Goal: Task Accomplishment & Management: Complete application form

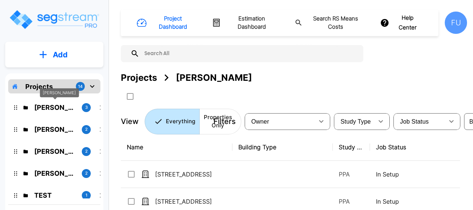
click at [64, 106] on p "Ceka, Rizvan" at bounding box center [55, 107] width 42 height 10
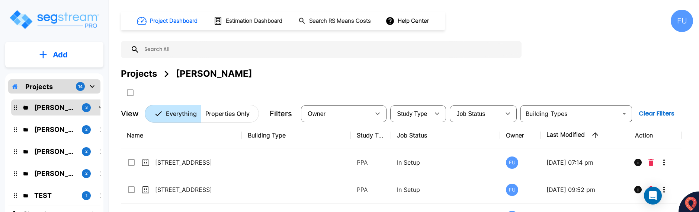
click at [473, 88] on div "Project Dashboard Estimation Dashboard Search RS Means Costs Help Center FU Pro…" at bounding box center [407, 106] width 584 height 212
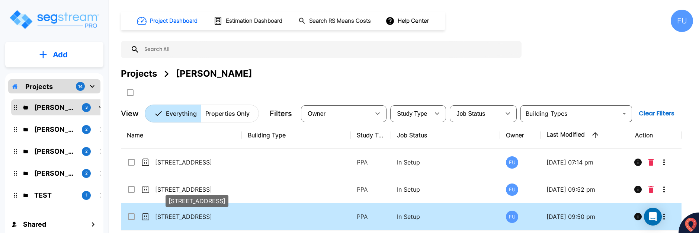
click at [180, 209] on p "5012 Pershing St" at bounding box center [192, 216] width 74 height 9
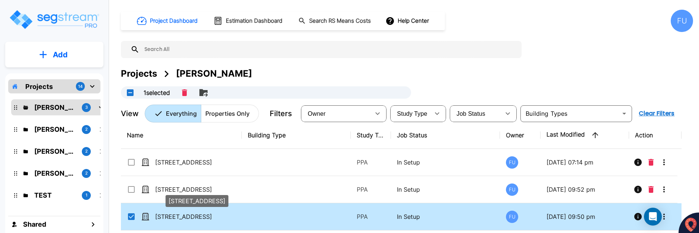
click at [186, 209] on p "5012 Pershing St" at bounding box center [192, 216] width 74 height 9
checkbox input "false"
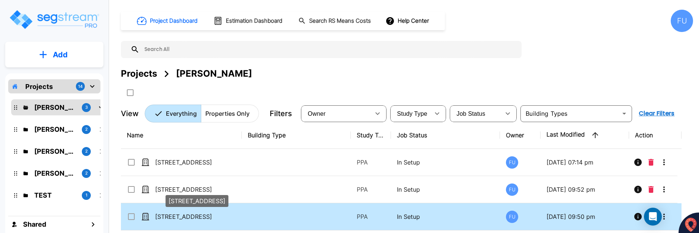
click at [186, 209] on p "5012 Pershing St" at bounding box center [192, 216] width 74 height 9
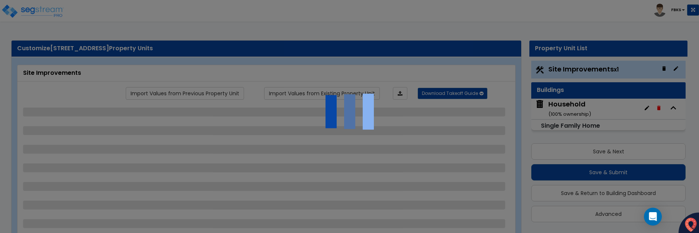
scroll to position [2, 0]
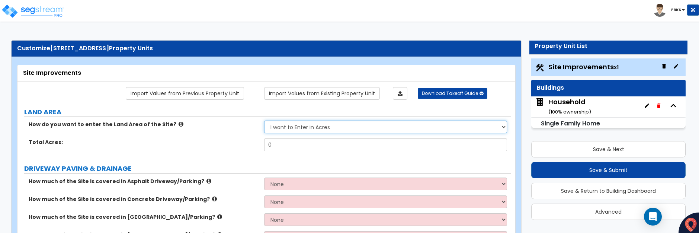
click at [357, 127] on select "I want to Enter in [GEOGRAPHIC_DATA] I want to Enter in Square Feet" at bounding box center [385, 126] width 243 height 13
select select "2"
click at [264, 120] on select "I want to Enter in [GEOGRAPHIC_DATA] I want to Enter in Square Feet" at bounding box center [385, 126] width 243 height 13
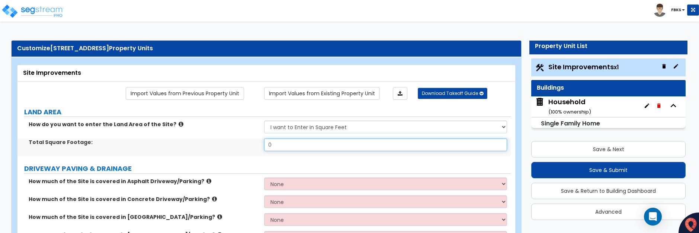
click at [291, 146] on input "0" at bounding box center [385, 144] width 243 height 13
type input "3372."
click at [239, 156] on div "Total Square Footage: 3372." at bounding box center [263, 147] width 493 height 18
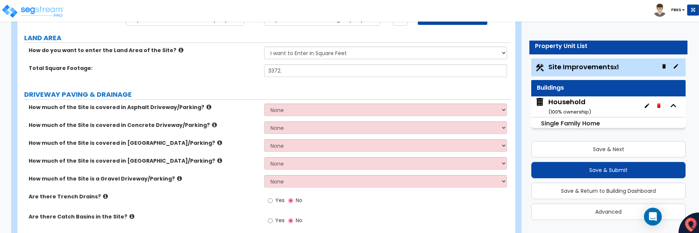
scroll to position [74, 0]
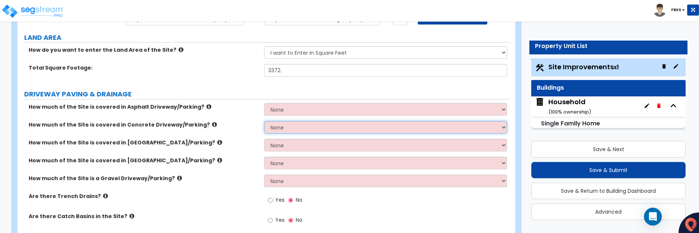
click at [291, 129] on select "None I want to Enter an Approximate Percentage I want to Enter the Square Foota…" at bounding box center [385, 127] width 243 height 13
select select "2"
click at [264, 121] on select "None I want to Enter an Approximate Percentage I want to Enter the Square Foota…" at bounding box center [385, 127] width 243 height 13
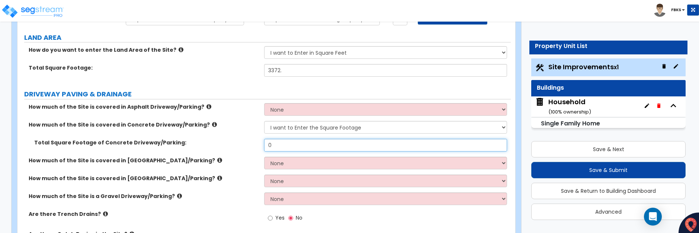
drag, startPoint x: 285, startPoint y: 147, endPoint x: 251, endPoint y: 145, distance: 34.6
click at [251, 145] on div "Total Square Footage of Concrete Driveway/Parking: 0" at bounding box center [263, 148] width 493 height 18
type input "611."
click at [234, 227] on div "Are there Trench Drains? Yes No" at bounding box center [263, 220] width 493 height 20
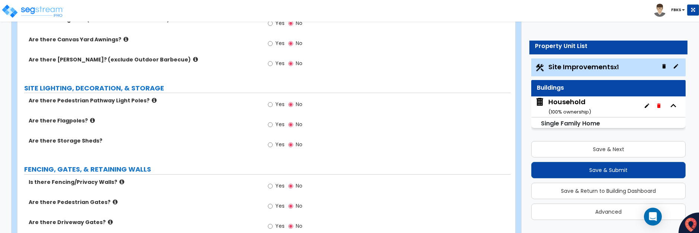
scroll to position [707, 0]
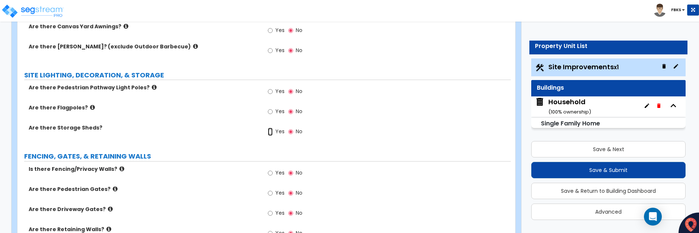
click at [269, 131] on input "Yes" at bounding box center [270, 132] width 5 height 8
radio input "true"
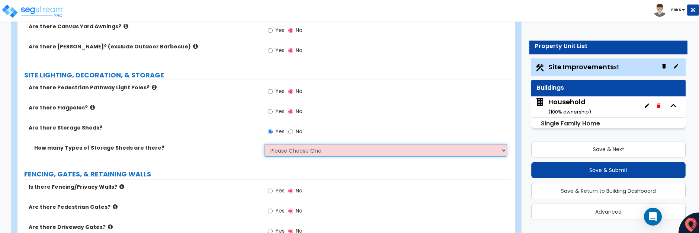
click at [277, 155] on select "Please Choose One 1 2" at bounding box center [385, 150] width 243 height 13
select select "1"
click at [264, 144] on select "Please Choose One 1 2" at bounding box center [385, 150] width 243 height 13
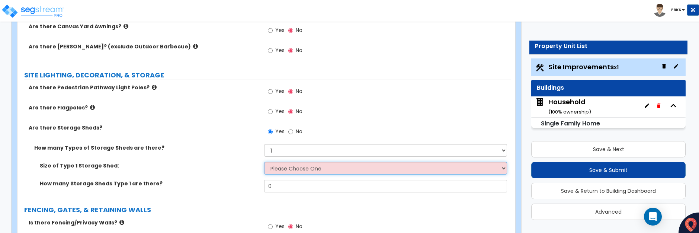
click at [282, 168] on select "Please Choose One 16' x 32' 30' x 64'" at bounding box center [385, 168] width 243 height 13
select select "1"
click at [264, 162] on select "Please Choose One 16' x 32' 30' x 64'" at bounding box center [385, 168] width 243 height 13
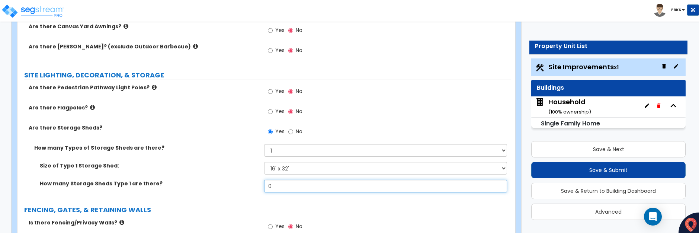
click at [276, 188] on input "0" at bounding box center [385, 186] width 243 height 13
drag, startPoint x: 275, startPoint y: 187, endPoint x: 257, endPoint y: 185, distance: 17.9
click at [257, 185] on div "How many Storage Sheds Type 1 are there? 0" at bounding box center [263, 189] width 493 height 18
type input "1"
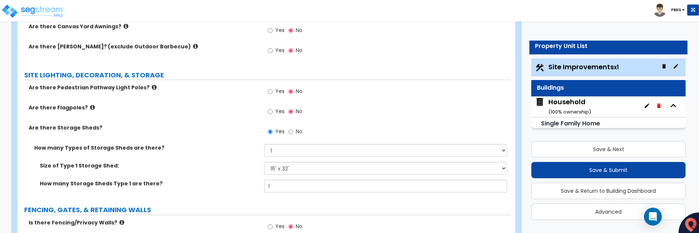
click at [226, 190] on div "How many Storage Sheds Type 1 are there? 1" at bounding box center [263, 189] width 493 height 18
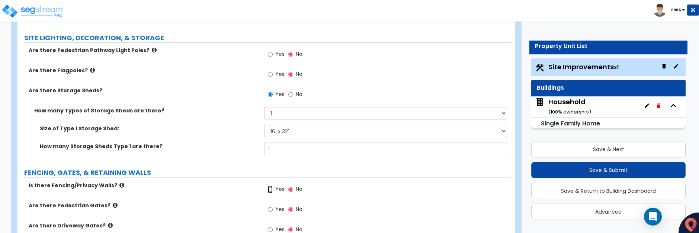
click at [269, 190] on input "Yes" at bounding box center [270, 189] width 5 height 8
radio input "true"
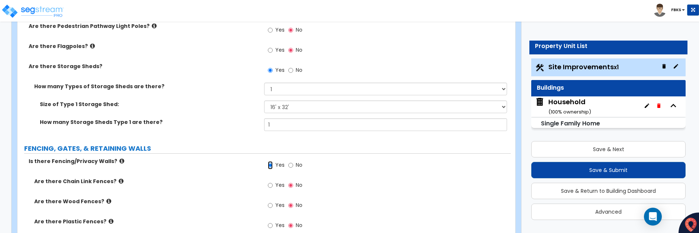
scroll to position [781, 0]
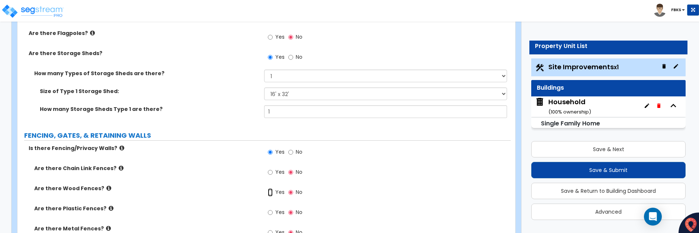
click at [269, 192] on input "Yes" at bounding box center [270, 192] width 5 height 8
radio input "true"
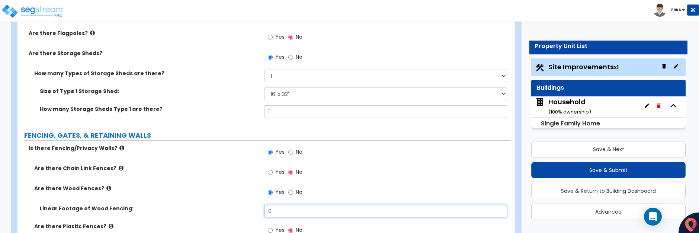
drag, startPoint x: 283, startPoint y: 210, endPoint x: 258, endPoint y: 212, distance: 24.3
click at [257, 211] on div "Linear Footage of Wood Fencing: 0" at bounding box center [263, 214] width 493 height 18
click at [278, 213] on input "128" at bounding box center [385, 211] width 243 height 13
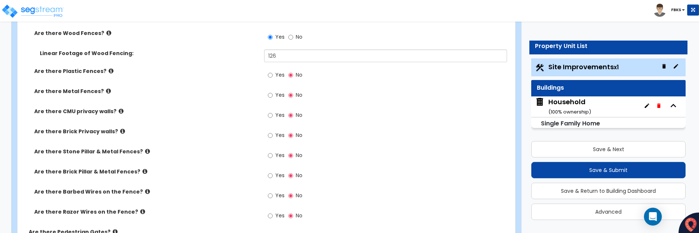
scroll to position [930, 0]
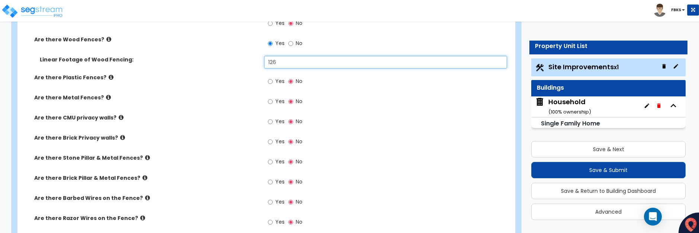
drag, startPoint x: 277, startPoint y: 61, endPoint x: 269, endPoint y: 63, distance: 8.3
click at [269, 63] on input "126" at bounding box center [385, 62] width 243 height 13
type input "132"
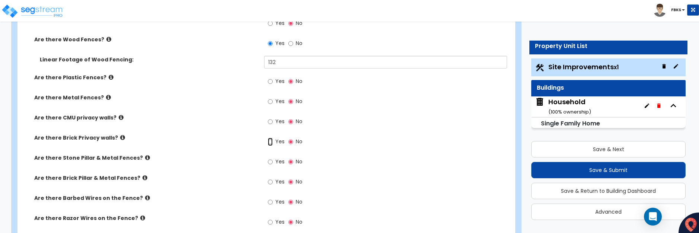
click at [271, 141] on input "Yes" at bounding box center [270, 142] width 5 height 8
radio input "true"
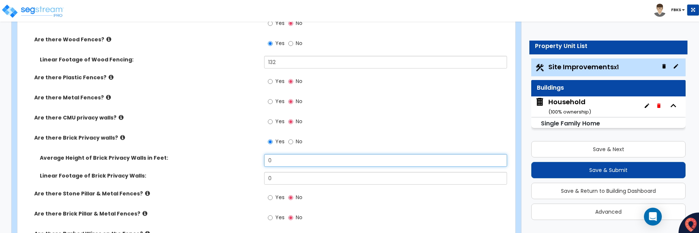
drag, startPoint x: 273, startPoint y: 161, endPoint x: 267, endPoint y: 161, distance: 6.3
click at [267, 161] on input "0" at bounding box center [385, 160] width 243 height 13
type input "6"
drag, startPoint x: 277, startPoint y: 180, endPoint x: 258, endPoint y: 180, distance: 18.6
click at [258, 180] on div "Linear Footage of Brick Privacy Walls: 0" at bounding box center [263, 181] width 493 height 18
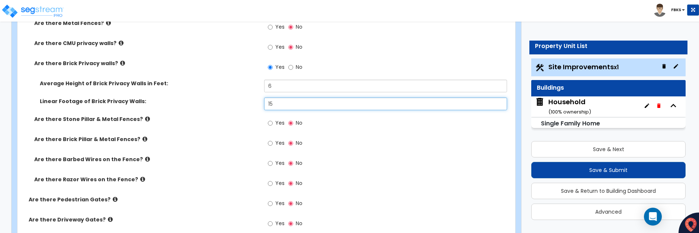
scroll to position [1041, 0]
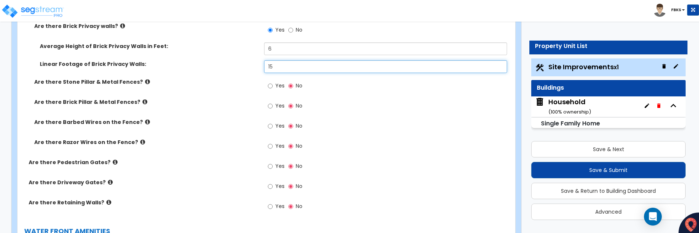
type input "15"
click at [269, 167] on input "Yes" at bounding box center [270, 166] width 5 height 8
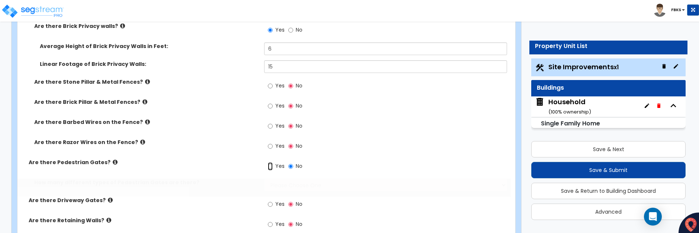
radio input "true"
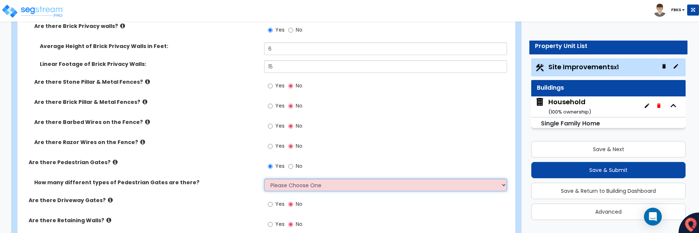
click at [288, 186] on select "Please Choose One 1 2 3" at bounding box center [385, 185] width 243 height 13
select select "1"
click at [264, 179] on select "Please Choose One 1 2 3" at bounding box center [385, 185] width 243 height 13
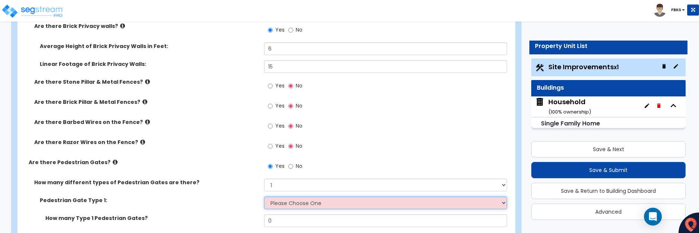
click at [283, 204] on select "Please Choose One Chain Link, 3 ft Height Chain Link, 4 ft Height Chain Link, 6…" at bounding box center [385, 202] width 243 height 13
select select "9"
click at [264, 196] on select "Please Choose One Chain Link, 3 ft Height Chain Link, 4 ft Height Chain Link, 6…" at bounding box center [385, 202] width 243 height 13
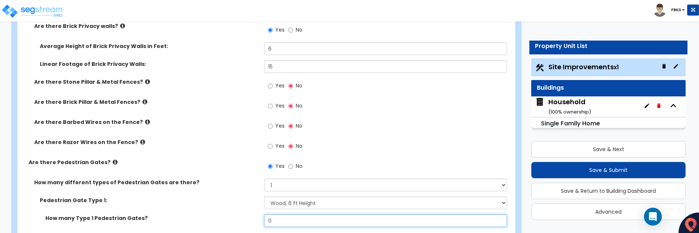
drag, startPoint x: 290, startPoint y: 222, endPoint x: 245, endPoint y: 219, distance: 44.3
click at [245, 219] on div "How many Type 1 Pedestrian Gates? 0" at bounding box center [263, 223] width 493 height 18
type input "2"
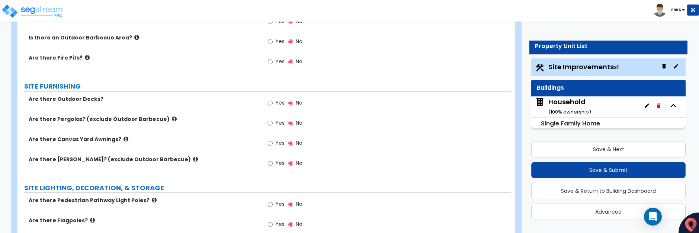
scroll to position [557, 0]
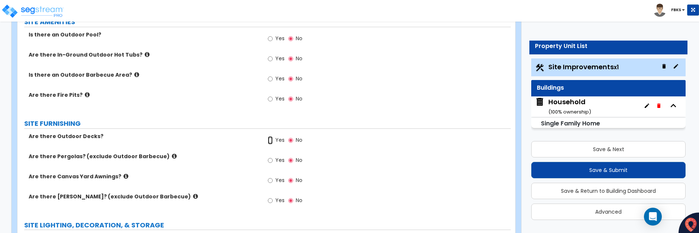
click at [270, 142] on input "Yes" at bounding box center [270, 140] width 5 height 8
radio input "true"
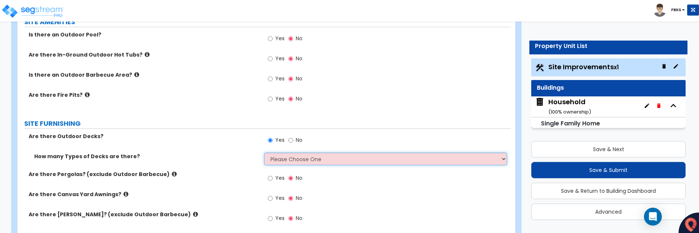
click at [277, 158] on select "Please Choose One 1 2 3 4" at bounding box center [385, 158] width 243 height 13
select select "1"
click at [264, 152] on select "Please Choose One 1 2 3 4" at bounding box center [385, 158] width 243 height 13
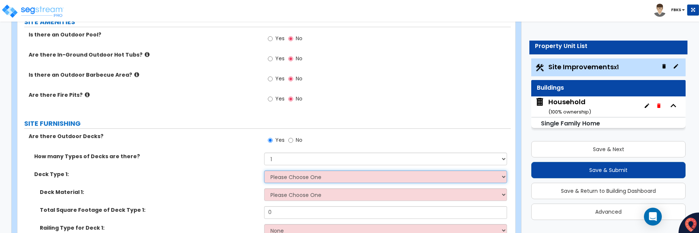
click at [280, 178] on select "Please Choose One Attached to Structure Detached from Structure" at bounding box center [385, 176] width 243 height 13
click at [289, 142] on input "No" at bounding box center [290, 140] width 5 height 8
radio input "false"
radio input "true"
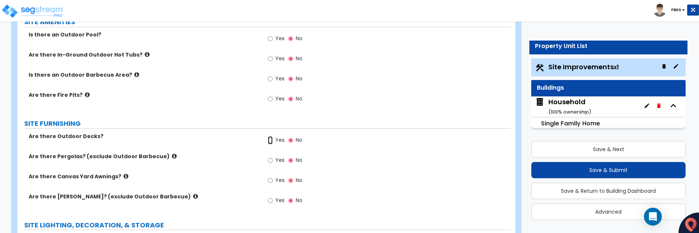
click at [270, 139] on input "Yes" at bounding box center [270, 140] width 5 height 8
radio input "true"
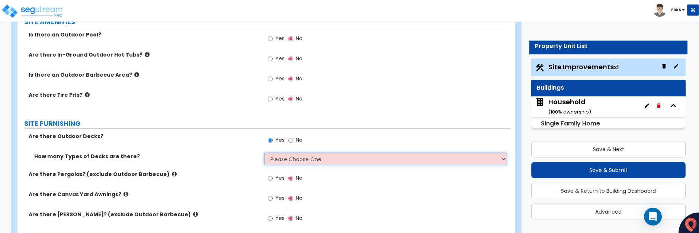
click at [296, 158] on select "Please Choose One 1 2 3 4" at bounding box center [385, 158] width 243 height 13
select select "1"
click at [264, 152] on select "Please Choose One 1 2 3 4" at bounding box center [385, 158] width 243 height 13
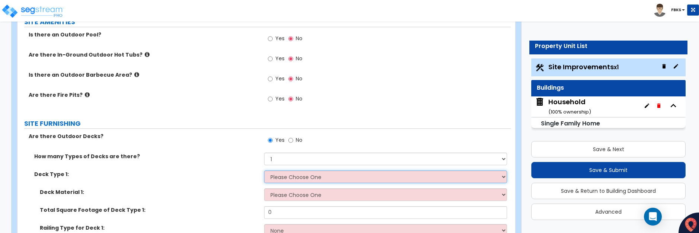
click at [284, 178] on select "Please Choose One Attached to Structure Detached from Structure" at bounding box center [385, 176] width 243 height 13
select select "1"
click at [264, 170] on select "Please Choose One Attached to Structure Detached from Structure" at bounding box center [385, 176] width 243 height 13
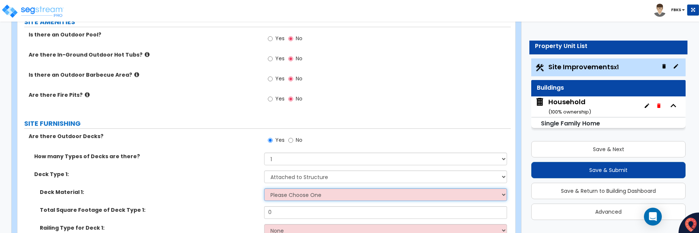
click at [287, 197] on select "Please Choose One Wood Plastic/PVC" at bounding box center [385, 194] width 243 height 13
select select "1"
click at [264, 188] on select "Please Choose One Wood Plastic/PVC" at bounding box center [385, 194] width 243 height 13
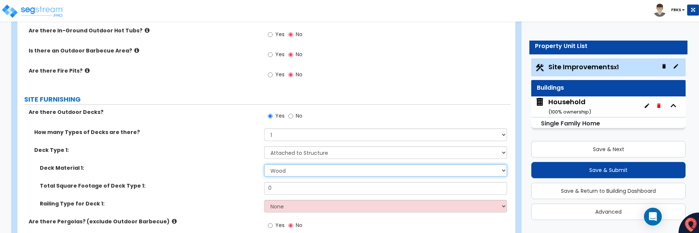
scroll to position [594, 0]
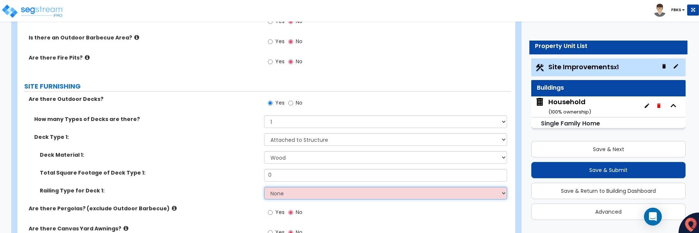
click at [281, 194] on select "None Wood Plastic" at bounding box center [385, 193] width 243 height 13
select select "1"
click at [264, 187] on select "None Wood Plastic" at bounding box center [385, 193] width 243 height 13
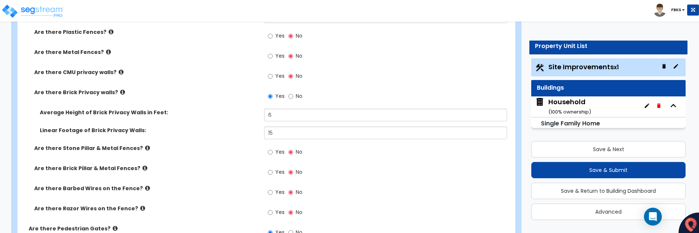
scroll to position [1077, 0]
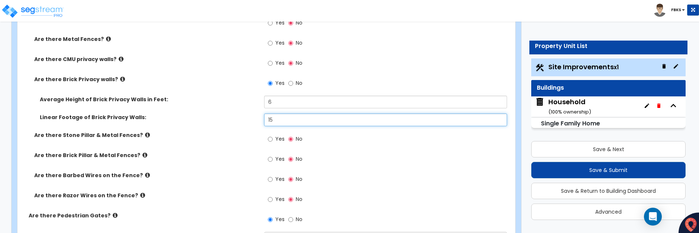
drag, startPoint x: 282, startPoint y: 121, endPoint x: 261, endPoint y: 120, distance: 21.2
click at [261, 120] on div "Linear Footage of Brick Privacy Walls: 15" at bounding box center [263, 122] width 493 height 18
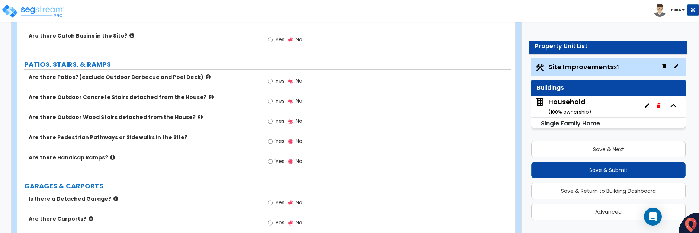
scroll to position [259, 0]
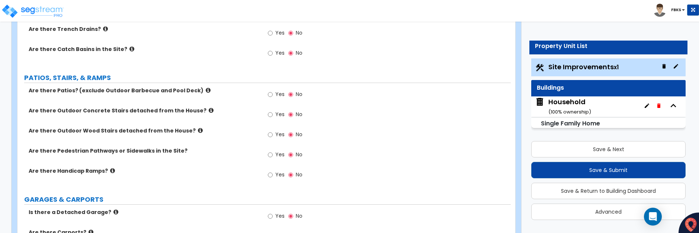
type input "20"
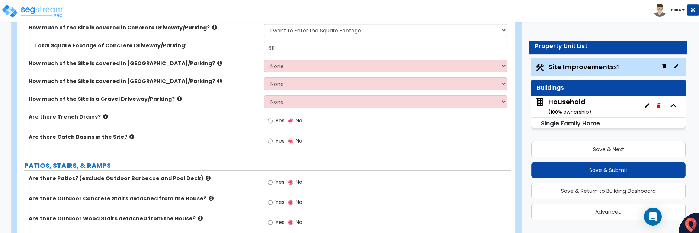
scroll to position [185, 0]
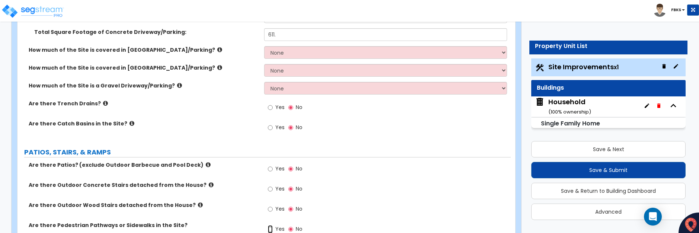
click at [269, 229] on input "Yes" at bounding box center [270, 229] width 5 height 8
radio input "true"
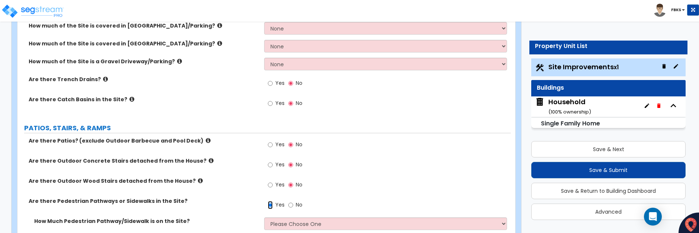
scroll to position [222, 0]
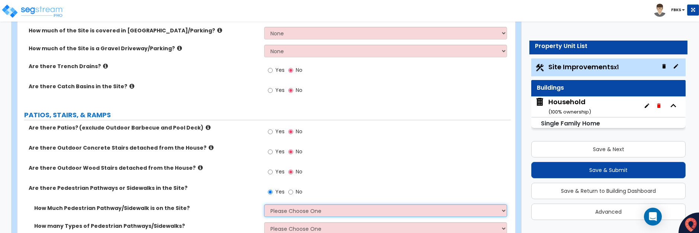
click at [276, 212] on select "Please Choose One I Don't Know, Please Estimate For Me Enter Linear Footage" at bounding box center [385, 210] width 243 height 13
select select "2"
click at [264, 204] on select "Please Choose One I Don't Know, Please Estimate For Me Enter Linear Footage" at bounding box center [385, 210] width 243 height 13
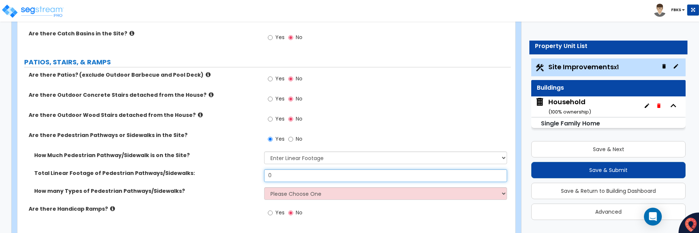
drag, startPoint x: 283, startPoint y: 228, endPoint x: 244, endPoint y: 229, distance: 39.1
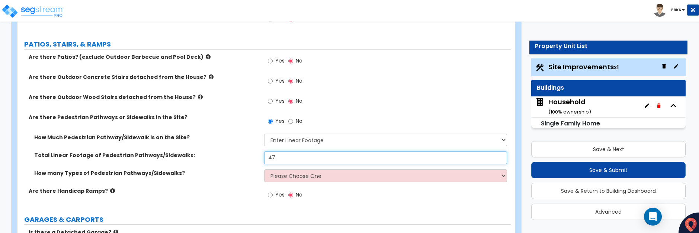
type input "47"
click at [296, 175] on select "Please Choose One 1 2 3" at bounding box center [385, 175] width 243 height 13
select select "1"
click at [264, 169] on select "Please Choose One 1 2 3" at bounding box center [385, 175] width 243 height 13
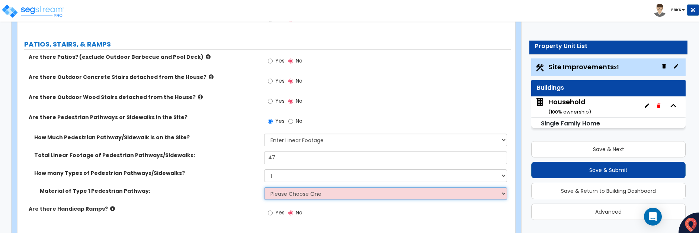
click at [284, 193] on select "Please Choose One Bare Concrete Stamped Concrete Brick Pavers Stone Pavers Wood…" at bounding box center [385, 193] width 243 height 13
select select "1"
click at [264, 187] on select "Please Choose One Bare Concrete Stamped Concrete Brick Pavers Stone Pavers Wood…" at bounding box center [385, 193] width 243 height 13
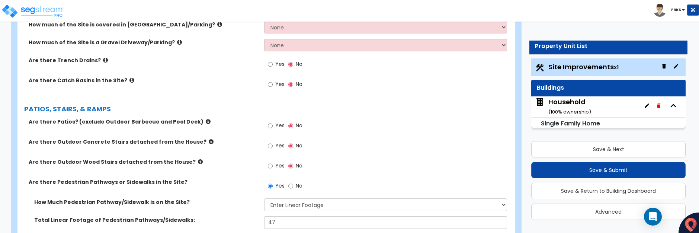
scroll to position [181, 0]
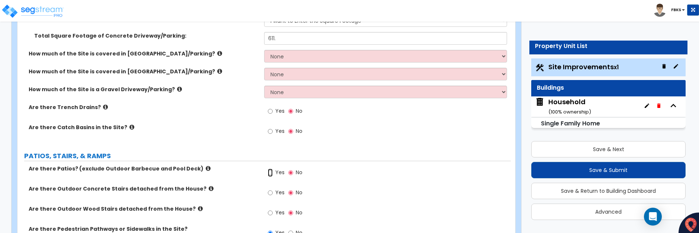
click at [270, 173] on input "Yes" at bounding box center [270, 172] width 5 height 8
radio input "true"
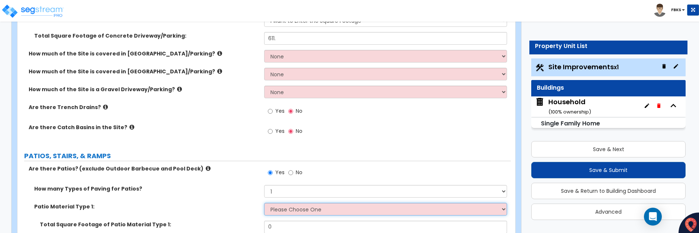
click at [291, 210] on select "Please Choose One Bare Concrete Stamped Concrete Brick Pavers Stone Pavers Tile…" at bounding box center [385, 209] width 243 height 13
select select "1"
click at [264, 203] on select "Please Choose One Bare Concrete Stamped Concrete Brick Pavers Stone Pavers Tile…" at bounding box center [385, 209] width 243 height 13
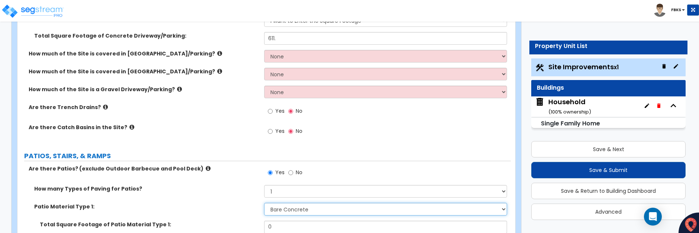
scroll to position [218, 0]
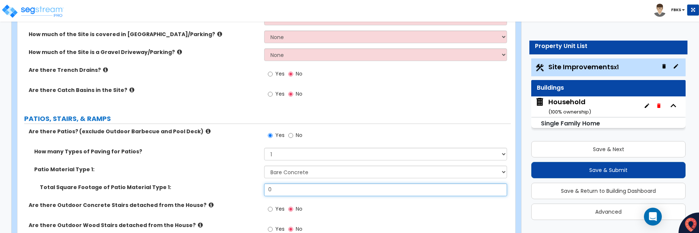
drag, startPoint x: 280, startPoint y: 190, endPoint x: 260, endPoint y: 192, distance: 20.1
click at [250, 188] on div "Total Square Footage of Patio Material Type 1: 0" at bounding box center [263, 192] width 493 height 18
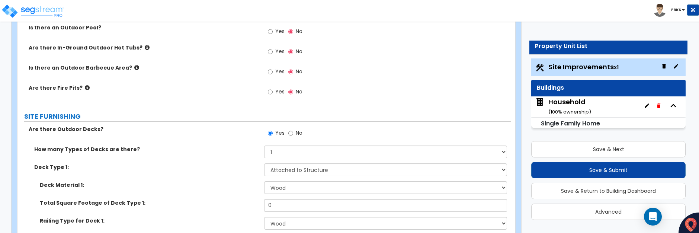
scroll to position [702, 0]
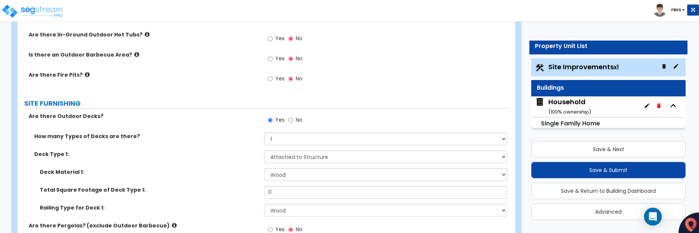
type input "88"
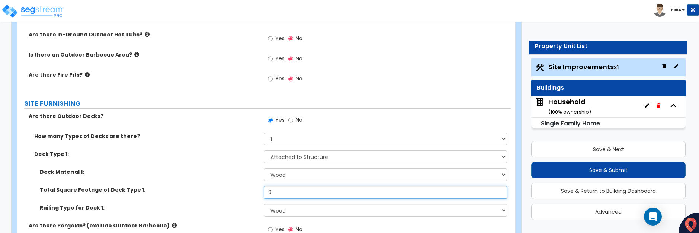
drag, startPoint x: 281, startPoint y: 195, endPoint x: 259, endPoint y: 196, distance: 21.6
click at [259, 196] on div "Total Square Footage of Deck Type 1: 0" at bounding box center [263, 195] width 493 height 18
type input "88"
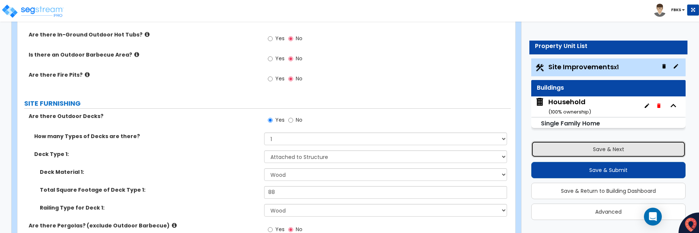
click at [608, 148] on button "Save & Next" at bounding box center [608, 149] width 154 height 16
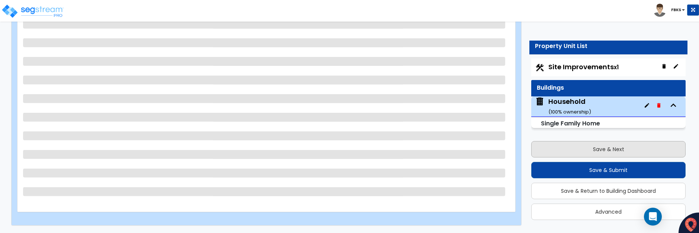
scroll to position [88, 0]
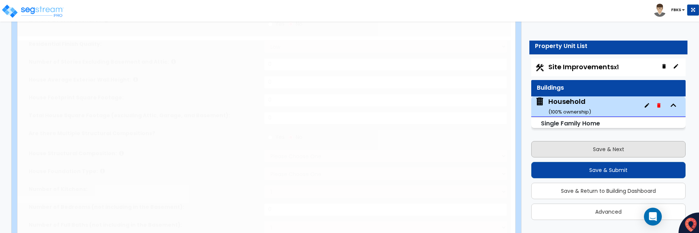
type input "1"
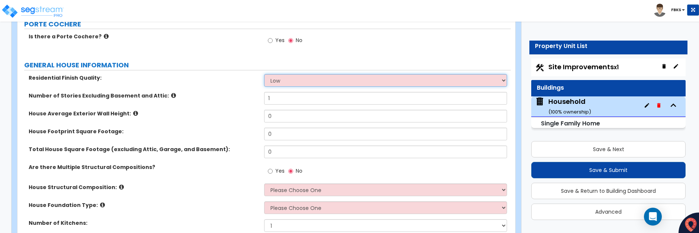
click at [335, 81] on select "Low Average High" at bounding box center [385, 80] width 243 height 13
select select "2"
click at [264, 74] on select "Low Average High" at bounding box center [385, 80] width 243 height 13
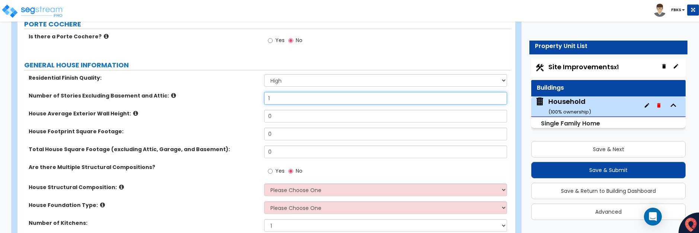
click at [262, 97] on div "Number of Stories Excluding Basement and Attic: 1" at bounding box center [263, 101] width 493 height 18
type input "2"
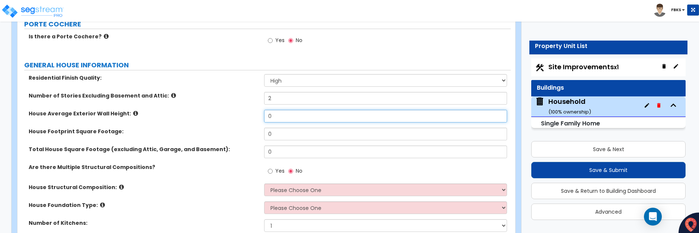
drag, startPoint x: 271, startPoint y: 116, endPoint x: 245, endPoint y: 116, distance: 26.8
click at [245, 116] on div "House Average Exterior Wall Height: 0" at bounding box center [263, 119] width 493 height 18
type input "20"
drag, startPoint x: 279, startPoint y: 135, endPoint x: 253, endPoint y: 133, distance: 26.4
click at [253, 133] on div "House Footprint Square Footage: 0" at bounding box center [263, 137] width 493 height 18
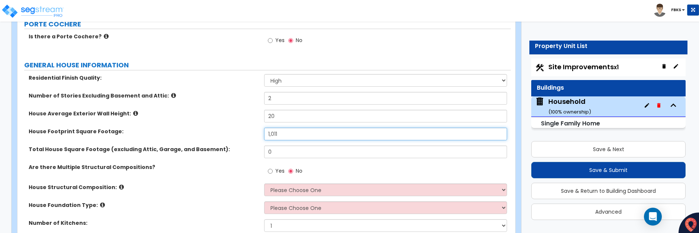
type input "1,011"
drag, startPoint x: 271, startPoint y: 152, endPoint x: 256, endPoint y: 152, distance: 15.6
click at [256, 152] on div "Total House Square Footage (excluding Attic, Garage, and Basement): 0" at bounding box center [263, 154] width 493 height 18
type input "1,981"
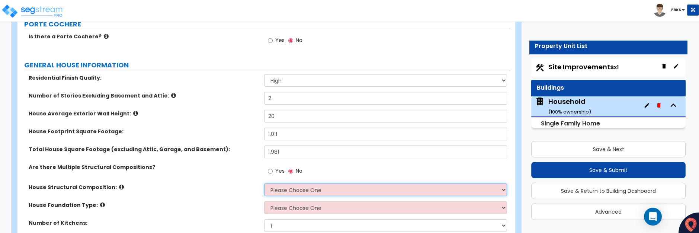
click at [272, 186] on select "Please Choose One Reinforced Concrete Structural Steel Brick Masonry CMU Masonr…" at bounding box center [385, 189] width 243 height 13
select select "7"
click at [264, 183] on select "Please Choose One Reinforced Concrete Structural Steel Brick Masonry CMU Masonr…" at bounding box center [385, 189] width 243 height 13
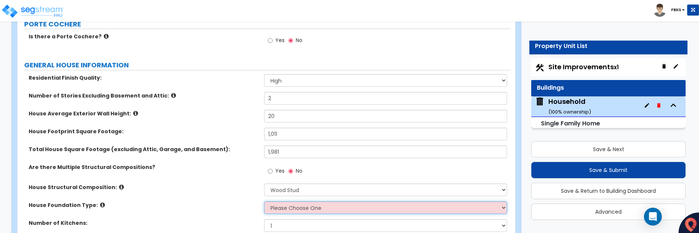
click at [290, 208] on select "Please Choose One Crawl Space Pier-Elevated First floor Slab on Grade" at bounding box center [385, 207] width 243 height 13
select select "3"
click at [264, 201] on select "Please Choose One Crawl Space Pier-Elevated First floor Slab on Grade" at bounding box center [385, 207] width 243 height 13
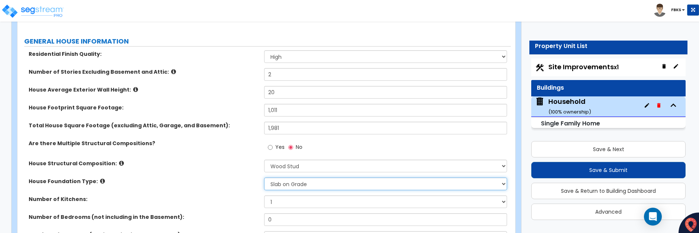
scroll to position [125, 0]
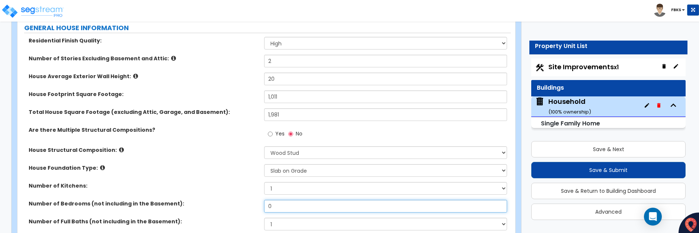
drag, startPoint x: 279, startPoint y: 208, endPoint x: 255, endPoint y: 208, distance: 24.2
click at [255, 208] on div "Number of Bedrooms (not including in the Basement): 0" at bounding box center [263, 209] width 493 height 18
type input "3"
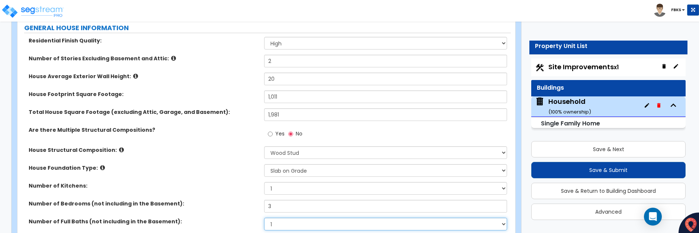
drag, startPoint x: 281, startPoint y: 222, endPoint x: 263, endPoint y: 224, distance: 17.9
click at [263, 224] on div "Number of Full Baths (not including in the Basement): 1 2 3 4 5 6 7 8 9 10" at bounding box center [263, 227] width 493 height 18
select select "2"
click at [264, 218] on select "1 2 3 4 5 6 7 8 9 10" at bounding box center [385, 224] width 243 height 13
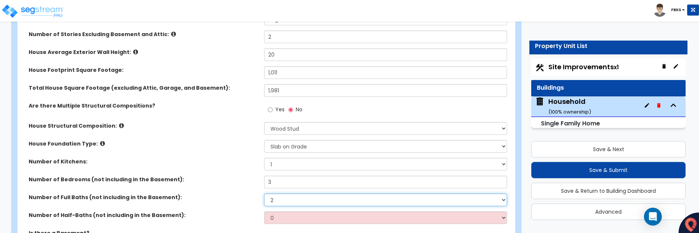
scroll to position [162, 0]
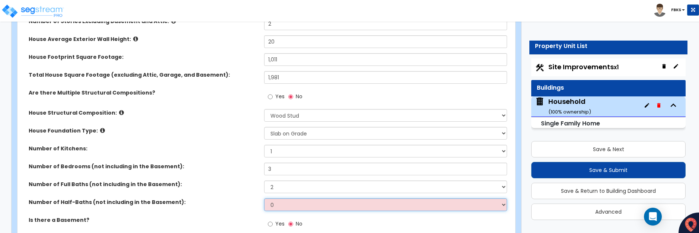
click at [273, 202] on select "0 1 2 3 4 5" at bounding box center [385, 204] width 243 height 13
select select "1"
click at [264, 198] on select "0 1 2 3 4 5" at bounding box center [385, 204] width 243 height 13
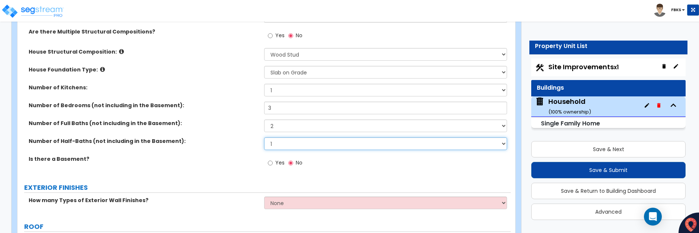
scroll to position [237, 0]
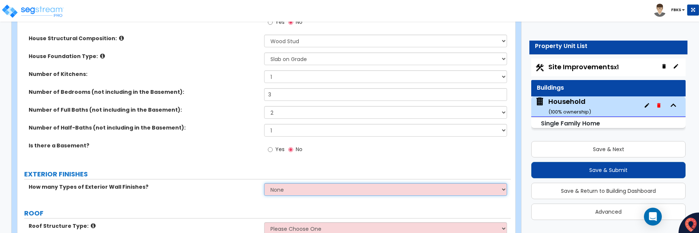
click at [276, 193] on select "None 1 2 3" at bounding box center [385, 189] width 243 height 13
select select "2"
click at [264, 183] on select "None 1 2 3" at bounding box center [385, 189] width 243 height 13
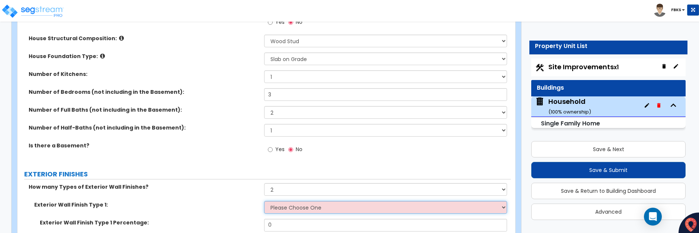
click at [281, 209] on select "Please Choose One No Finish/Shared Wall No Wall Brick Finish Stone Finish Wood …" at bounding box center [385, 207] width 243 height 13
select select "2"
click at [264, 201] on select "Please Choose One No Finish/Shared Wall No Wall Brick Finish Stone Finish Wood …" at bounding box center [385, 207] width 243 height 13
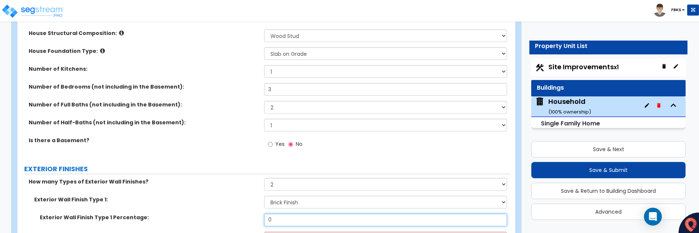
drag, startPoint x: 280, startPoint y: 226, endPoint x: 243, endPoint y: 226, distance: 37.6
click at [243, 226] on div "Exterior Wall Finish Type 1 Percentage: 0" at bounding box center [263, 222] width 493 height 18
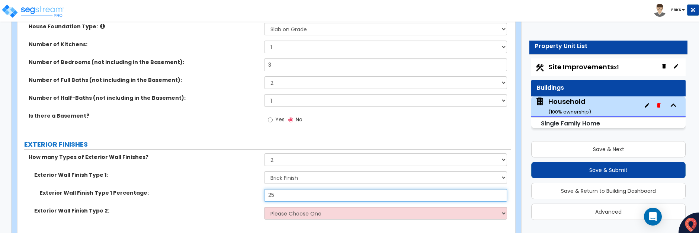
scroll to position [280, 0]
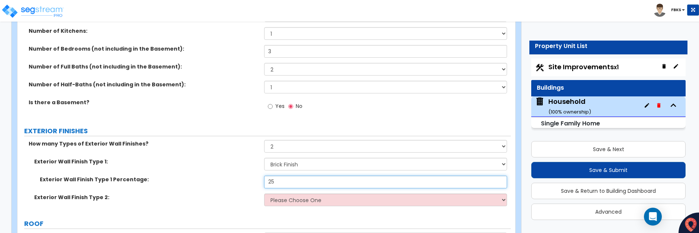
type input "25"
click at [287, 202] on select "Please Choose One No Finish/Shared Wall No Wall Brick Finish Stone Finish Wood …" at bounding box center [385, 199] width 243 height 13
select select "5"
click at [264, 193] on select "Please Choose One No Finish/Shared Wall No Wall Brick Finish Stone Finish Wood …" at bounding box center [385, 199] width 243 height 13
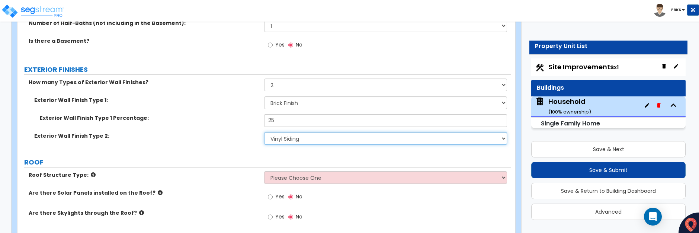
scroll to position [354, 0]
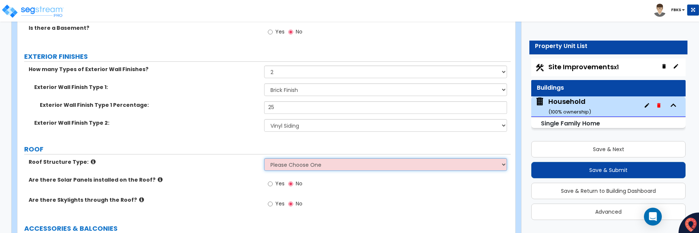
click at [293, 165] on select "Please Choose One [PERSON_NAME] Roof Flat Roof Hybrid [PERSON_NAME] & Flat Roof" at bounding box center [385, 164] width 243 height 13
select select "1"
click at [264, 158] on select "Please Choose One [PERSON_NAME] Roof Flat Roof Hybrid [PERSON_NAME] & Flat Roof" at bounding box center [385, 164] width 243 height 13
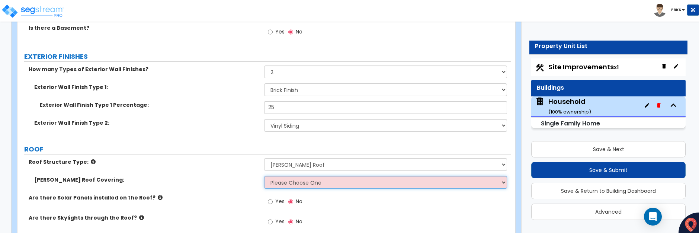
click at [287, 183] on select "Please Choose One Asphalt Shingle Clay Tile Wood Shingle Metal Shingle Standing…" at bounding box center [385, 182] width 243 height 13
select select "1"
click at [264, 176] on select "Please Choose One Asphalt Shingle Clay Tile Wood Shingle Metal Shingle Standing…" at bounding box center [385, 182] width 243 height 13
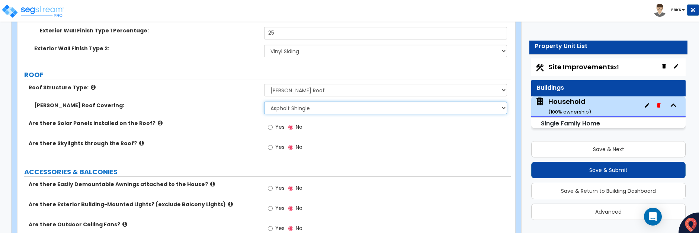
scroll to position [466, 0]
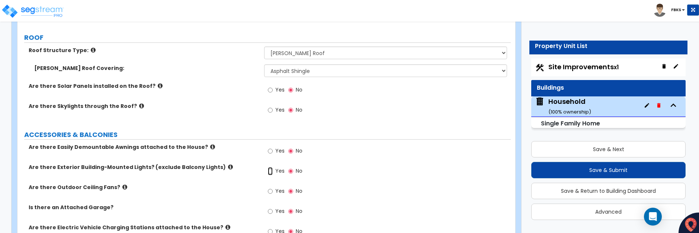
click at [270, 171] on input "Yes" at bounding box center [270, 171] width 5 height 8
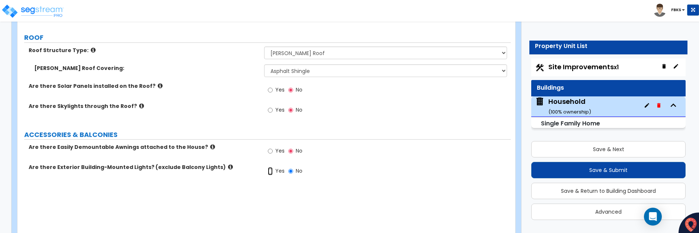
radio input "true"
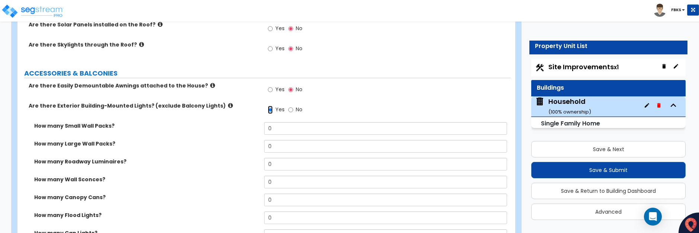
scroll to position [540, 0]
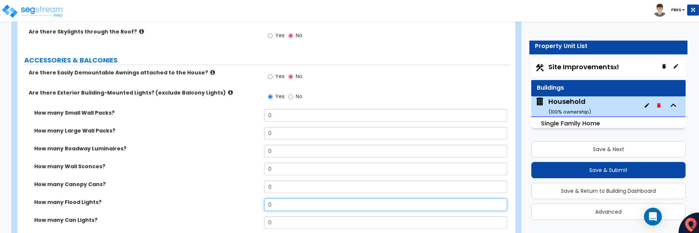
drag, startPoint x: 282, startPoint y: 205, endPoint x: 259, endPoint y: 205, distance: 22.3
click at [251, 205] on div "How many Flood Lights? 0" at bounding box center [263, 207] width 493 height 18
type input "1"
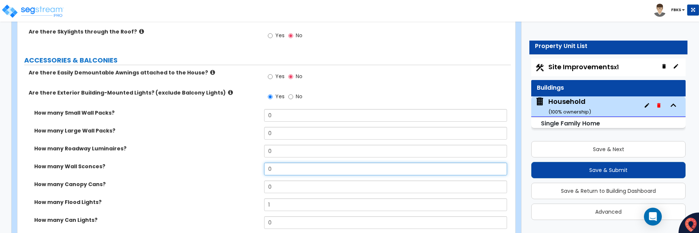
drag, startPoint x: 277, startPoint y: 168, endPoint x: 256, endPoint y: 167, distance: 20.5
click at [256, 167] on div "How many Wall Sconces? 0" at bounding box center [263, 172] width 493 height 18
drag, startPoint x: 271, startPoint y: 169, endPoint x: 266, endPoint y: 168, distance: 5.6
click at [266, 168] on input "1" at bounding box center [385, 169] width 243 height 13
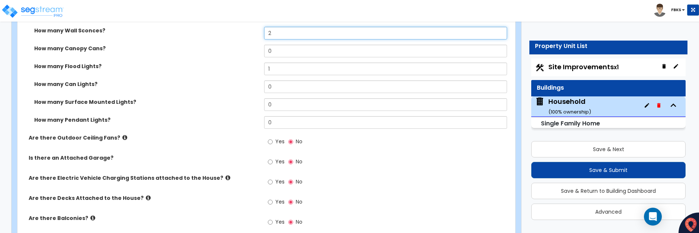
scroll to position [689, 0]
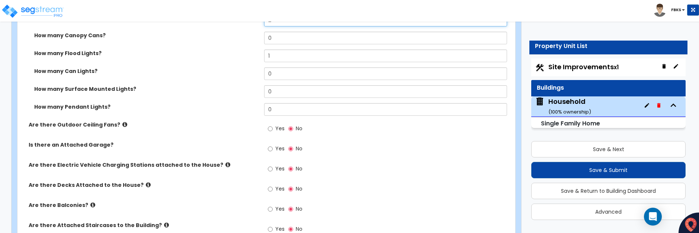
type input "2"
click at [271, 210] on input "Yes" at bounding box center [270, 209] width 5 height 8
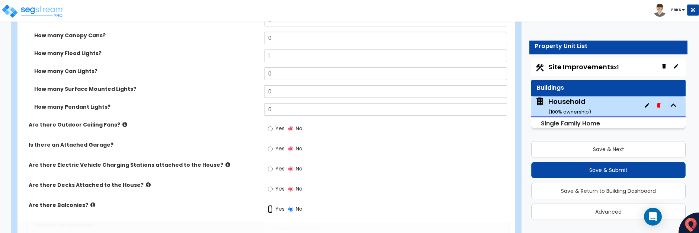
radio input "true"
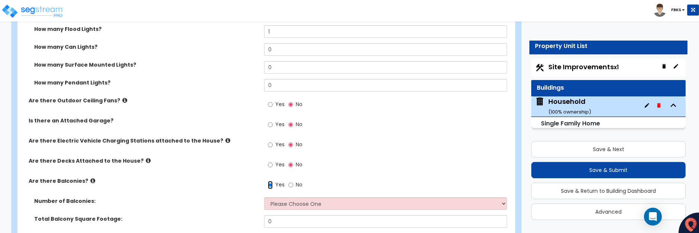
scroll to position [726, 0]
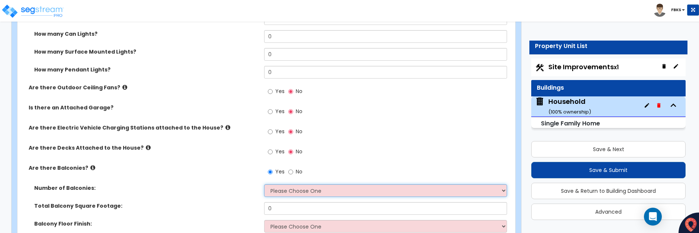
click at [306, 191] on select "Please Choose One 1 2 3 4 5" at bounding box center [385, 190] width 243 height 13
select select "1"
click at [264, 184] on select "Please Choose One 1 2 3 4 5" at bounding box center [385, 190] width 243 height 13
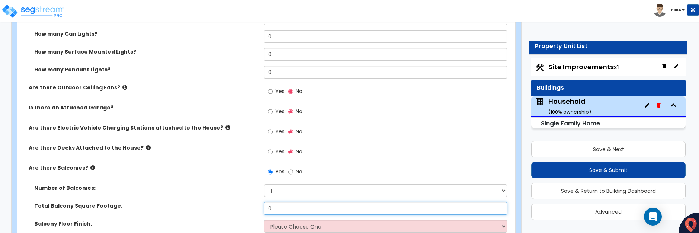
drag, startPoint x: 264, startPoint y: 209, endPoint x: 255, endPoint y: 209, distance: 9.3
click at [255, 209] on div "Total Balcony Square Footage: 0" at bounding box center [263, 211] width 493 height 18
type input "88"
click at [300, 226] on select "Please Choose One Concrete Flooring Tile Flooring Resilient Laminate Flooring P…" at bounding box center [385, 226] width 243 height 13
select select "5"
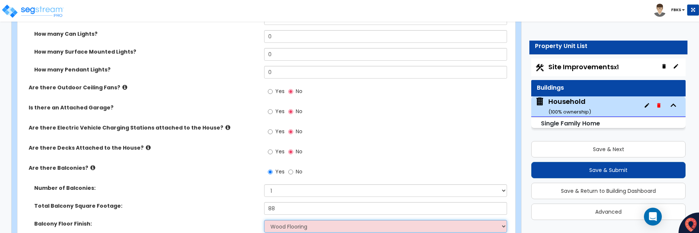
click at [264, 220] on select "Please Choose One Concrete Flooring Tile Flooring Resilient Laminate Flooring P…" at bounding box center [385, 226] width 243 height 13
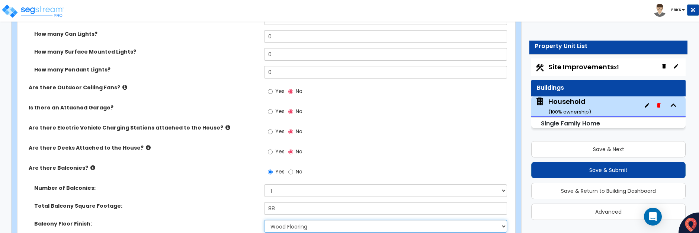
scroll to position [763, 0]
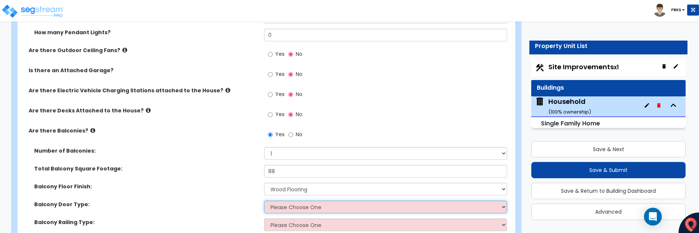
click at [316, 205] on select "Please Choose One Single Hinged Doors Double Hinged Doors Single French Doors D…" at bounding box center [385, 206] width 243 height 13
select select "1"
click at [264, 200] on select "Please Choose One Single Hinged Doors Double Hinged Doors Single French Doors D…" at bounding box center [385, 206] width 243 height 13
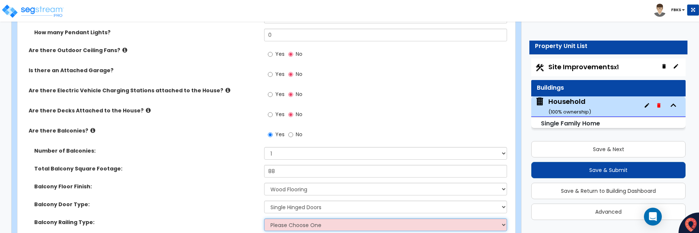
click at [316, 226] on select "Please Choose One Steel Aluminum Wood Glass and Metal Wrought Iron" at bounding box center [385, 224] width 243 height 13
select select "3"
click at [264, 218] on select "Please Choose One Steel Aluminum Wood Glass and Metal Wrought Iron" at bounding box center [385, 224] width 243 height 13
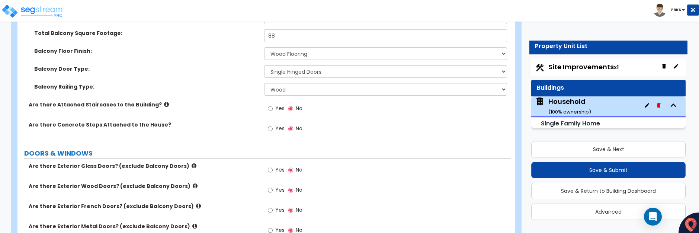
scroll to position [912, 0]
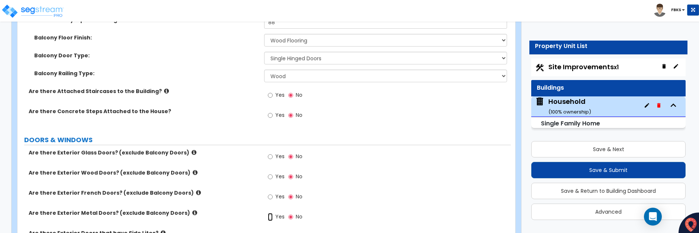
click at [271, 219] on input "Yes" at bounding box center [270, 217] width 5 height 8
radio input "true"
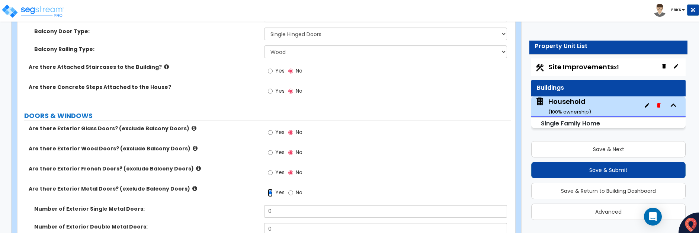
scroll to position [949, 0]
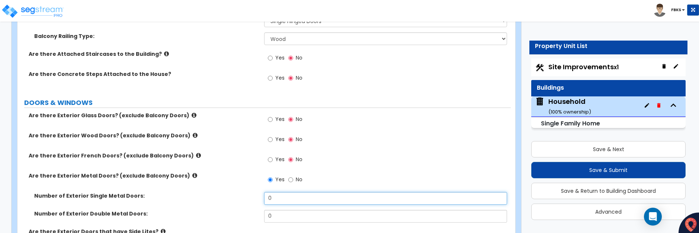
drag, startPoint x: 276, startPoint y: 199, endPoint x: 262, endPoint y: 199, distance: 13.8
click at [262, 199] on div "Number of Exterior Single Metal Doors: 0" at bounding box center [263, 201] width 493 height 18
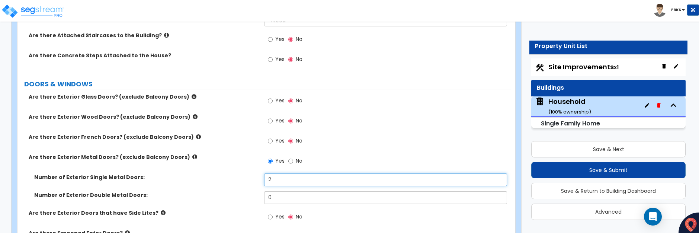
scroll to position [986, 0]
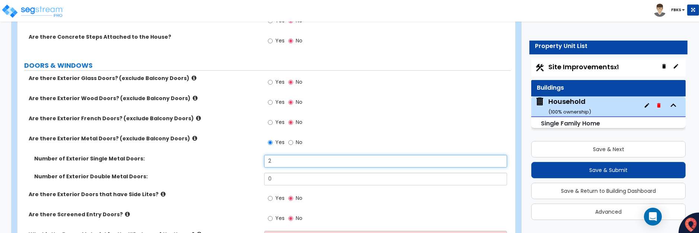
type input "2"
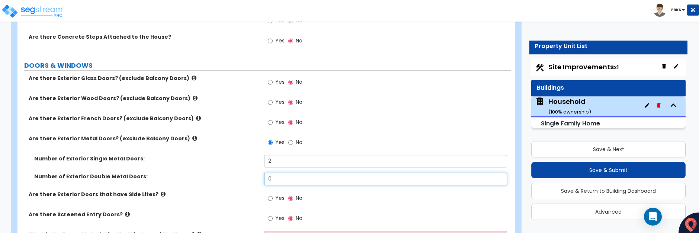
drag, startPoint x: 278, startPoint y: 180, endPoint x: 260, endPoint y: 176, distance: 18.2
click at [260, 176] on div "Number of Exterior Double Metal Doors: 0" at bounding box center [263, 182] width 493 height 18
type input "1"
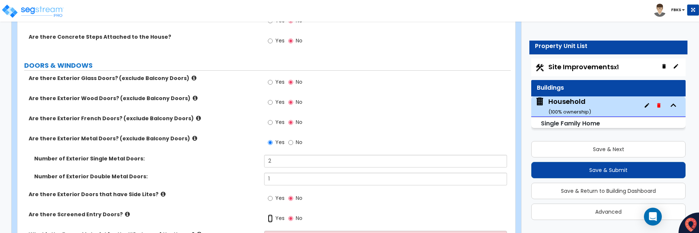
click at [271, 217] on input "Yes" at bounding box center [270, 218] width 5 height 8
radio input "true"
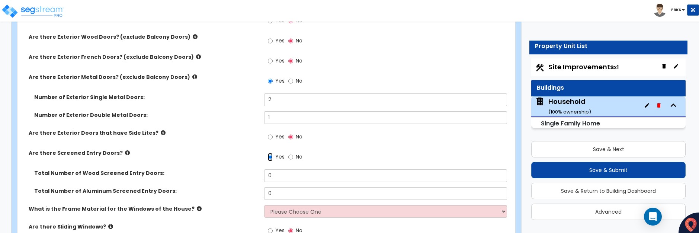
scroll to position [1061, 0]
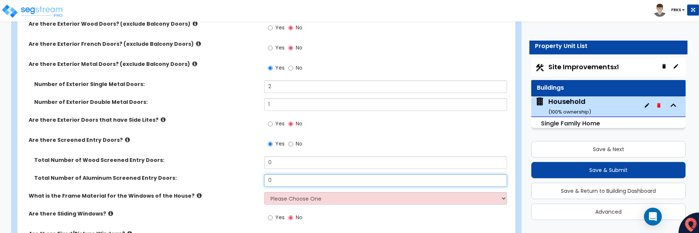
drag, startPoint x: 271, startPoint y: 179, endPoint x: 268, endPoint y: 182, distance: 4.7
click at [262, 179] on div "Total Number of Aluminum Screened Entry Doors: 0" at bounding box center [263, 183] width 493 height 18
type input "1"
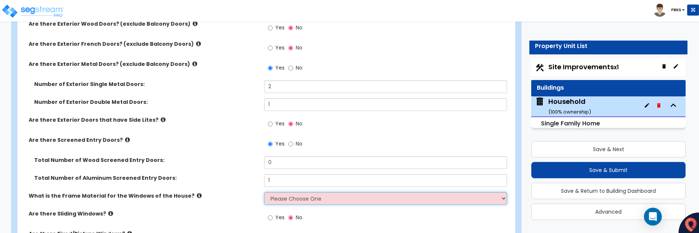
click at [271, 199] on select "Please Choose One Vinyl Aluminum Wood" at bounding box center [385, 198] width 243 height 13
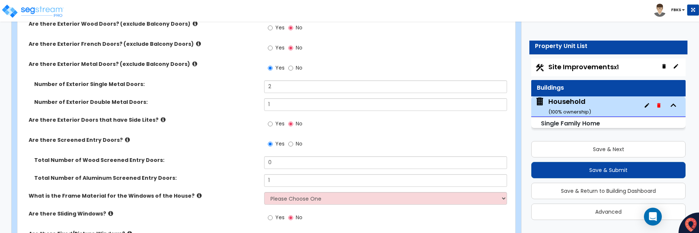
click at [218, 216] on label "Are there Sliding Windows?" at bounding box center [144, 213] width 230 height 7
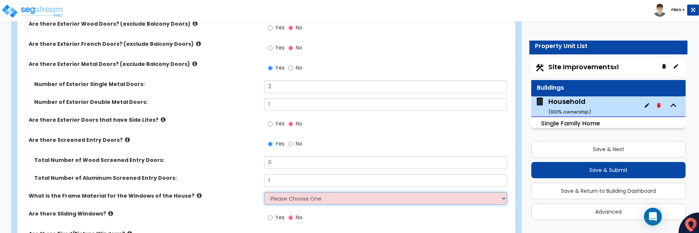
click at [290, 198] on select "Please Choose One Vinyl Aluminum Wood" at bounding box center [385, 198] width 243 height 13
click at [264, 192] on select "Please Choose One Vinyl Aluminum Wood" at bounding box center [385, 198] width 243 height 13
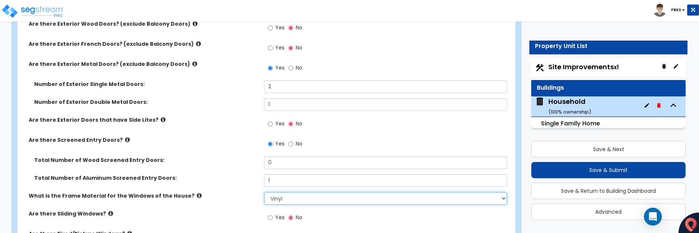
click at [280, 202] on select "Please Choose One Vinyl Aluminum Wood" at bounding box center [385, 198] width 243 height 13
select select "2"
click at [264, 192] on select "Please Choose One Vinyl Aluminum Wood" at bounding box center [385, 198] width 243 height 13
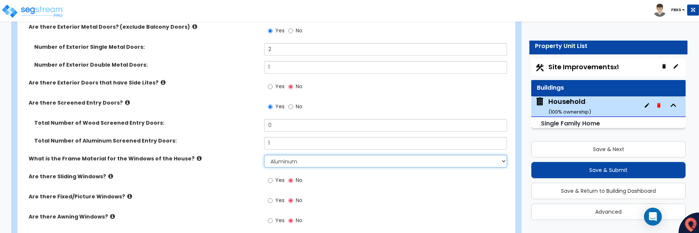
scroll to position [1135, 0]
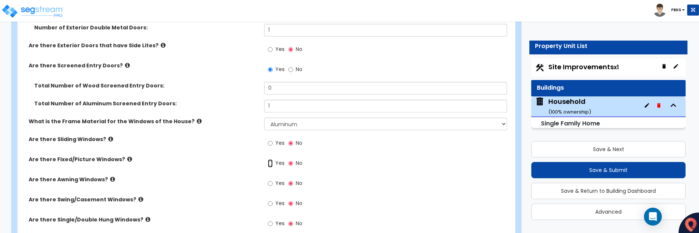
click at [270, 162] on input "Yes" at bounding box center [270, 163] width 5 height 8
radio input "true"
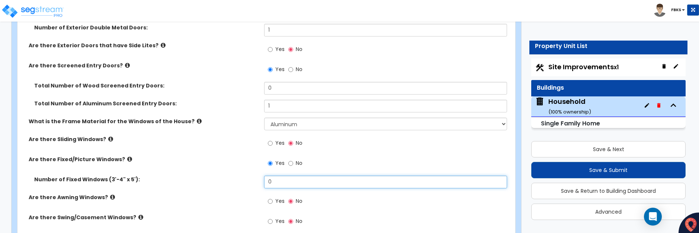
drag, startPoint x: 271, startPoint y: 181, endPoint x: 261, endPoint y: 181, distance: 10.4
click at [261, 181] on div "Number of Fixed Windows (3'-4" x 5'): 0" at bounding box center [263, 185] width 493 height 18
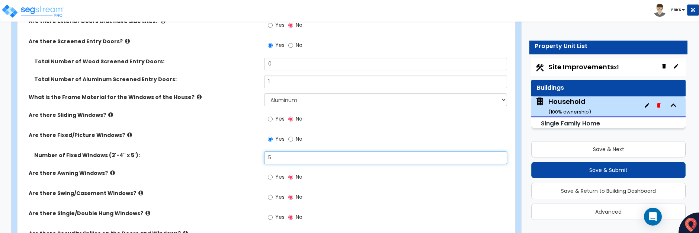
scroll to position [1172, 0]
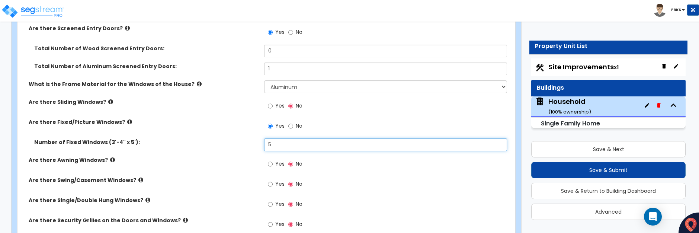
type input "5"
click at [271, 204] on input "Yes" at bounding box center [270, 204] width 5 height 8
radio input "true"
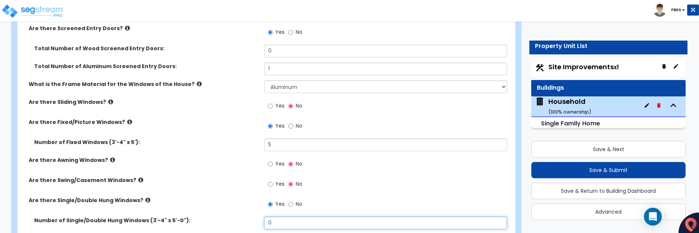
drag, startPoint x: 279, startPoint y: 222, endPoint x: 258, endPoint y: 216, distance: 22.4
click at [258, 216] on div "Number of Single/Double Hung Windows (3'-4" x 5'-0"): 0" at bounding box center [263, 225] width 493 height 18
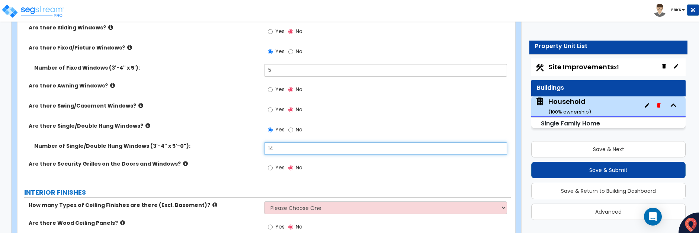
scroll to position [1284, 0]
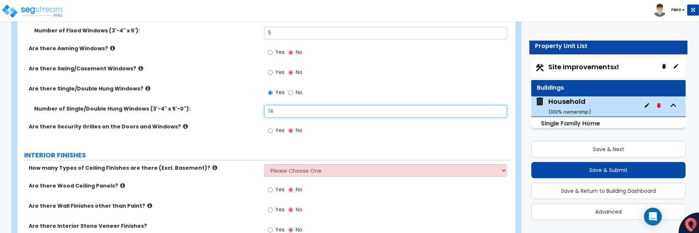
type input "14"
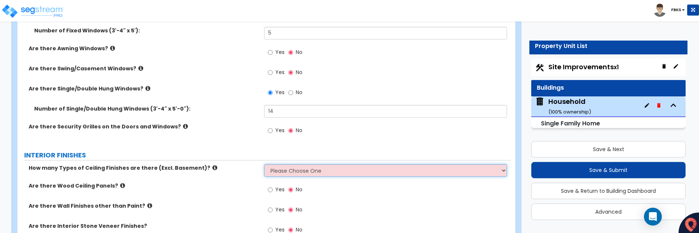
click at [284, 169] on select "Please Choose One 1 2 3" at bounding box center [385, 170] width 243 height 13
select select "1"
click at [264, 164] on select "Please Choose One 1 2 3" at bounding box center [385, 170] width 243 height 13
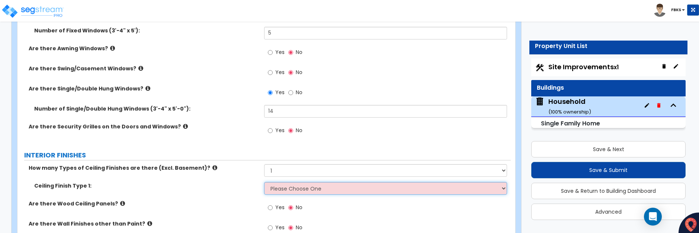
click at [284, 187] on select "Please Choose One Drop Ceiling Drywall Ceiling Open Ceiling" at bounding box center [385, 188] width 243 height 13
select select "2"
click at [264, 182] on select "Please Choose One Drop Ceiling Drywall Ceiling Open Ceiling" at bounding box center [385, 188] width 243 height 13
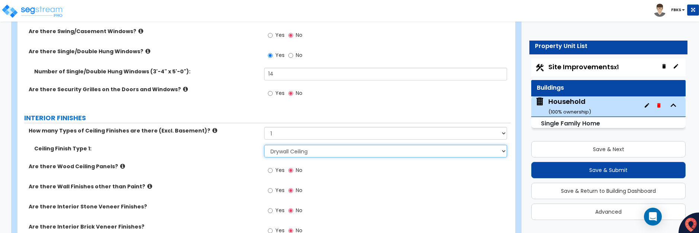
scroll to position [1358, 0]
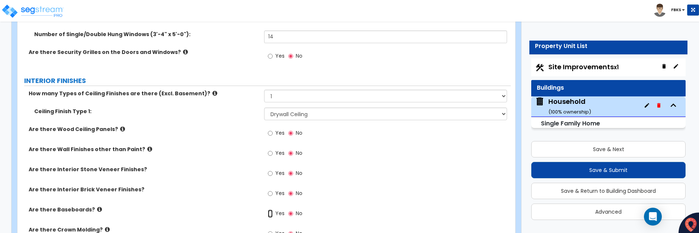
click at [270, 214] on input "Yes" at bounding box center [270, 213] width 5 height 8
radio input "true"
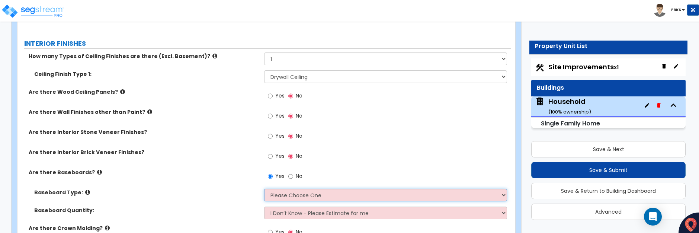
click at [297, 197] on select "Please Choose One Wood Vinyl Carpet Tile" at bounding box center [385, 195] width 243 height 13
select select "1"
click at [264, 189] on select "Please Choose One Wood Vinyl Carpet Tile" at bounding box center [385, 195] width 243 height 13
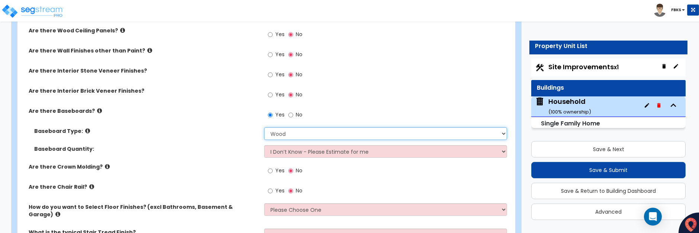
scroll to position [1470, 0]
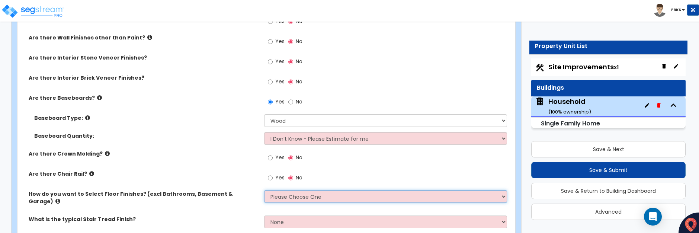
click at [270, 195] on select "Please Choose One I want to Select Floor Finishes for the Areas of the House I …" at bounding box center [385, 196] width 243 height 13
select select "1"
click at [264, 190] on select "Please Choose One I want to Select Floor Finishes for the Areas of the House I …" at bounding box center [385, 196] width 243 height 13
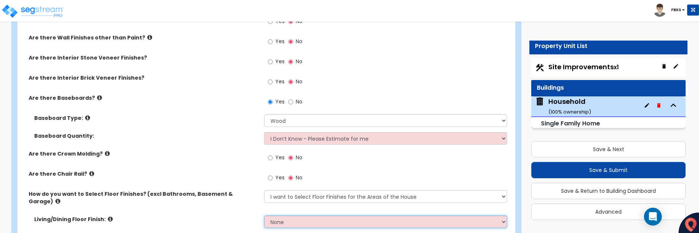
click at [290, 215] on select "None Tile Flooring Hardwood Flooring Resilient Laminate Flooring VCT Flooring S…" at bounding box center [385, 221] width 243 height 13
select select "2"
click at [264, 215] on select "None Tile Flooring Hardwood Flooring Resilient Laminate Flooring VCT Flooring S…" at bounding box center [385, 221] width 243 height 13
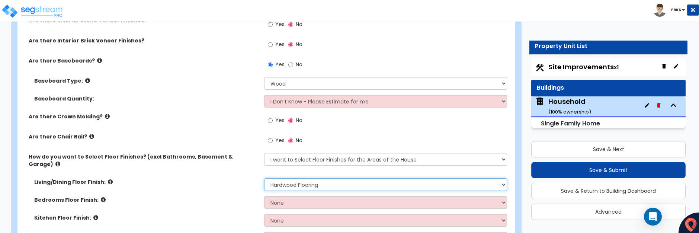
scroll to position [1544, 0]
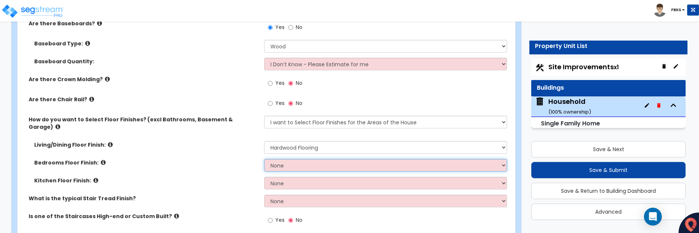
click at [302, 159] on select "None Tile Flooring Hardwood Flooring Resilient Laminate Flooring VCT Flooring S…" at bounding box center [385, 165] width 243 height 13
select select "5"
click at [264, 159] on select "None Tile Flooring Hardwood Flooring Resilient Laminate Flooring VCT Flooring S…" at bounding box center [385, 165] width 243 height 13
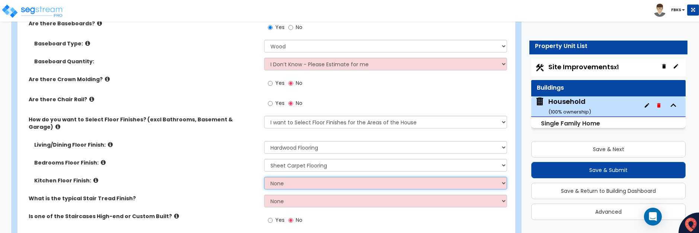
click at [292, 177] on select "None Tile Flooring Hardwood Flooring Resilient Laminate Flooring VCT Flooring S…" at bounding box center [385, 183] width 243 height 13
select select "2"
click at [264, 177] on select "None Tile Flooring Hardwood Flooring Resilient Laminate Flooring VCT Flooring S…" at bounding box center [385, 183] width 243 height 13
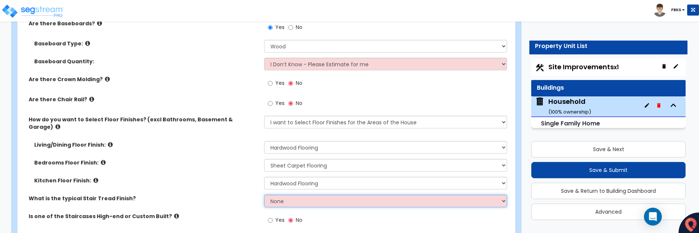
click at [291, 194] on select "None Tile Wood Laminate VCT Sheet Carpet Sheet Vinyl Carpet Tile" at bounding box center [385, 200] width 243 height 13
select select "5"
click at [264, 194] on select "None Tile Wood Laminate VCT Sheet Carpet Sheet Vinyl Carpet Tile" at bounding box center [385, 200] width 243 height 13
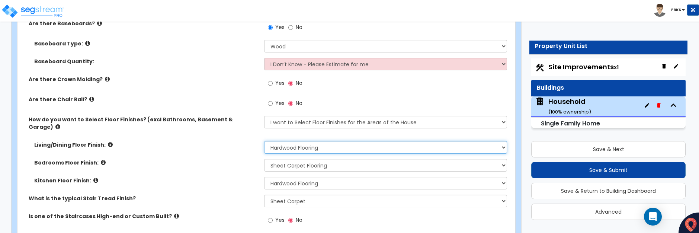
click at [319, 141] on select "None Tile Flooring Hardwood Flooring Resilient Laminate Flooring VCT Flooring S…" at bounding box center [385, 147] width 243 height 13
select select "7"
click at [264, 141] on select "None Tile Flooring Hardwood Flooring Resilient Laminate Flooring VCT Flooring S…" at bounding box center [385, 147] width 243 height 13
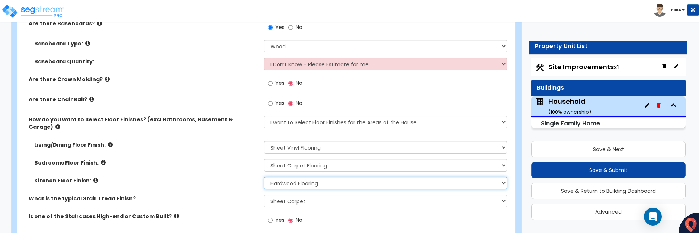
click at [313, 177] on select "None Tile Flooring Hardwood Flooring Resilient Laminate Flooring VCT Flooring S…" at bounding box center [385, 183] width 243 height 13
select select "7"
click at [264, 177] on select "None Tile Flooring Hardwood Flooring Resilient Laminate Flooring VCT Flooring S…" at bounding box center [385, 183] width 243 height 13
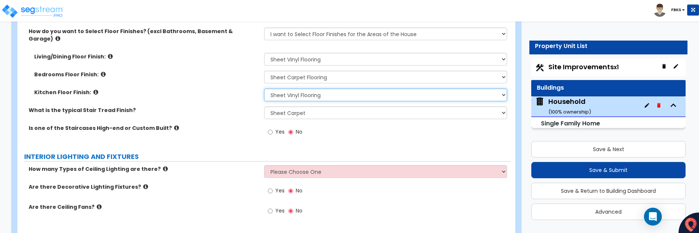
scroll to position [1656, 0]
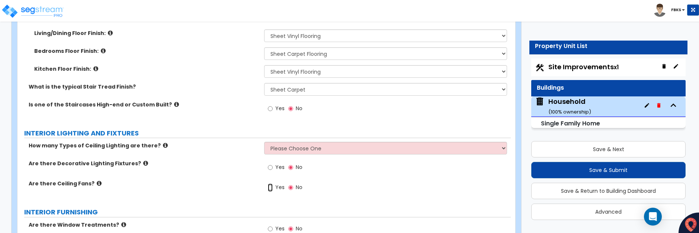
click at [271, 183] on input "Yes" at bounding box center [270, 187] width 5 height 8
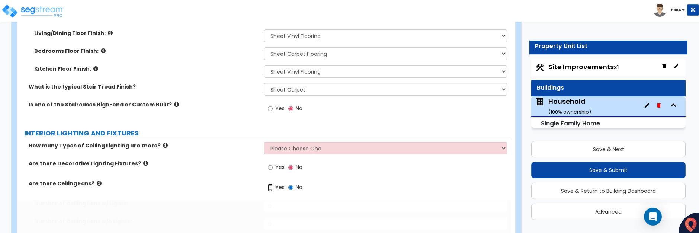
radio input "true"
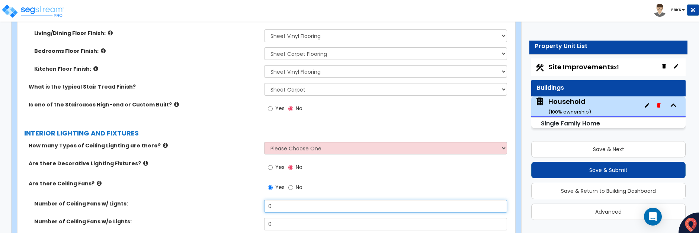
drag, startPoint x: 271, startPoint y: 199, endPoint x: 258, endPoint y: 195, distance: 13.5
click at [258, 200] on div "Number of Ceiling Fans w/ Lights: 0" at bounding box center [263, 209] width 493 height 18
type input "7"
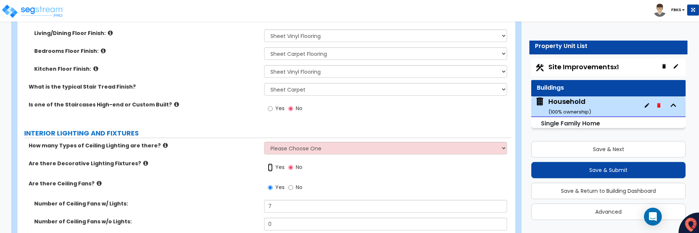
click at [270, 163] on input "Yes" at bounding box center [270, 167] width 5 height 8
radio input "true"
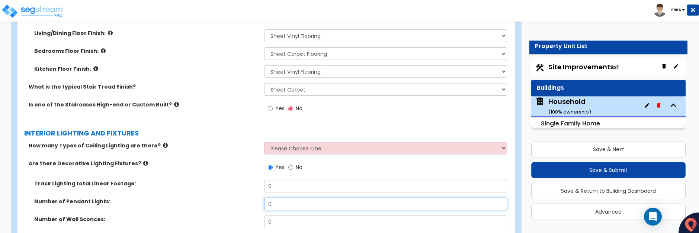
drag, startPoint x: 276, startPoint y: 196, endPoint x: 266, endPoint y: 194, distance: 9.9
click at [257, 197] on div "Number of Pendant Lights: 0" at bounding box center [263, 206] width 493 height 18
drag, startPoint x: 273, startPoint y: 196, endPoint x: 255, endPoint y: 195, distance: 17.9
click at [255, 197] on div "Number of Pendant Lights: 1" at bounding box center [263, 206] width 493 height 18
type input "2"
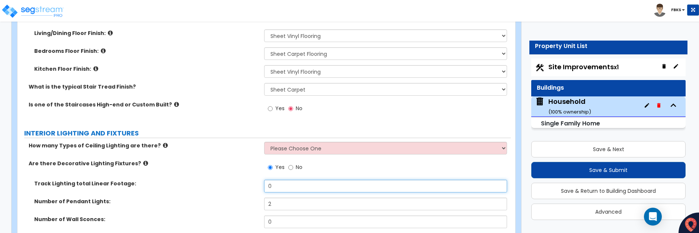
click at [264, 184] on input "0" at bounding box center [385, 186] width 243 height 13
drag, startPoint x: 272, startPoint y: 180, endPoint x: 265, endPoint y: 178, distance: 7.3
click at [265, 180] on input "0" at bounding box center [385, 186] width 243 height 13
type input "8"
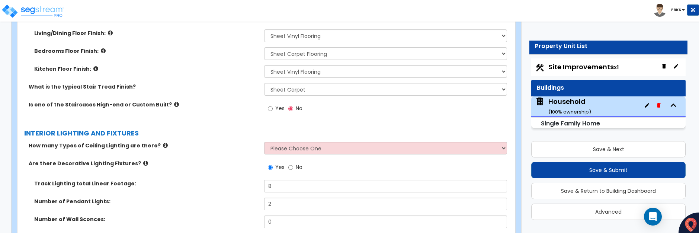
click at [232, 201] on div "Number of Pendant Lights: 2" at bounding box center [263, 206] width 493 height 18
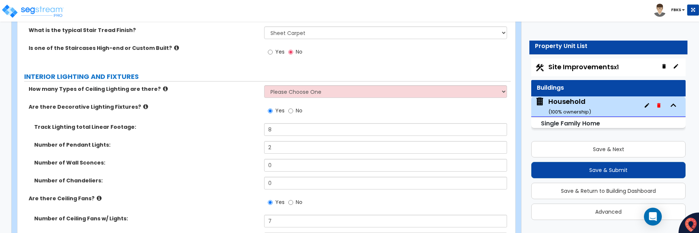
scroll to position [1730, 0]
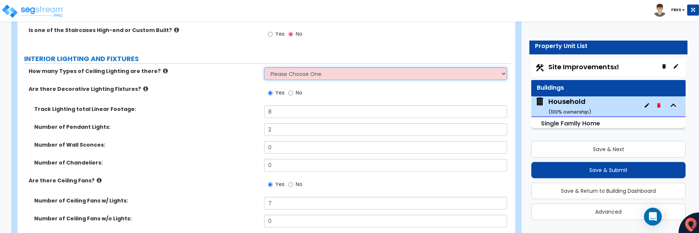
click at [303, 68] on select "Please Choose One 1 2 3" at bounding box center [385, 73] width 243 height 13
select select "2"
click at [264, 67] on select "Please Choose One 1 2 3" at bounding box center [385, 73] width 243 height 13
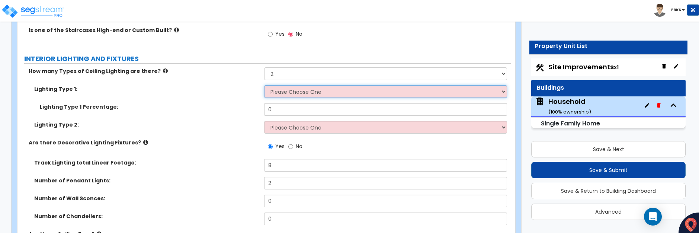
click at [290, 85] on select "Please Choose One LED Surface-Mounted LED Recessed Fluorescent Surface-Mounted …" at bounding box center [385, 91] width 243 height 13
select select "1"
click at [264, 85] on select "Please Choose One LED Surface-Mounted LED Recessed Fluorescent Surface-Mounted …" at bounding box center [385, 91] width 243 height 13
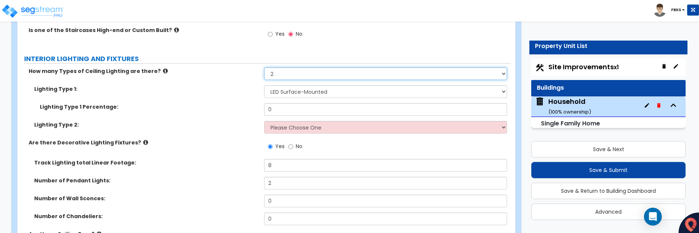
click at [276, 67] on select "Please Choose One 1 2 3" at bounding box center [385, 73] width 243 height 13
select select "1"
click at [264, 67] on select "Please Choose One 1 2 3" at bounding box center [385, 73] width 243 height 13
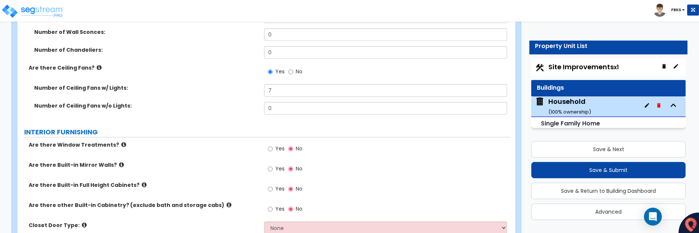
scroll to position [1879, 0]
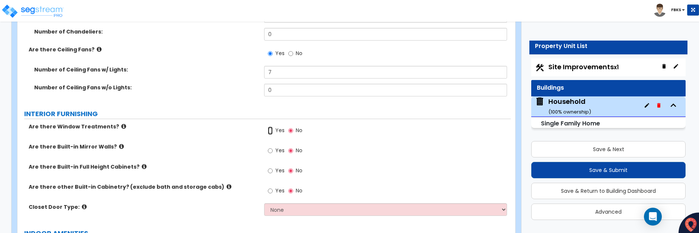
click at [269, 126] on input "Yes" at bounding box center [270, 130] width 5 height 8
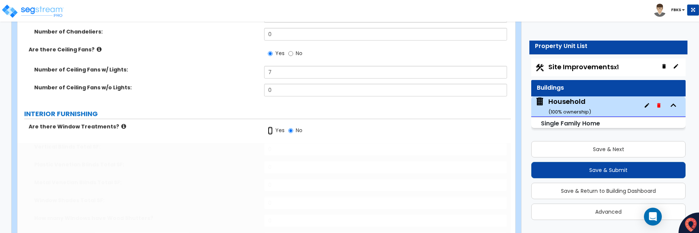
radio input "true"
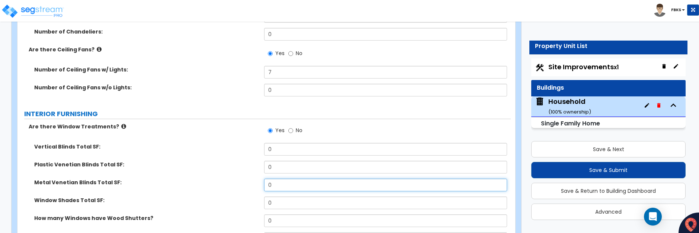
drag, startPoint x: 275, startPoint y: 179, endPoint x: 248, endPoint y: 177, distance: 27.6
click at [248, 179] on div "Metal Venetian Blinds Total SF: 0" at bounding box center [263, 188] width 493 height 18
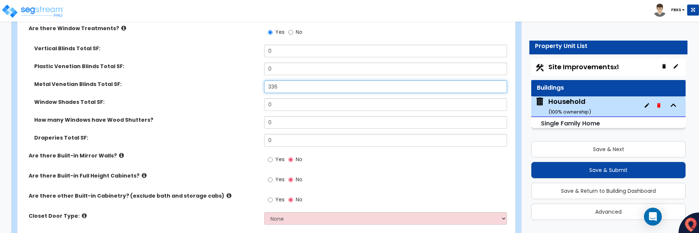
scroll to position [1990, 0]
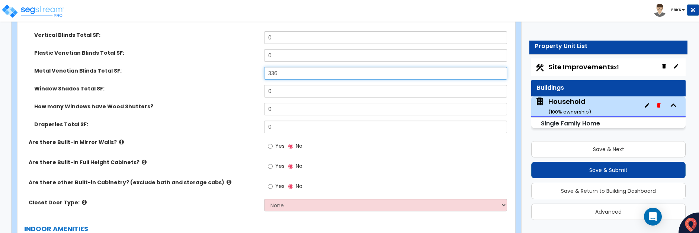
type input "336"
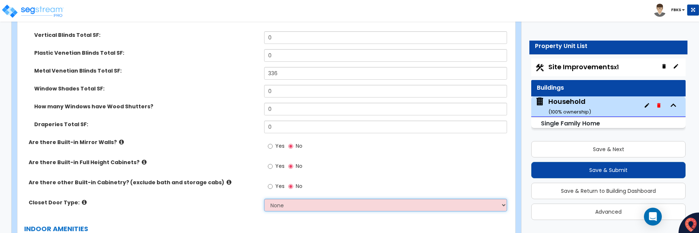
click at [288, 199] on select "None Bi-fold Louvered Doors Bi-fold Panel Doors Sliding Doors Hinged Wood Door" at bounding box center [385, 205] width 243 height 13
select select "1"
click at [264, 199] on select "None Bi-fold Louvered Doors Bi-fold Panel Doors Sliding Doors Hinged Wood Door" at bounding box center [385, 205] width 243 height 13
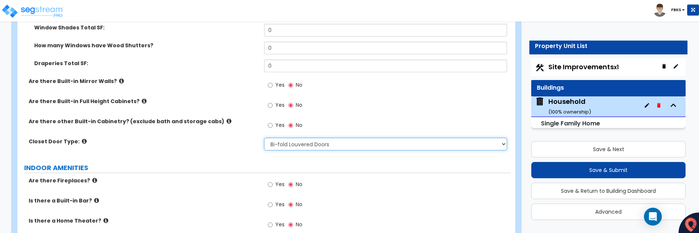
scroll to position [2065, 0]
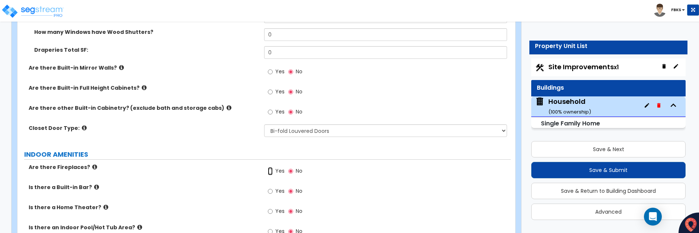
click at [270, 167] on input "Yes" at bounding box center [270, 171] width 5 height 8
radio input "true"
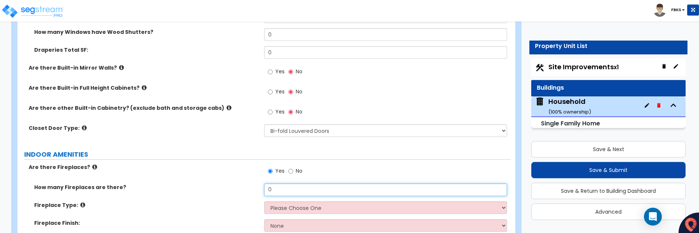
drag, startPoint x: 272, startPoint y: 181, endPoint x: 264, endPoint y: 180, distance: 8.4
click at [264, 183] on input "0" at bounding box center [385, 189] width 243 height 13
type input "2"
click at [323, 201] on select "Please Choose One Built-in Electric Fireplace Built-in Gas Fireplace Built-in W…" at bounding box center [385, 207] width 243 height 13
click at [322, 201] on select "Please Choose One Built-in Electric Fireplace Built-in Gas Fireplace Built-in W…" at bounding box center [385, 207] width 243 height 13
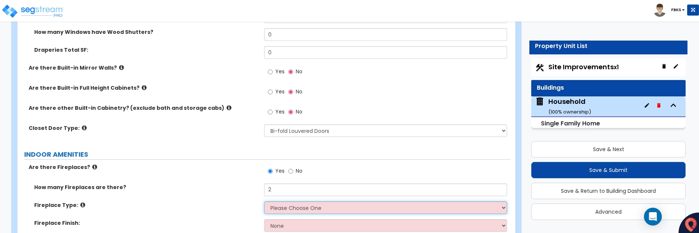
click at [286, 201] on select "Please Choose One Built-in Electric Fireplace Built-in Gas Fireplace Built-in W…" at bounding box center [385, 207] width 243 height 13
select select "1"
click at [264, 201] on select "Please Choose One Built-in Electric Fireplace Built-in Gas Fireplace Built-in W…" at bounding box center [385, 207] width 243 height 13
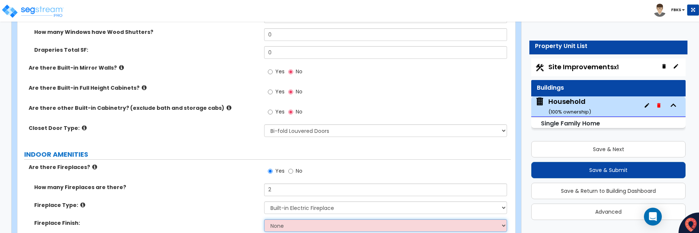
click at [289, 219] on select "None Brick Stone Tile Painted Molding" at bounding box center [385, 225] width 243 height 13
select select "3"
click at [264, 219] on select "None Brick Stone Tile Painted Molding" at bounding box center [385, 225] width 243 height 13
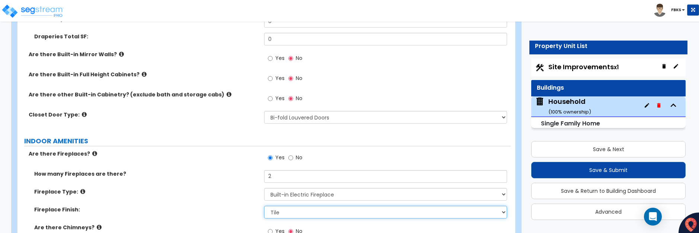
scroll to position [2102, 0]
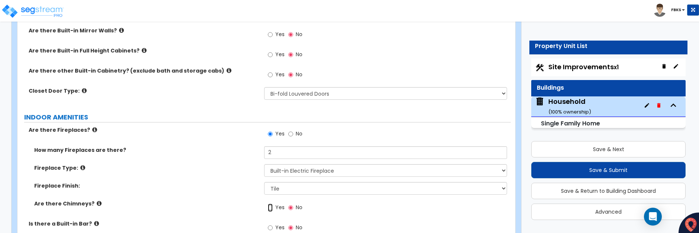
click at [270, 203] on input "Yes" at bounding box center [270, 207] width 5 height 8
radio input "true"
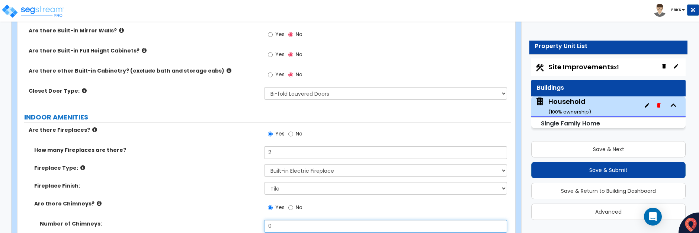
click at [265, 220] on input "0" at bounding box center [385, 226] width 243 height 13
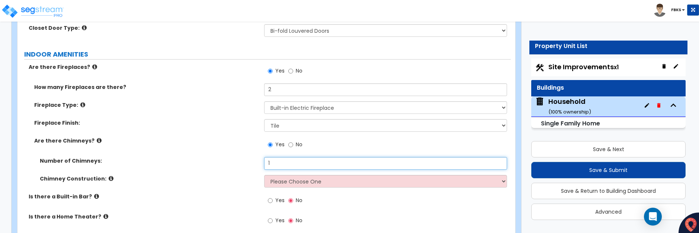
scroll to position [2176, 0]
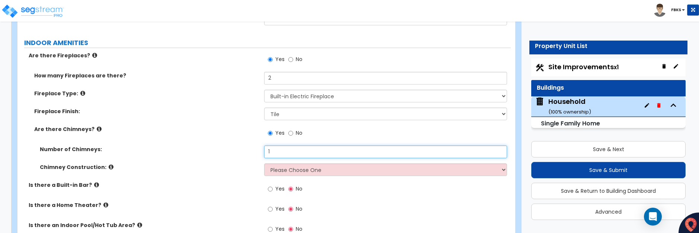
type input "1"
click at [323, 163] on select "Please Choose One Brick Construction Cinder Block Construction Stone Constructi…" at bounding box center [385, 169] width 243 height 13
select select "2"
click at [264, 163] on select "Please Choose One Brick Construction Cinder Block Construction Stone Constructi…" at bounding box center [385, 169] width 243 height 13
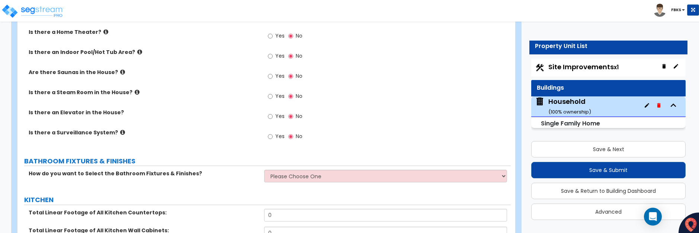
scroll to position [2362, 0]
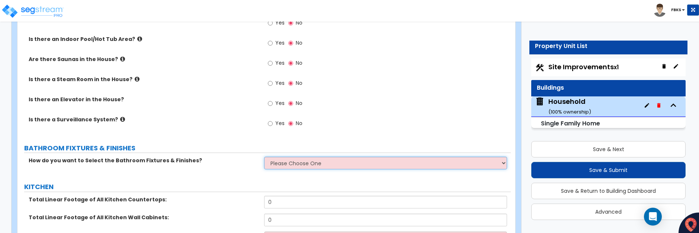
click at [286, 157] on select "Please Choose One I want to Select Fixtures and Finishes only for one Bath and …" at bounding box center [385, 163] width 243 height 13
select select "2"
click at [264, 157] on select "Please Choose One I want to Select Fixtures and Finishes only for one Bath and …" at bounding box center [385, 163] width 243 height 13
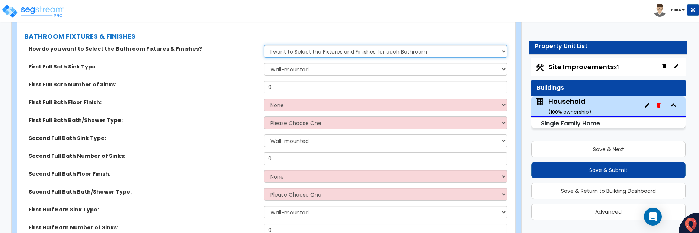
scroll to position [2511, 0]
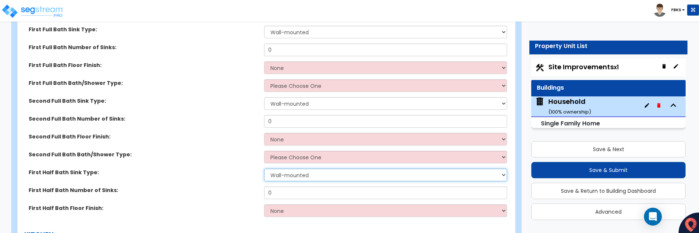
click at [295, 168] on select "Wall-mounted Pedestal-mounted Vanity-mounted" at bounding box center [385, 174] width 243 height 13
select select "2"
click at [264, 168] on select "Wall-mounted Pedestal-mounted Vanity-mounted" at bounding box center [385, 174] width 243 height 13
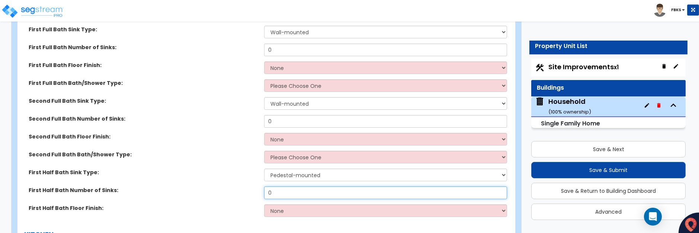
drag, startPoint x: 283, startPoint y: 186, endPoint x: 289, endPoint y: 196, distance: 10.8
click at [255, 186] on div "First Half Bath Number of Sinks: 0" at bounding box center [263, 195] width 493 height 18
type input "1"
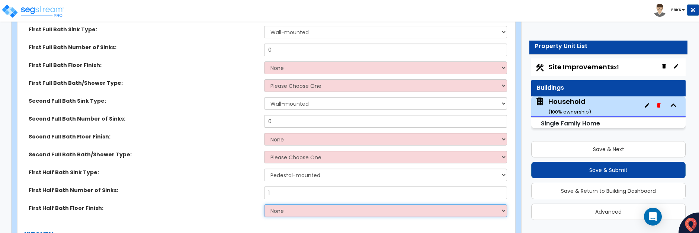
click at [277, 204] on select "None Tile Flooring Hardwood Flooring Resilient Laminate Flooring VCT Flooring S…" at bounding box center [385, 210] width 243 height 13
select select "1"
click at [264, 204] on select "None Tile Flooring Hardwood Flooring Resilient Laminate Flooring VCT Flooring S…" at bounding box center [385, 210] width 243 height 13
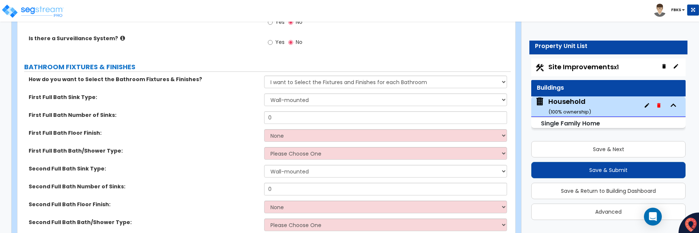
scroll to position [2437, 0]
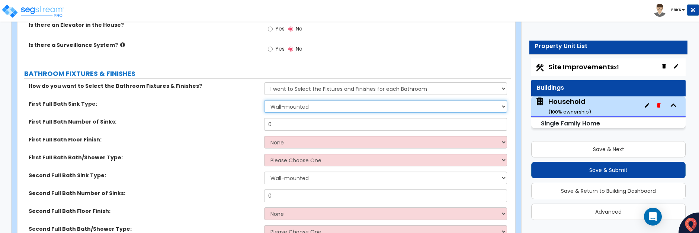
click at [294, 100] on select "Wall-mounted Pedestal-mounted Vanity-mounted" at bounding box center [385, 106] width 243 height 13
select select "3"
click at [264, 100] on select "Wall-mounted Pedestal-mounted Vanity-mounted" at bounding box center [385, 106] width 243 height 13
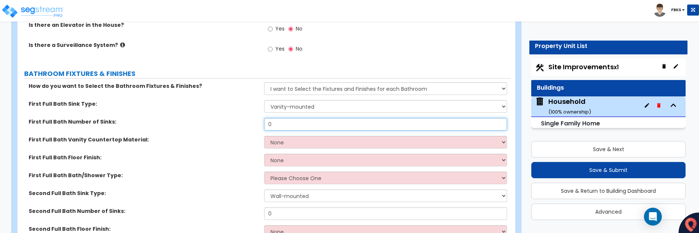
drag, startPoint x: 290, startPoint y: 116, endPoint x: 266, endPoint y: 114, distance: 23.9
click at [266, 118] on input "0" at bounding box center [385, 124] width 243 height 13
type input "1"
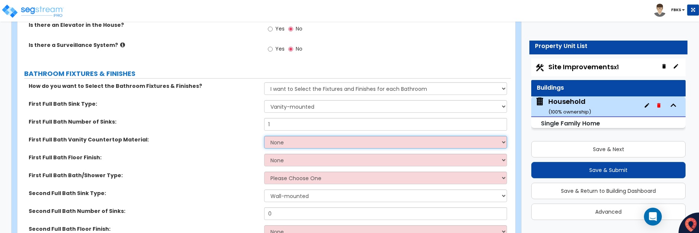
click at [273, 137] on select "None Plastic Laminate Solid Surface Stone Quartz Marble Tile Wood Stainless Ste…" at bounding box center [385, 142] width 243 height 13
select select "4"
click at [264, 136] on select "None Plastic Laminate Solid Surface Stone Quartz Marble Tile Wood Stainless Ste…" at bounding box center [385, 142] width 243 height 13
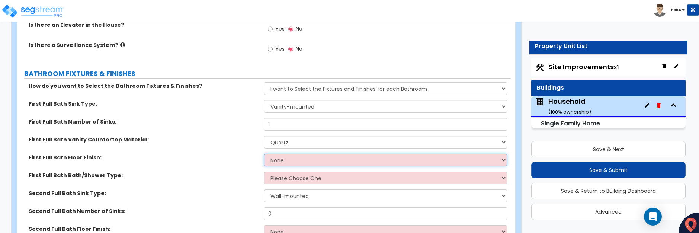
click at [283, 154] on select "None Tile Flooring Hardwood Flooring Resilient Laminate Flooring VCT Flooring S…" at bounding box center [385, 160] width 243 height 13
select select "1"
click at [264, 154] on select "None Tile Flooring Hardwood Flooring Resilient Laminate Flooring VCT Flooring S…" at bounding box center [385, 160] width 243 height 13
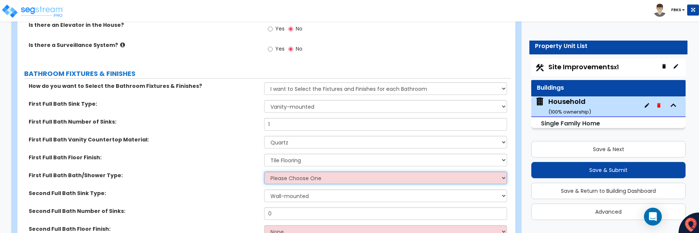
click at [284, 171] on select "Please Choose One Standalone Shower Bathtub - Shower Combo" at bounding box center [385, 177] width 243 height 13
select select "2"
click at [264, 171] on select "Please Choose One Standalone Shower Bathtub - Shower Combo" at bounding box center [385, 177] width 243 height 13
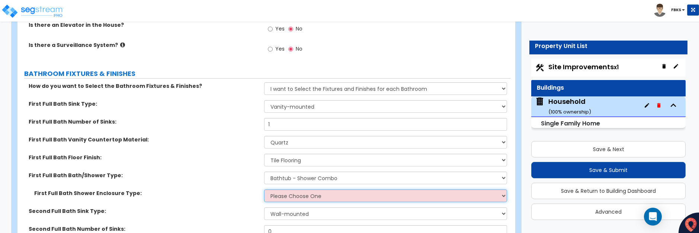
click at [281, 189] on select "Please Choose One Curtain & [PERSON_NAME] Sliding Doors Glass Hinged Doors" at bounding box center [385, 195] width 243 height 13
select select "1"
click at [264, 189] on select "Please Choose One Curtain & [PERSON_NAME] Sliding Doors Glass Hinged Doors" at bounding box center [385, 195] width 243 height 13
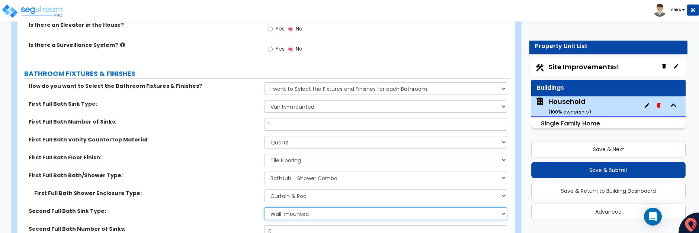
click at [301, 207] on select "Wall-mounted Pedestal-mounted Vanity-mounted" at bounding box center [385, 213] width 243 height 13
select select "3"
click at [264, 207] on select "Wall-mounted Pedestal-mounted Vanity-mounted" at bounding box center [385, 213] width 243 height 13
drag, startPoint x: 273, startPoint y: 220, endPoint x: 266, endPoint y: 232, distance: 13.1
click at [251, 225] on div "Second Full Bath Number of Sinks: 0" at bounding box center [263, 234] width 493 height 18
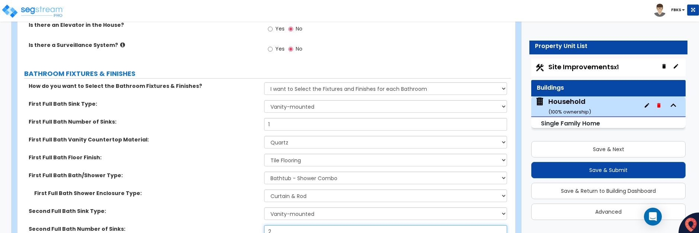
scroll to position [2474, 0]
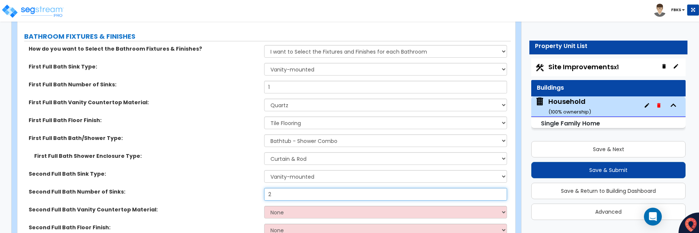
type input "2"
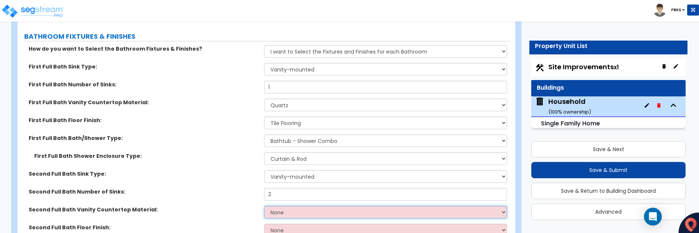
click at [277, 206] on select "None Plastic Laminate Solid Surface Stone Quartz Marble Tile Wood Stainless Ste…" at bounding box center [385, 212] width 243 height 13
select select "4"
click at [264, 206] on select "None Plastic Laminate Solid Surface Stone Quartz Marble Tile Wood Stainless Ste…" at bounding box center [385, 212] width 243 height 13
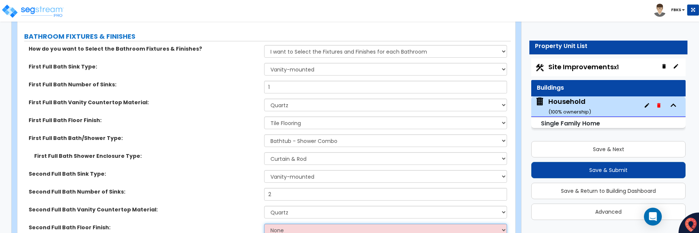
click at [289, 224] on select "None Tile Flooring Hardwood Flooring Resilient Laminate Flooring VCT Flooring S…" at bounding box center [385, 230] width 243 height 13
select select "1"
click at [264, 224] on select "None Tile Flooring Hardwood Flooring Resilient Laminate Flooring VCT Flooring S…" at bounding box center [385, 230] width 243 height 13
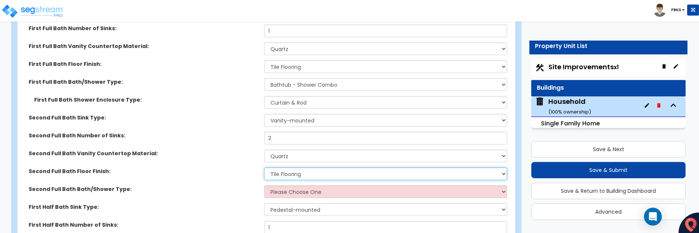
scroll to position [2548, 0]
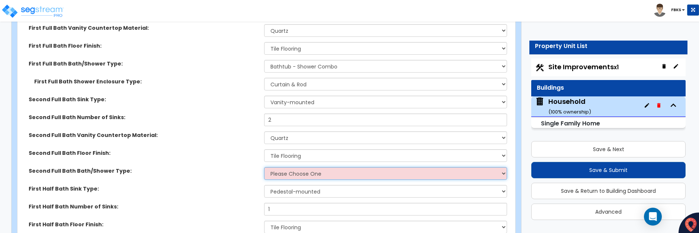
click at [281, 167] on select "Please Choose One Standalone Shower Bathtub - Shower Combo" at bounding box center [385, 173] width 243 height 13
select select "1"
click at [264, 167] on select "Please Choose One Standalone Shower Bathtub - Shower Combo" at bounding box center [385, 173] width 243 height 13
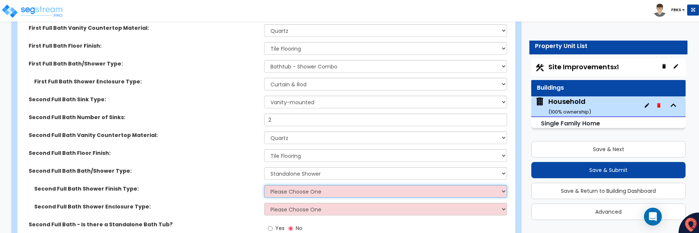
click at [297, 185] on select "Please Choose One Plastic Tile Stone" at bounding box center [385, 191] width 243 height 13
select select "2"
click at [264, 185] on select "Please Choose One Plastic Tile Stone" at bounding box center [385, 191] width 243 height 13
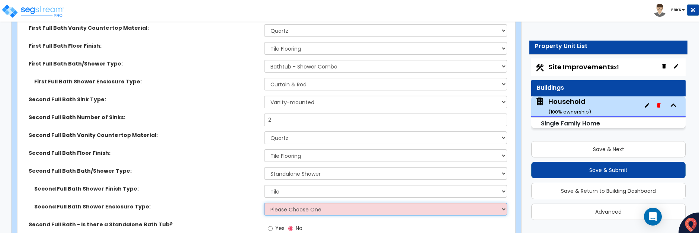
click at [296, 203] on select "Please Choose One Curtain & [PERSON_NAME] Sliding Doors Glass Hinged Doors" at bounding box center [385, 209] width 243 height 13
select select "3"
click at [264, 203] on select "Please Choose One Curtain & [PERSON_NAME] Sliding Doors Glass Hinged Doors" at bounding box center [385, 209] width 243 height 13
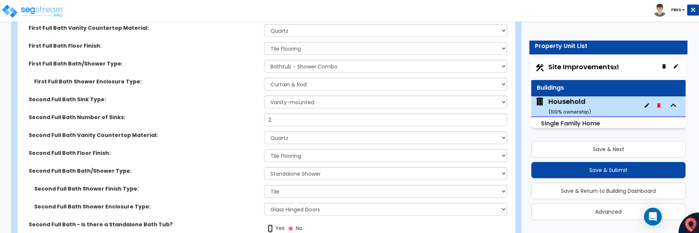
click at [269, 224] on input "Yes" at bounding box center [270, 228] width 5 height 8
radio input "true"
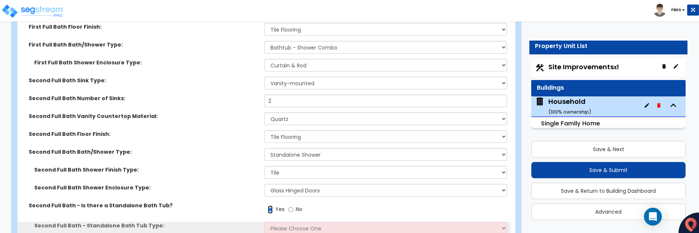
scroll to position [2585, 0]
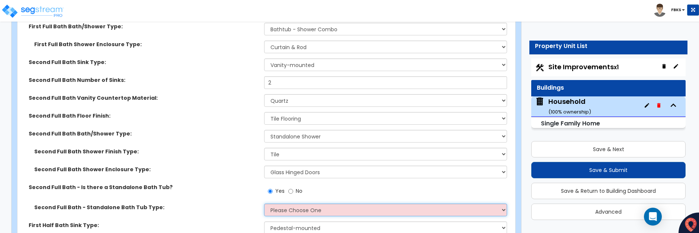
click at [280, 205] on select "Please Choose One Freestanding Bathtub Recessed Bathtub Walk-in Bathtub" at bounding box center [385, 209] width 243 height 13
select select "2"
click at [264, 203] on select "Please Choose One Freestanding Bathtub Recessed Bathtub Walk-in Bathtub" at bounding box center [385, 209] width 243 height 13
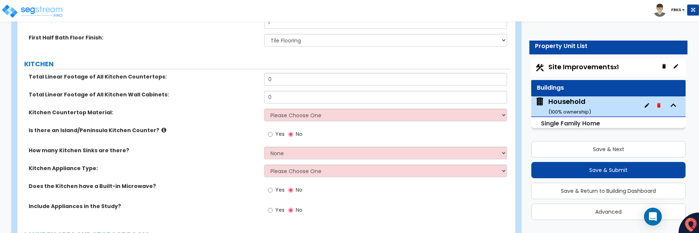
scroll to position [2846, 0]
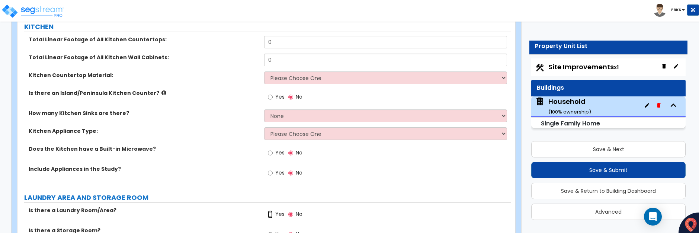
click at [270, 210] on input "Yes" at bounding box center [270, 214] width 5 height 8
radio input "true"
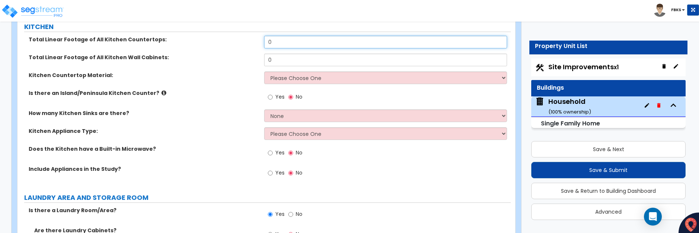
drag, startPoint x: 277, startPoint y: 35, endPoint x: 260, endPoint y: 35, distance: 17.1
click at [260, 36] on div "Total Linear Footage of All Kitchen Countertops: 0" at bounding box center [263, 45] width 493 height 18
type input "45"
drag, startPoint x: 275, startPoint y: 54, endPoint x: 253, endPoint y: 56, distance: 21.6
click at [249, 55] on div "Total Linear Footage of All Kitchen Wall Cabinets: 0" at bounding box center [263, 63] width 493 height 18
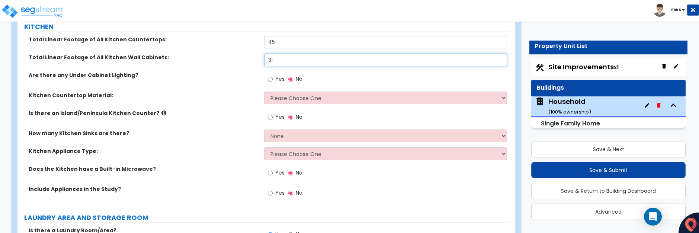
type input "31"
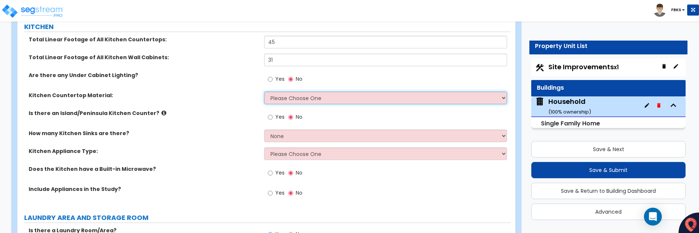
click at [287, 92] on select "Please Choose One Plastic Laminate Solid Surface Stone Quartz Marble Tile Wood …" at bounding box center [385, 97] width 243 height 13
select select "4"
click at [264, 91] on select "Please Choose One Plastic Laminate Solid Surface Stone Quartz Marble Tile Wood …" at bounding box center [385, 97] width 243 height 13
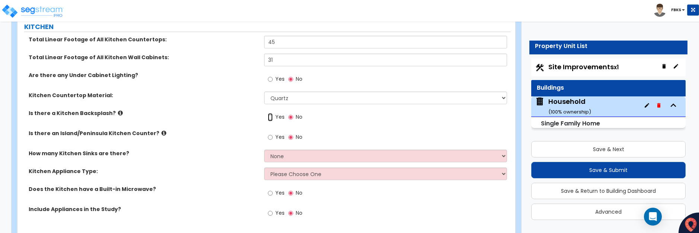
click at [272, 113] on input "Yes" at bounding box center [270, 117] width 5 height 8
radio input "true"
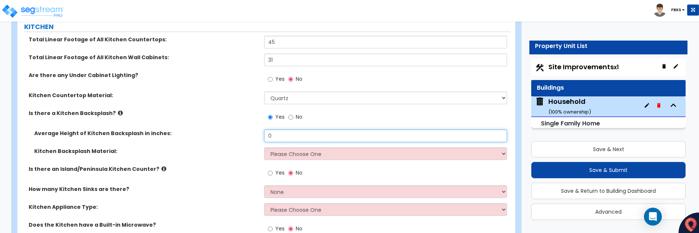
drag, startPoint x: 281, startPoint y: 127, endPoint x: 258, endPoint y: 126, distance: 22.7
click at [258, 129] on div "Average Height of Kitchen Backsplash in inches: 0" at bounding box center [263, 138] width 493 height 18
type input "2"
click at [282, 147] on select "Please Choose One Plastic Laminate Solid Surface Stone Quartz Tile Stainless St…" at bounding box center [385, 153] width 243 height 13
select select "6"
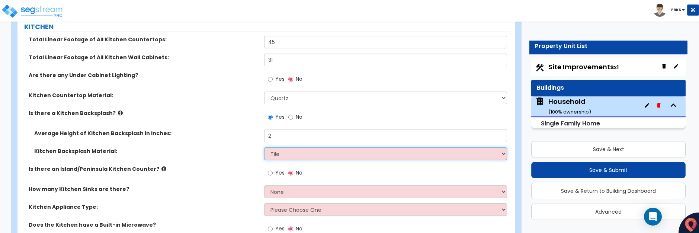
click at [264, 147] on select "Please Choose One Plastic Laminate Solid Surface Stone Quartz Tile Stainless St…" at bounding box center [385, 153] width 243 height 13
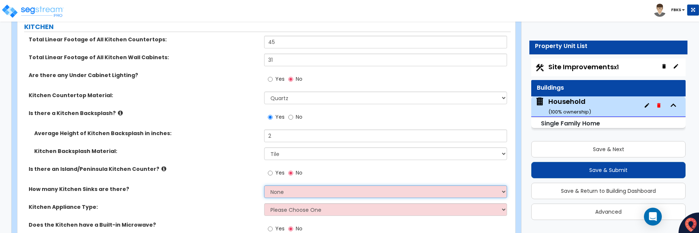
click at [287, 185] on select "None 1 2 3" at bounding box center [385, 191] width 243 height 13
select select "1"
click at [264, 185] on select "None 1 2 3" at bounding box center [385, 191] width 243 height 13
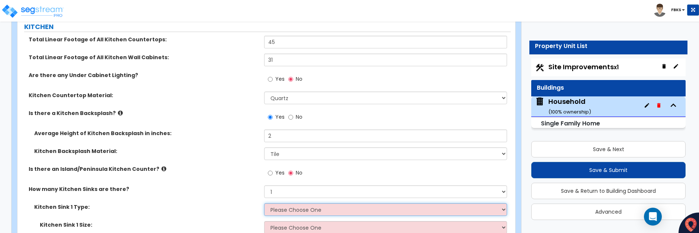
click at [285, 203] on select "Please Choose One Stainless Steel Porcelain Enamel Cast Iron Granite Composite" at bounding box center [385, 209] width 243 height 13
select select "2"
click at [264, 203] on select "Please Choose One Stainless Steel Porcelain Enamel Cast Iron Granite Composite" at bounding box center [385, 209] width 243 height 13
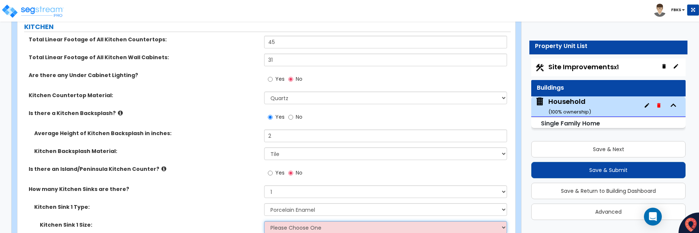
click at [287, 221] on select "Please Choose One Single Sink Double Sink" at bounding box center [385, 227] width 243 height 13
select select "2"
click at [264, 221] on select "Please Choose One Single Sink Double Sink" at bounding box center [385, 227] width 243 height 13
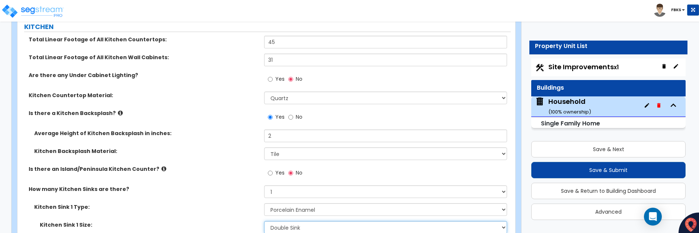
scroll to position [2883, 0]
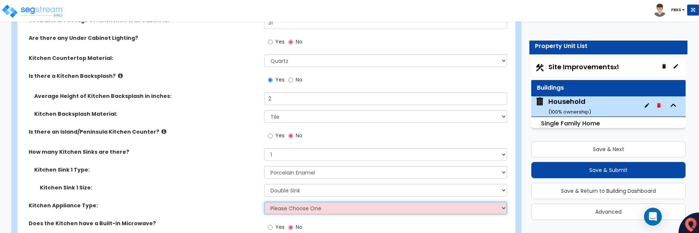
click at [278, 202] on select "Please Choose One Gas Electric" at bounding box center [385, 208] width 243 height 13
select select "2"
click at [264, 202] on select "Please Choose One Gas Electric" at bounding box center [385, 208] width 243 height 13
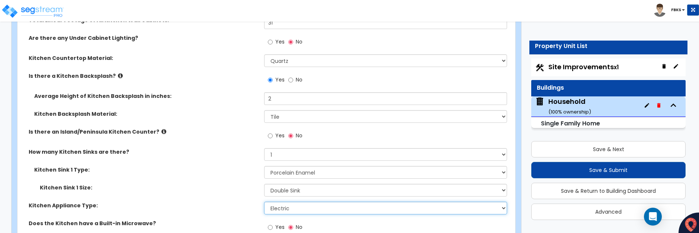
scroll to position [2920, 0]
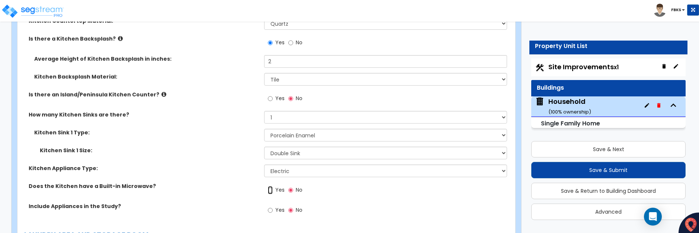
click at [270, 186] on input "Yes" at bounding box center [270, 190] width 5 height 8
radio input "true"
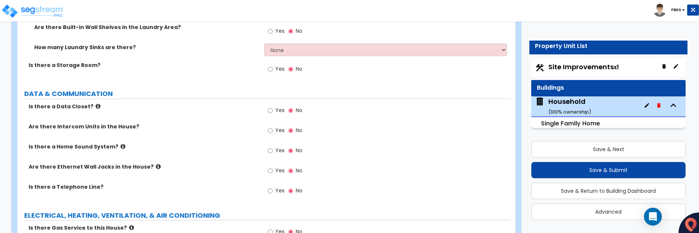
scroll to position [3218, 0]
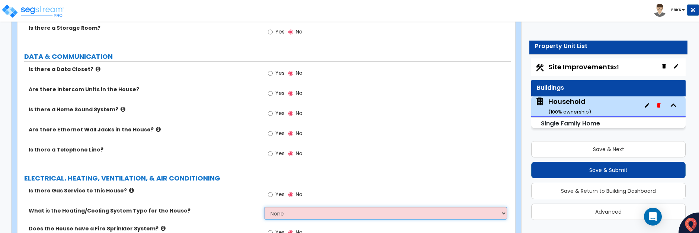
click at [274, 207] on select "None Heat Only Centralized Heating & Cooling Thru Wall Air Conditioners Mini Sp…" at bounding box center [385, 213] width 243 height 13
select select "2"
click at [264, 207] on select "None Heat Only Centralized Heating & Cooling Thru Wall Air Conditioners Mini Sp…" at bounding box center [385, 213] width 243 height 13
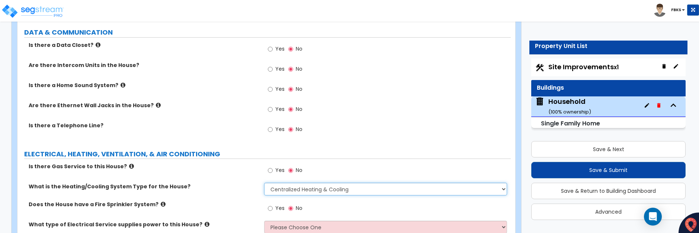
scroll to position [3255, 0]
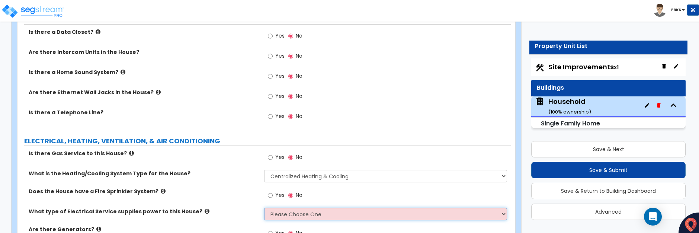
click at [279, 208] on select "Please Choose One Overhead Underground" at bounding box center [385, 214] width 243 height 13
select select "2"
click at [264, 208] on select "Please Choose One Overhead Underground" at bounding box center [385, 214] width 243 height 13
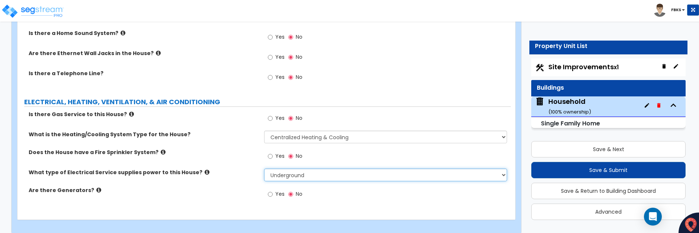
scroll to position [3294, 0]
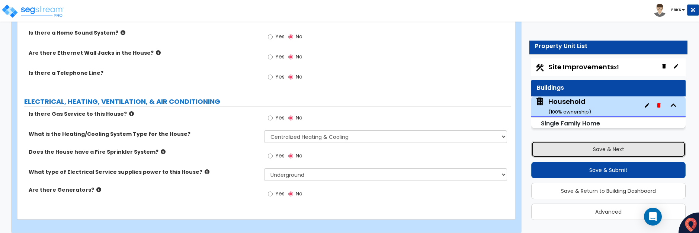
click at [584, 149] on button "Save & Next" at bounding box center [608, 149] width 154 height 16
select select "2"
select select "1"
select select "2"
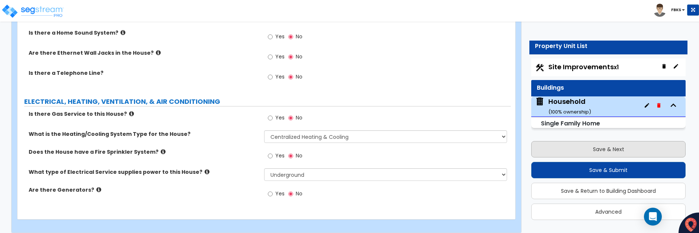
select select "1"
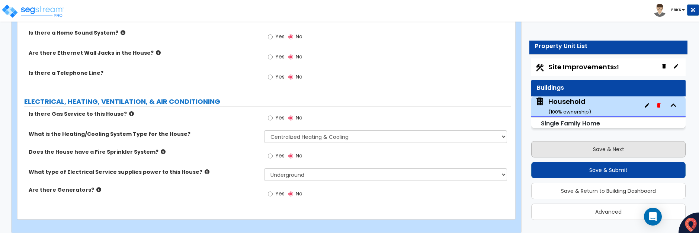
select select "1"
select select "9"
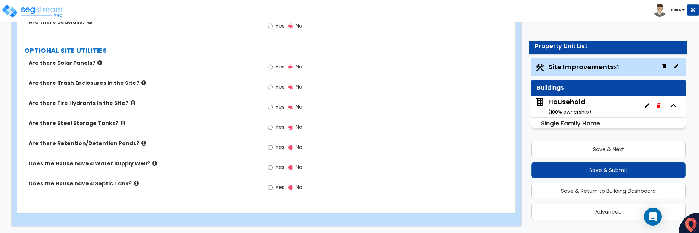
scroll to position [1552, 0]
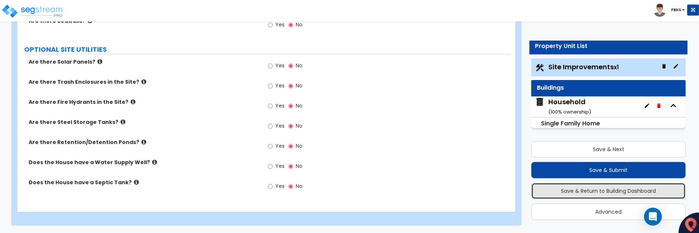
click at [585, 190] on button "Save & Return to Building Dashboard" at bounding box center [608, 191] width 154 height 16
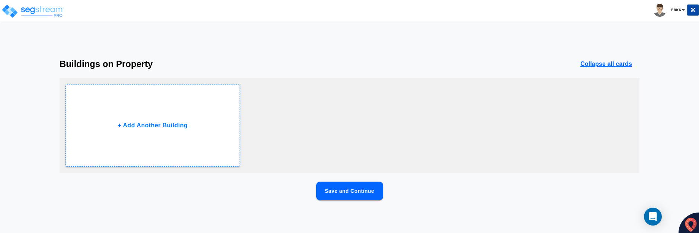
scroll to position [8, 0]
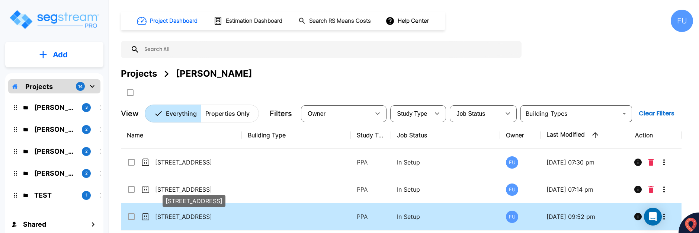
click at [194, 217] on p "4015 Myerwood Ln" at bounding box center [192, 216] width 74 height 9
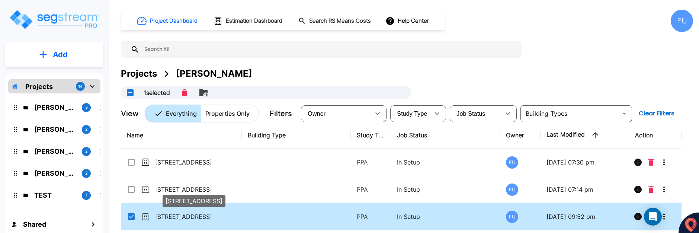
click at [193, 216] on p "4015 Myerwood Ln" at bounding box center [192, 216] width 74 height 9
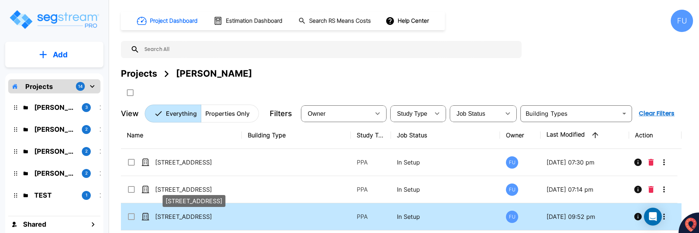
click at [186, 218] on p "4015 Myerwood Ln" at bounding box center [192, 216] width 74 height 9
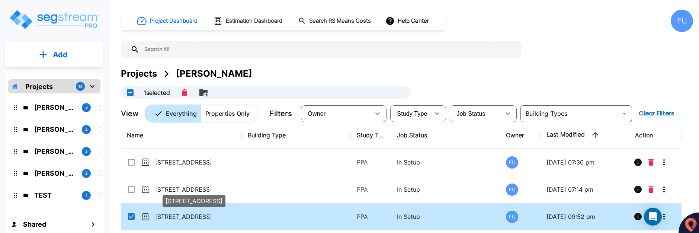
click at [186, 218] on p "[STREET_ADDRESS]" at bounding box center [192, 216] width 74 height 9
checkbox input "false"
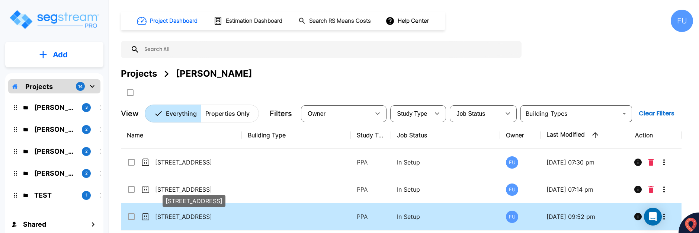
click at [186, 218] on p "[STREET_ADDRESS]" at bounding box center [192, 216] width 74 height 9
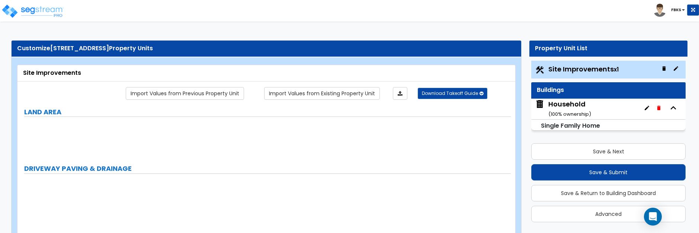
scroll to position [2, 0]
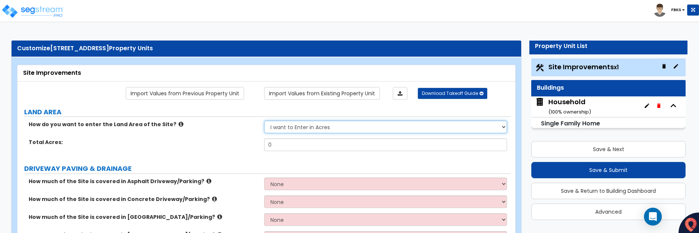
click at [301, 130] on select "I want to Enter in [GEOGRAPHIC_DATA] I want to Enter in Square Feet" at bounding box center [385, 126] width 243 height 13
click at [264, 120] on select "I want to Enter in Acres I want to Enter in Square Feet" at bounding box center [385, 126] width 243 height 13
click at [306, 128] on select "I want to Enter in Acres I want to Enter in Square Feet" at bounding box center [385, 126] width 243 height 13
select select "1"
click at [264, 120] on select "I want to Enter in Acres I want to Enter in Square Feet" at bounding box center [385, 126] width 243 height 13
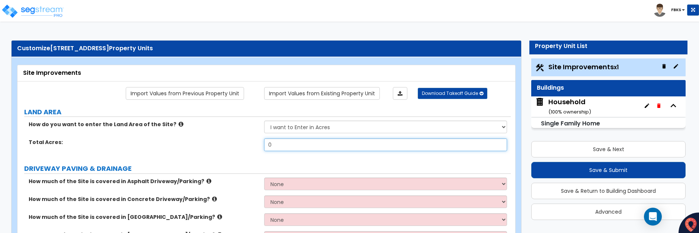
click at [290, 144] on input "0" at bounding box center [385, 144] width 243 height 13
type input "0.3"
click at [212, 150] on div "Total Acres: 0.3" at bounding box center [263, 147] width 493 height 18
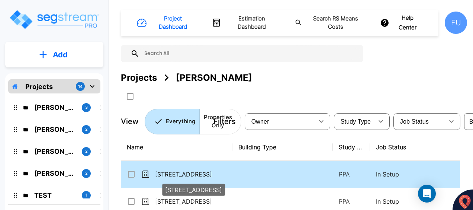
click at [186, 173] on p "[STREET_ADDRESS]" at bounding box center [192, 174] width 74 height 9
checkbox input "true"
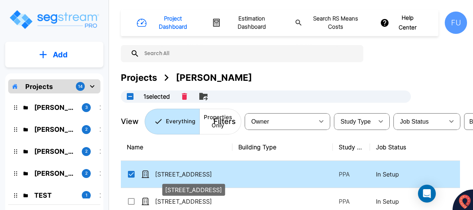
click at [186, 173] on p "[STREET_ADDRESS]" at bounding box center [192, 174] width 74 height 9
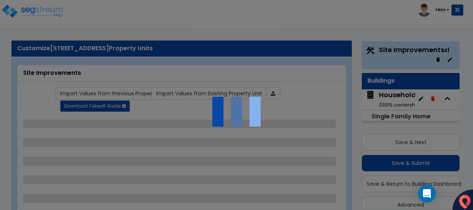
scroll to position [20, 0]
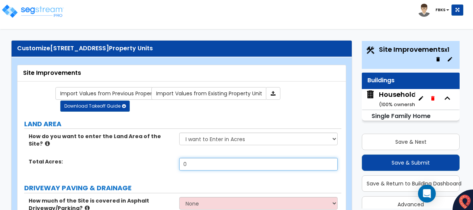
drag, startPoint x: 189, startPoint y: 155, endPoint x: 164, endPoint y: 155, distance: 25.3
click at [164, 158] on div "Total Acres: 0" at bounding box center [179, 167] width 324 height 18
click at [200, 158] on input "0" at bounding box center [258, 164] width 158 height 13
type input "0.3"
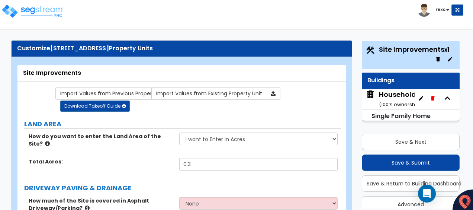
click at [113, 163] on div "Total Acres: 0.3" at bounding box center [179, 167] width 324 height 18
click at [127, 164] on div "Total Acres: 0.3" at bounding box center [179, 167] width 324 height 18
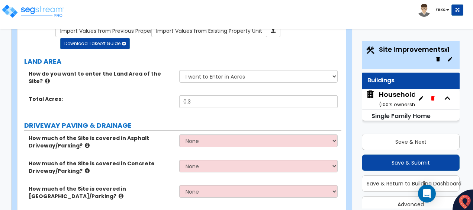
scroll to position [74, 0]
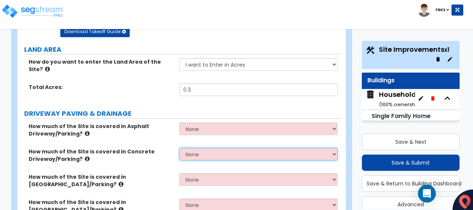
click at [218, 148] on select "None I want to Enter an Approximate Percentage I want to Enter the Square Foota…" at bounding box center [258, 154] width 158 height 13
select select "2"
click at [179, 148] on select "None I want to Enter an Approximate Percentage I want to Enter the Square Foota…" at bounding box center [258, 154] width 158 height 13
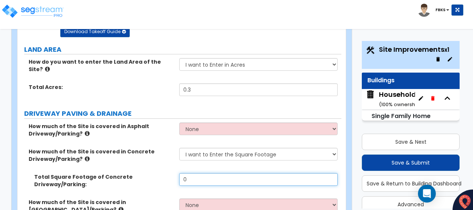
drag, startPoint x: 196, startPoint y: 171, endPoint x: 168, endPoint y: 170, distance: 28.7
click at [168, 173] on div "Total Square Footage of Concrete Driveway/Parking: 0" at bounding box center [179, 185] width 324 height 25
type input "902"
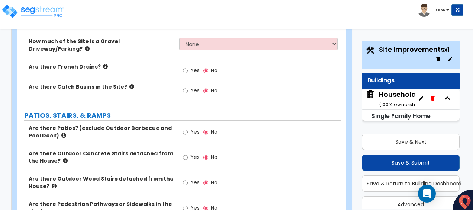
scroll to position [298, 0]
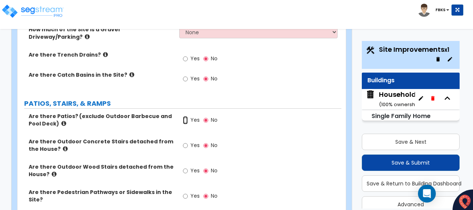
click at [186, 116] on input "Yes" at bounding box center [185, 120] width 5 height 8
radio input "true"
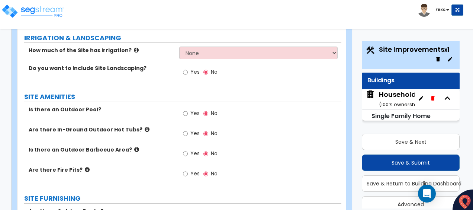
scroll to position [632, 0]
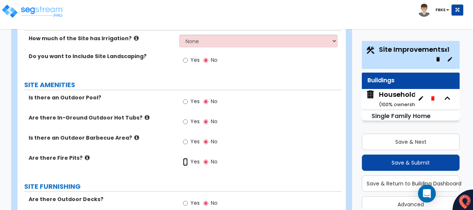
click at [184, 158] on input "Yes" at bounding box center [185, 162] width 5 height 8
radio input "true"
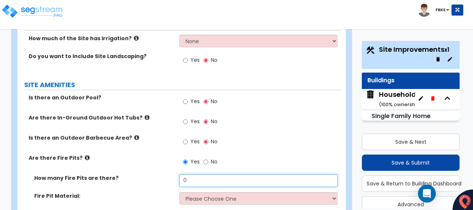
click at [194, 174] on input "0" at bounding box center [258, 180] width 158 height 13
type input "1"
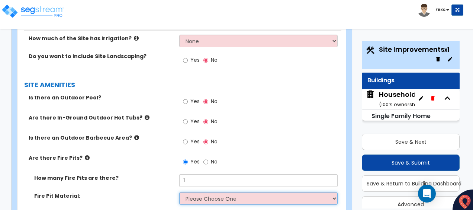
click at [218, 192] on select "Please Choose One Concrete Block Brick Stone" at bounding box center [258, 198] width 158 height 13
click at [179, 192] on select "Please Choose One Concrete Block Brick Stone" at bounding box center [258, 198] width 158 height 13
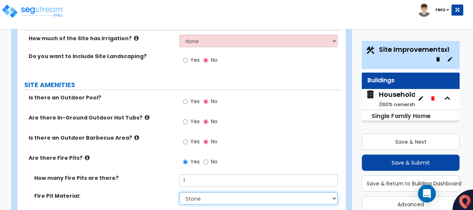
click at [196, 192] on select "Please Choose One Concrete Block Brick Stone" at bounding box center [258, 198] width 158 height 13
select select "2"
click at [179, 192] on select "Please Choose One Concrete Block Brick Stone" at bounding box center [258, 198] width 158 height 13
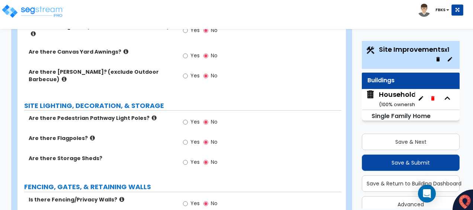
scroll to position [893, 0]
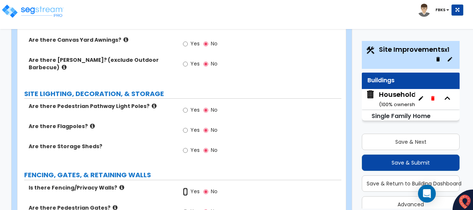
click at [183, 187] on input "Yes" at bounding box center [185, 191] width 5 height 8
radio input "true"
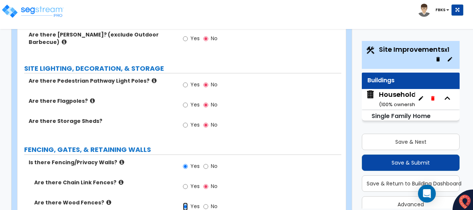
scroll to position [930, 0]
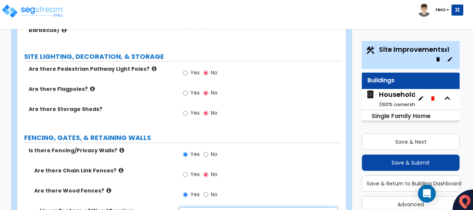
drag, startPoint x: 192, startPoint y: 192, endPoint x: 162, endPoint y: 190, distance: 29.8
type input "4"
type input "182"
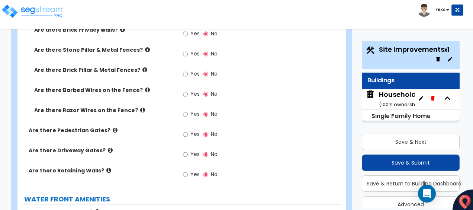
scroll to position [1190, 0]
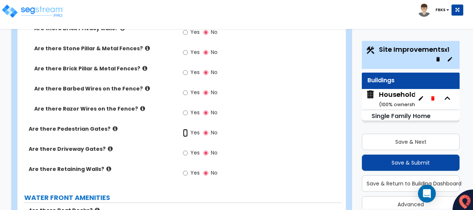
click at [186, 129] on input "Yes" at bounding box center [185, 133] width 5 height 8
radio input "true"
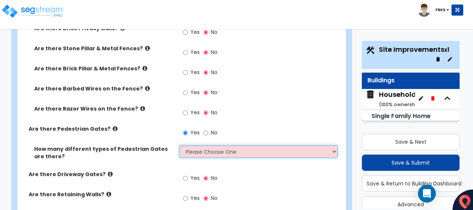
click at [199, 145] on select "Please Choose One 1 2 3" at bounding box center [258, 151] width 158 height 13
select select "1"
click at [179, 145] on select "Please Choose One 1 2 3" at bounding box center [258, 151] width 158 height 13
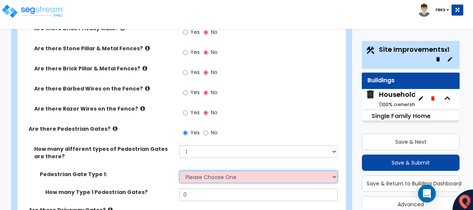
click at [198, 170] on select "Please Choose One Chain Link, 3 ft Height Chain Link, 4 ft Height Chain Link, 6…" at bounding box center [258, 176] width 158 height 13
select select "9"
click at [179, 170] on select "Please Choose One Chain Link, 3 ft Height Chain Link, 4 ft Height Chain Link, 6…" at bounding box center [258, 176] width 158 height 13
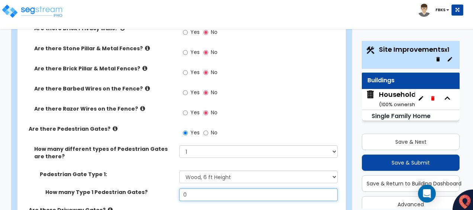
drag, startPoint x: 189, startPoint y: 169, endPoint x: 179, endPoint y: 168, distance: 10.8
click at [179, 188] on div "How many Type 1 Pedestrian Gates? 0" at bounding box center [179, 197] width 324 height 18
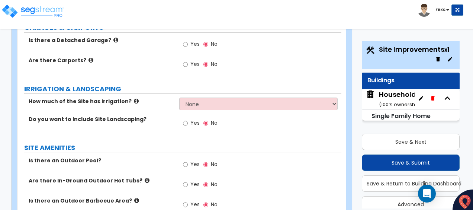
scroll to position [558, 0]
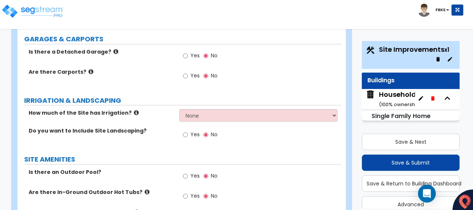
type input "1"
click at [185, 131] on input "Yes" at bounding box center [185, 135] width 5 height 8
radio input "true"
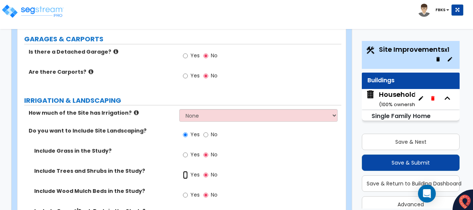
click at [185, 171] on input "Yes" at bounding box center [185, 175] width 5 height 8
radio input "true"
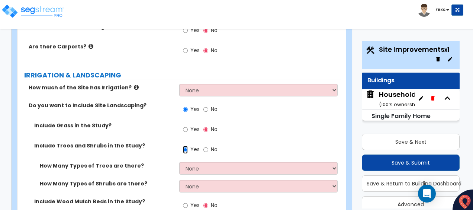
scroll to position [595, 0]
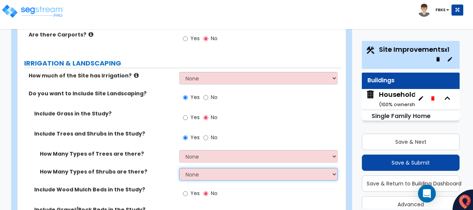
click at [192, 168] on select "None 1 2 3" at bounding box center [258, 174] width 158 height 13
select select "1"
click at [179, 168] on select "None 1 2 3" at bounding box center [258, 174] width 158 height 13
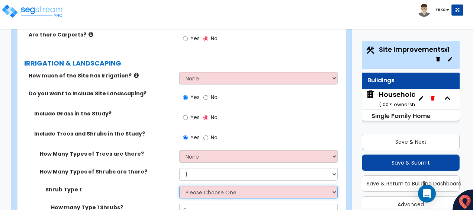
click at [198, 186] on select "Please Choose One Arborvitae Azalea Yew Boxwood Juniper [PERSON_NAME] Cotoneast…" at bounding box center [258, 192] width 158 height 13
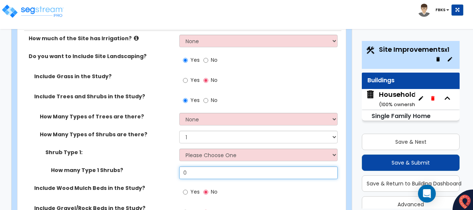
drag, startPoint x: 189, startPoint y: 155, endPoint x: 181, endPoint y: 162, distance: 10.3
click at [177, 166] on div "How many Type 1 Shrubs? 0" at bounding box center [179, 175] width 324 height 18
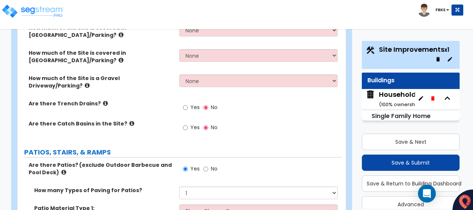
scroll to position [260, 0]
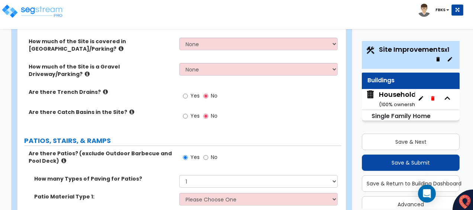
type input "30"
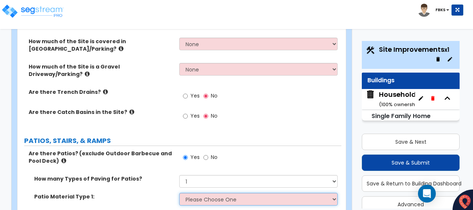
click at [227, 193] on select "Please Choose One Bare Concrete Stamped Concrete Brick Pavers Stone Pavers Tile…" at bounding box center [258, 199] width 158 height 13
select select "1"
click at [179, 193] on select "Please Choose One Bare Concrete Stamped Concrete Brick Pavers Stone Pavers Tile…" at bounding box center [258, 199] width 158 height 13
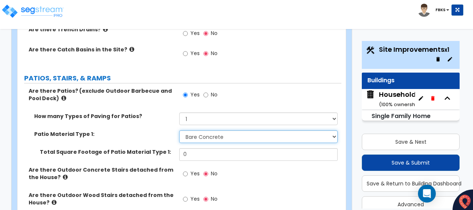
scroll to position [335, 0]
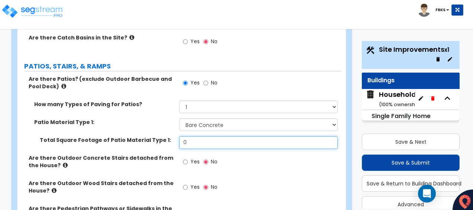
drag, startPoint x: 192, startPoint y: 129, endPoint x: 166, endPoint y: 122, distance: 27.4
click at [166, 136] on div "Total Square Footage of Patio Material Type 1: 0" at bounding box center [179, 145] width 324 height 18
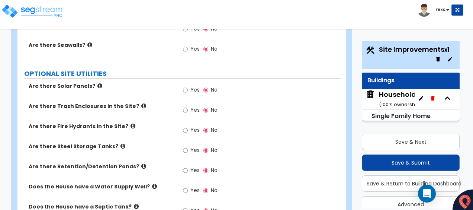
scroll to position [1635, 0]
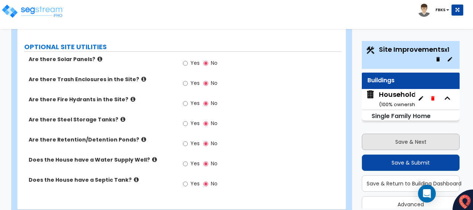
type input "60"
drag, startPoint x: 402, startPoint y: 139, endPoint x: 401, endPoint y: 143, distance: 4.0
click at [402, 141] on button "Save & Next" at bounding box center [411, 142] width 98 height 16
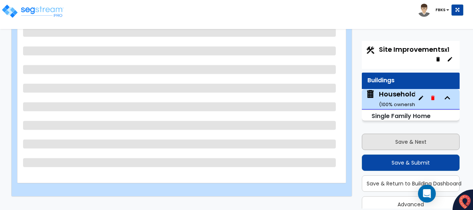
scroll to position [30, 0]
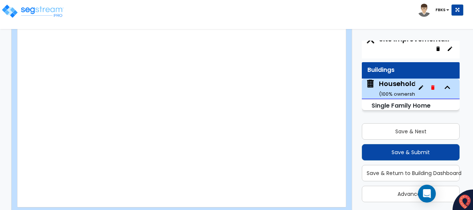
type input "1"
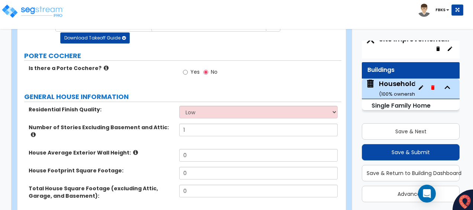
scroll to position [74, 0]
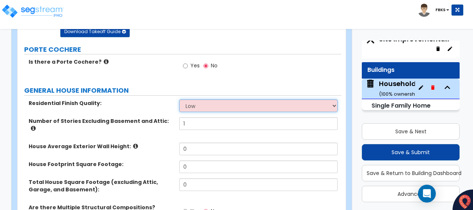
click at [219, 100] on select "Low Average High" at bounding box center [258, 105] width 158 height 13
select select "2"
click at [179, 99] on select "Low Average High" at bounding box center [258, 105] width 158 height 13
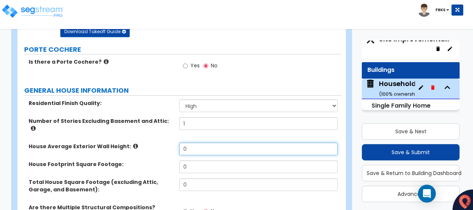
drag, startPoint x: 190, startPoint y: 140, endPoint x: 179, endPoint y: 141, distance: 10.4
click at [179, 142] on input "0" at bounding box center [258, 148] width 158 height 13
type input "9"
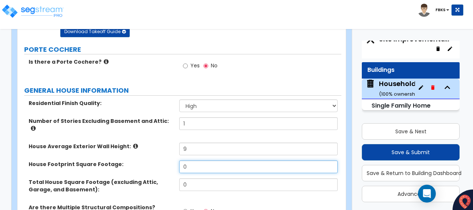
drag, startPoint x: 195, startPoint y: 161, endPoint x: 170, endPoint y: 156, distance: 25.4
click at [170, 160] on div "House Footprint Square Footage: 0" at bounding box center [179, 169] width 324 height 18
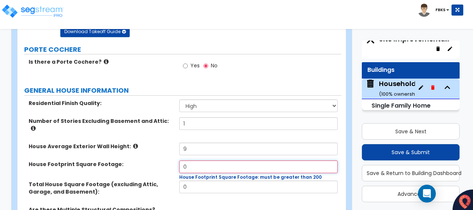
click at [197, 160] on input "0" at bounding box center [258, 166] width 158 height 13
drag, startPoint x: 196, startPoint y: 158, endPoint x: 164, endPoint y: 150, distance: 33.0
type input "2,388"
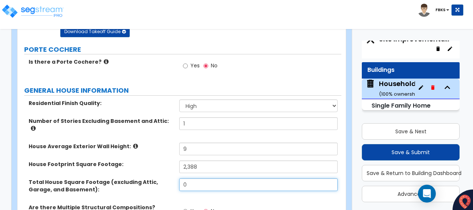
drag, startPoint x: 199, startPoint y: 177, endPoint x: 174, endPoint y: 171, distance: 24.9
click at [175, 178] on div "Total House Square Footage (excluding Attic, Garage, and Basement): 0" at bounding box center [179, 190] width 324 height 25
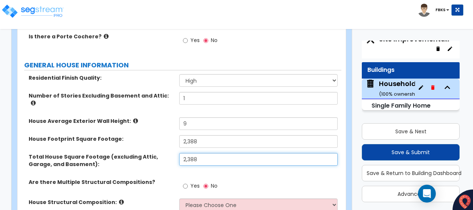
scroll to position [112, 0]
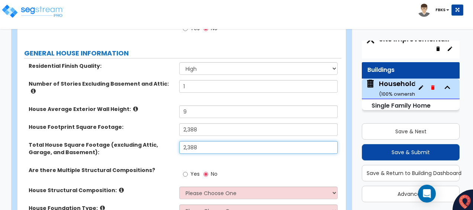
type input "2,388"
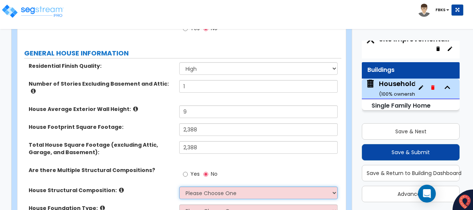
click at [210, 186] on select "Please Choose One Reinforced Concrete Structural Steel Brick Masonry CMU Masonr…" at bounding box center [258, 192] width 158 height 13
select select "7"
click at [179, 186] on select "Please Choose One Reinforced Concrete Structural Steel Brick Masonry CMU Masonr…" at bounding box center [258, 192] width 158 height 13
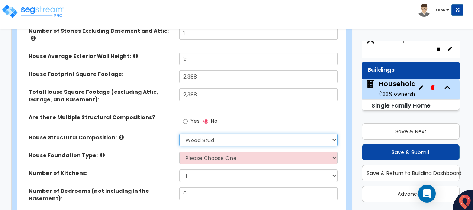
scroll to position [186, 0]
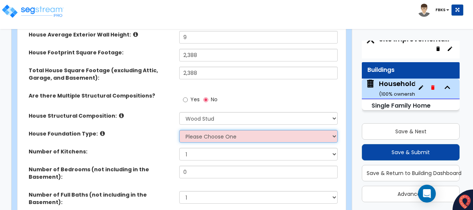
click at [200, 130] on select "Please Choose One Crawl Space Pier-Elevated First floor Slab on Grade" at bounding box center [258, 136] width 158 height 13
select select "3"
click at [179, 130] on select "Please Choose One Crawl Space Pier-Elevated First floor Slab on Grade" at bounding box center [258, 136] width 158 height 13
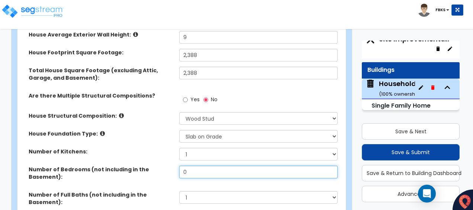
drag, startPoint x: 196, startPoint y: 164, endPoint x: 157, endPoint y: 160, distance: 39.3
click at [157, 165] on div "Number of Bedrooms (not including in the Basement): 0" at bounding box center [179, 177] width 324 height 25
type input "3"
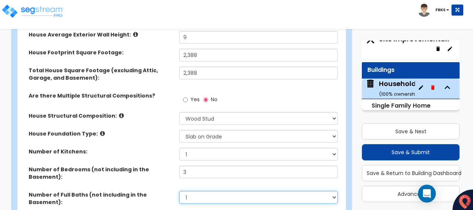
click at [189, 191] on select "1 2 3 4 5 6 7 8 9 10" at bounding box center [258, 197] width 158 height 13
select select "3"
click at [179, 191] on select "1 2 3 4 5 6 7 8 9 10" at bounding box center [258, 197] width 158 height 13
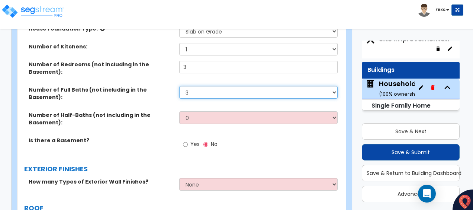
scroll to position [298, 0]
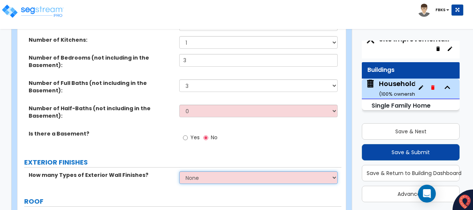
click at [197, 171] on select "None 1 2 3" at bounding box center [258, 177] width 158 height 13
select select "1"
click at [179, 171] on select "None 1 2 3" at bounding box center [258, 177] width 158 height 13
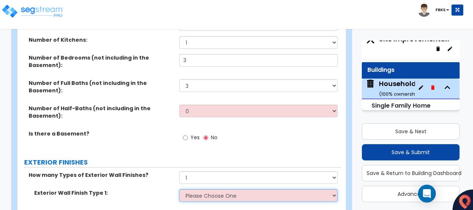
click at [194, 189] on select "Please Choose One No Finish/Shared Wall No Wall Brick Finish Stone Finish Wood …" at bounding box center [258, 195] width 158 height 13
select select "2"
click at [179, 189] on select "Please Choose One No Finish/Shared Wall No Wall Brick Finish Stone Finish Wood …" at bounding box center [258, 195] width 158 height 13
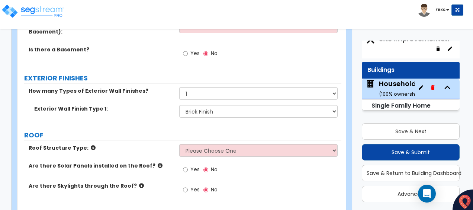
scroll to position [409, 0]
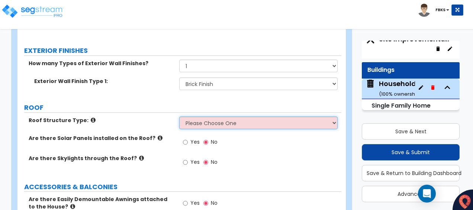
click at [206, 116] on select "Please Choose One [PERSON_NAME] Roof Flat Roof Hybrid [PERSON_NAME] & Flat Roof" at bounding box center [258, 122] width 158 height 13
select select "1"
click at [179, 116] on select "Please Choose One [PERSON_NAME] Roof Flat Roof Hybrid [PERSON_NAME] & Flat Roof" at bounding box center [258, 122] width 158 height 13
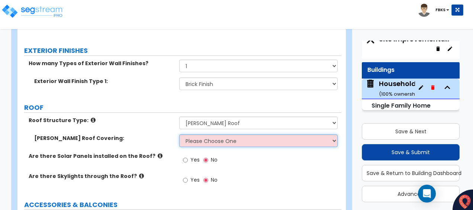
click at [203, 134] on select "Please Choose One Asphalt Shingle Clay Tile Wood Shingle Metal Shingle Standing…" at bounding box center [258, 140] width 158 height 13
select select "1"
click at [179, 134] on select "Please Choose One Asphalt Shingle Clay Tile Wood Shingle Metal Shingle Standing…" at bounding box center [258, 140] width 158 height 13
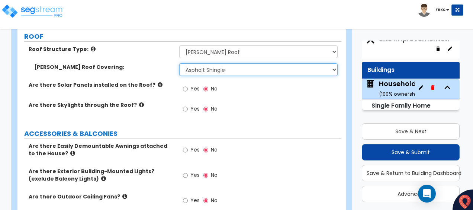
scroll to position [483, 0]
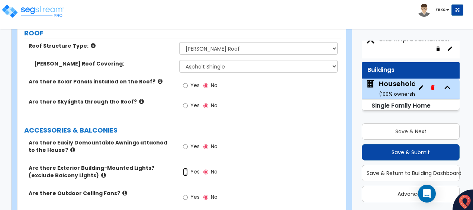
click at [186, 168] on input "Yes" at bounding box center [185, 172] width 5 height 8
radio input "true"
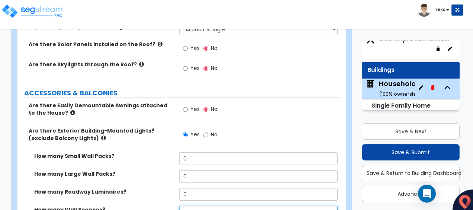
drag, startPoint x: 190, startPoint y: 187, endPoint x: 172, endPoint y: 184, distance: 18.8
drag, startPoint x: 190, startPoint y: 188, endPoint x: 166, endPoint y: 186, distance: 24.6
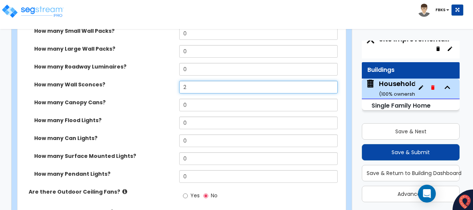
scroll to position [669, 0]
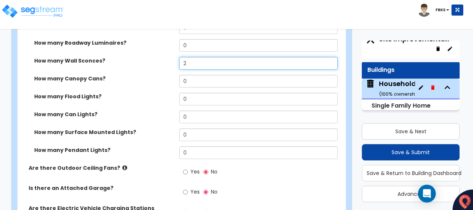
type input "2"
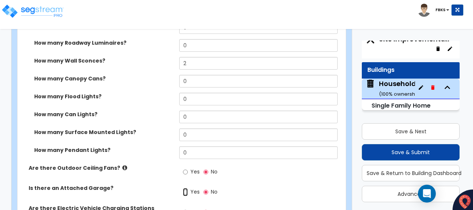
click at [187, 188] on input "Yes" at bounding box center [185, 192] width 5 height 8
radio input "true"
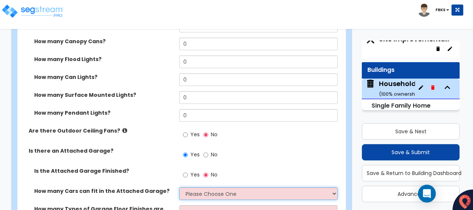
click at [203, 187] on select "Please Choose One 1 2 3 4 5" at bounding box center [258, 193] width 158 height 13
select select "2"
click at [179, 187] on select "Please Choose One 1 2 3 4 5" at bounding box center [258, 193] width 158 height 13
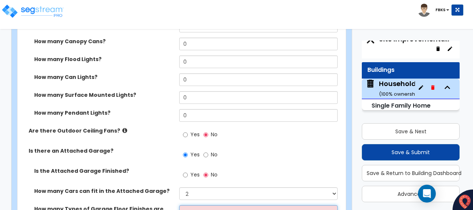
click at [198, 205] on select "None 1 2 3 4" at bounding box center [258, 211] width 158 height 13
select select "1"
click at [179, 205] on select "None 1 2 3 4" at bounding box center [258, 211] width 158 height 13
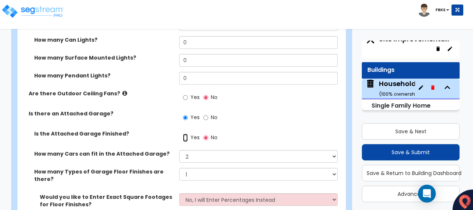
click at [184, 134] on input "Yes" at bounding box center [185, 138] width 5 height 8
radio input "true"
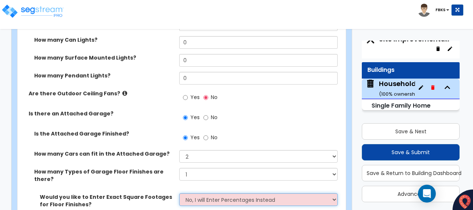
click at [202, 193] on select "No, I will Enter Percentages Instead Yes, I will Enter Exact Square Footages" at bounding box center [258, 199] width 158 height 13
click at [179, 193] on select "No, I will Enter Percentages Instead Yes, I will Enter Exact Square Footages" at bounding box center [258, 199] width 158 height 13
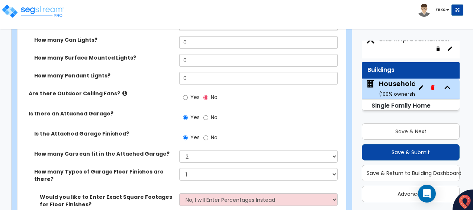
select select "0"
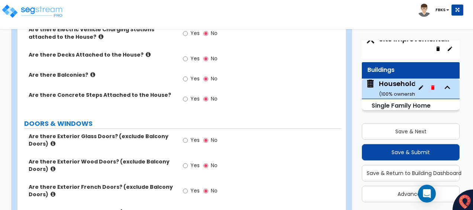
scroll to position [1004, 0]
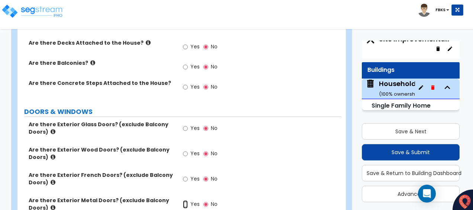
click at [184, 200] on input "Yes" at bounding box center [185, 204] width 5 height 8
radio input "true"
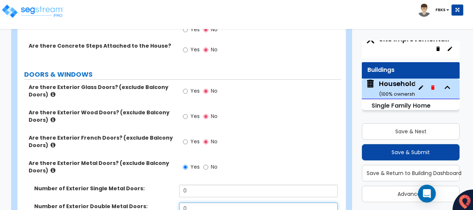
drag, startPoint x: 200, startPoint y: 177, endPoint x: 151, endPoint y: 176, distance: 49.1
click at [151, 202] on div "Number of Exterior Double Metal Doors: 0" at bounding box center [179, 211] width 324 height 18
type input "1"
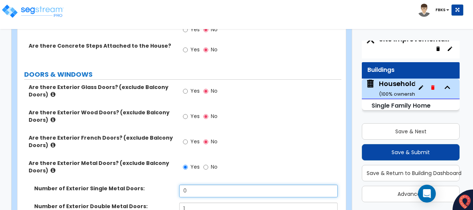
drag, startPoint x: 191, startPoint y: 160, endPoint x: 153, endPoint y: 160, distance: 37.6
click at [153, 184] on div "Number of Exterior Single Metal Doors: 0" at bounding box center [179, 193] width 324 height 18
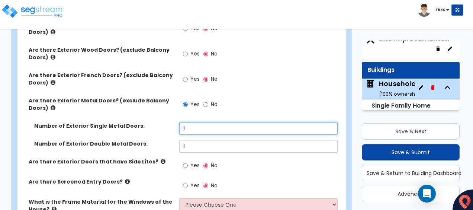
scroll to position [1116, 0]
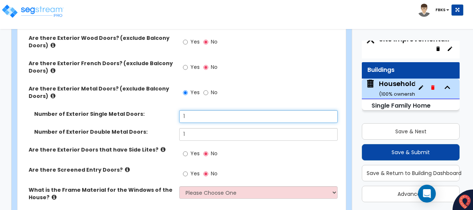
type input "1"
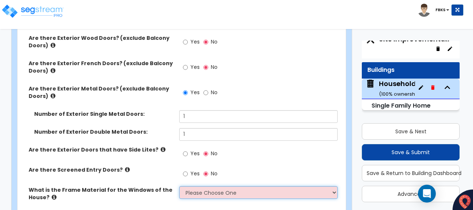
click at [219, 186] on select "Please Choose One Vinyl Aluminum Wood" at bounding box center [258, 192] width 158 height 13
select select "2"
click at [179, 186] on select "Please Choose One Vinyl Aluminum Wood" at bounding box center [258, 192] width 158 height 13
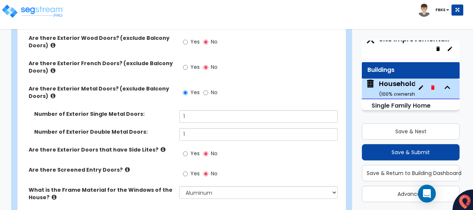
radio input "true"
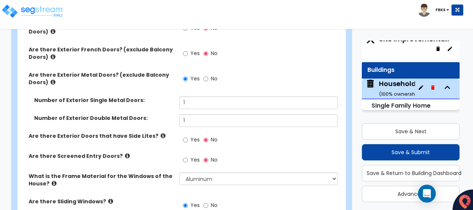
scroll to position [1138, 0]
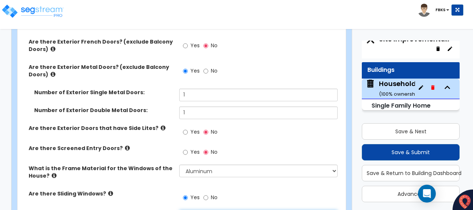
drag, startPoint x: 187, startPoint y: 207, endPoint x: 177, endPoint y: 205, distance: 10.5
click at [177, 205] on div "Are there Exterior Glass Doors? (exclude Balcony Doors) Yes No Are there Exteri…" at bounding box center [179, 160] width 313 height 346
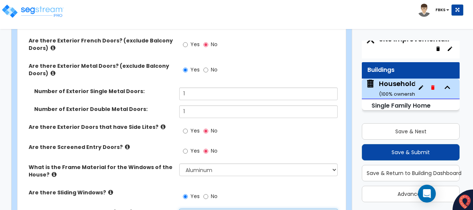
type input "1"
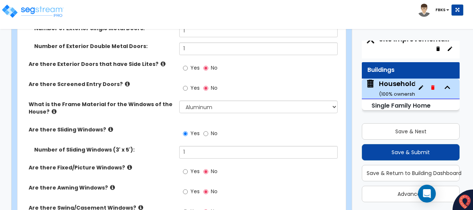
scroll to position [1213, 0]
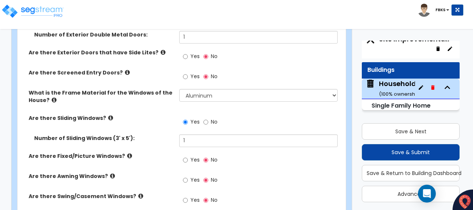
radio input "true"
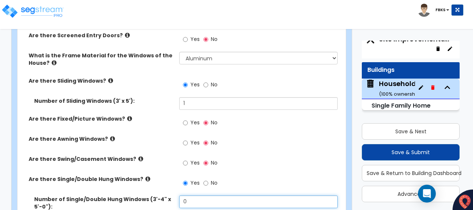
drag, startPoint x: 189, startPoint y: 170, endPoint x: 170, endPoint y: 168, distance: 18.7
click at [170, 195] on div "Number of Single/Double Hung Windows (3'-4" x 5'-0"): 0" at bounding box center [179, 207] width 324 height 25
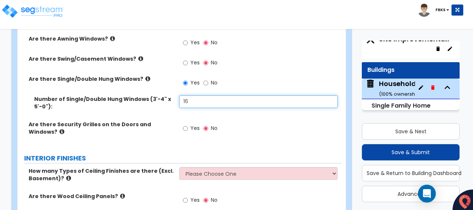
scroll to position [1361, 0]
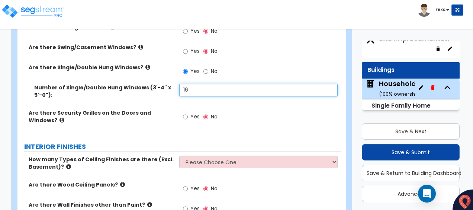
type input "16"
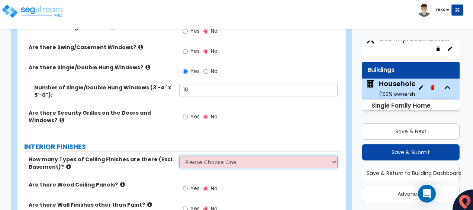
click at [205, 155] on select "Please Choose One 1 2 3" at bounding box center [258, 161] width 158 height 13
select select "1"
click at [179, 155] on select "Please Choose One 1 2 3" at bounding box center [258, 161] width 158 height 13
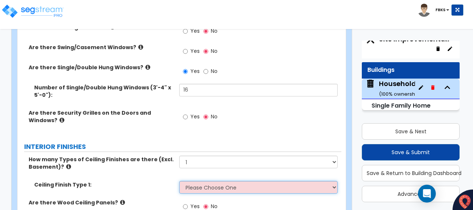
click at [208, 181] on select "Please Choose One Drop Ceiling Drywall Ceiling Open Ceiling" at bounding box center [258, 187] width 158 height 13
select select "2"
click at [179, 181] on select "Please Choose One Drop Ceiling Drywall Ceiling Open Ceiling" at bounding box center [258, 187] width 158 height 13
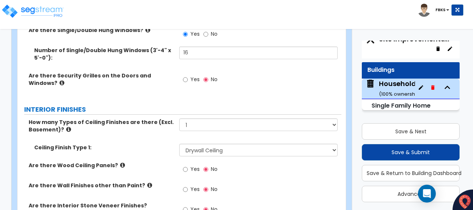
scroll to position [1436, 0]
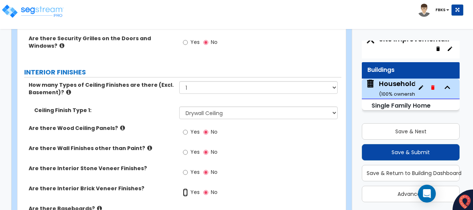
click at [185, 188] on input "Yes" at bounding box center [185, 192] width 5 height 8
radio input "true"
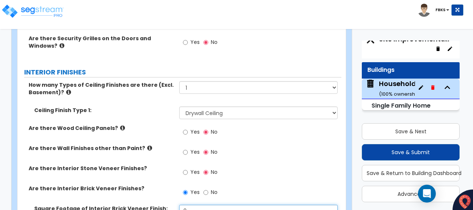
drag, startPoint x: 191, startPoint y: 179, endPoint x: 179, endPoint y: 179, distance: 11.9
click at [179, 205] on input "0" at bounding box center [258, 211] width 158 height 13
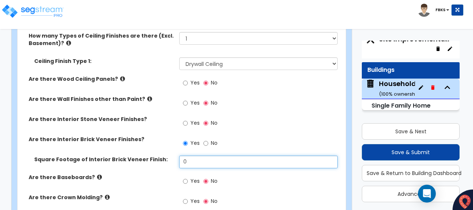
scroll to position [1473, 0]
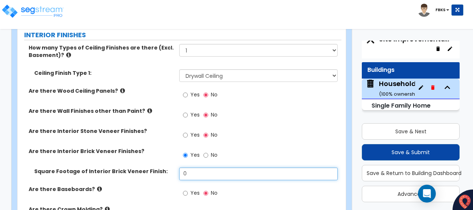
click at [198, 167] on input "0" at bounding box center [258, 173] width 158 height 13
drag, startPoint x: 190, startPoint y: 141, endPoint x: 147, endPoint y: 138, distance: 44.0
click at [147, 167] on div "Square Footage of Interior Brick Veneer Finish: 0" at bounding box center [179, 176] width 324 height 18
type input "200"
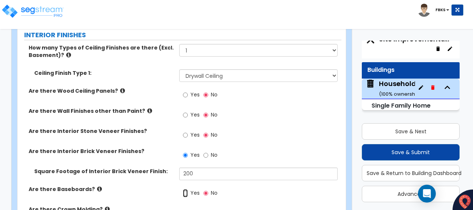
click at [183, 189] on input "Yes" at bounding box center [185, 193] width 5 height 8
radio input "true"
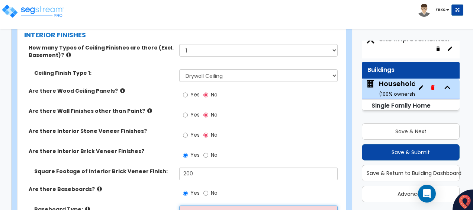
click at [208, 205] on select "Please Choose One Wood Vinyl Carpet Tile" at bounding box center [258, 211] width 158 height 13
select select "1"
click at [179, 205] on select "Please Choose One Wood Vinyl Carpet Tile" at bounding box center [258, 211] width 158 height 13
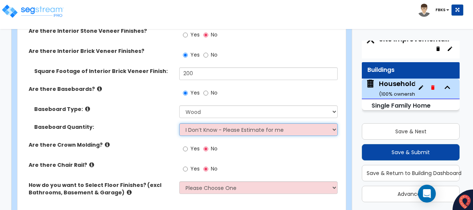
scroll to position [1585, 0]
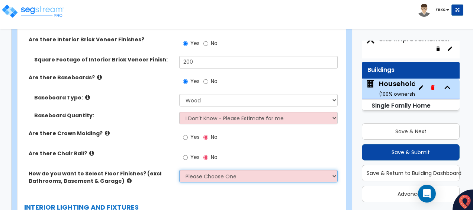
click at [211, 170] on select "Please Choose One I want to Select Floor Finishes for the Areas of the House I …" at bounding box center [258, 176] width 158 height 13
select select "1"
click at [179, 170] on select "Please Choose One I want to Select Floor Finishes for the Areas of the House I …" at bounding box center [258, 176] width 158 height 13
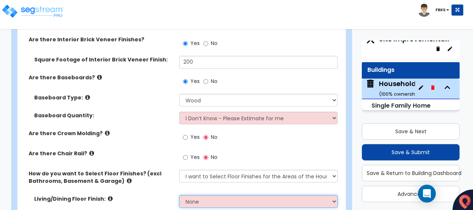
click at [199, 195] on select "None Tile Flooring Hardwood Flooring Resilient Laminate Flooring VCT Flooring S…" at bounding box center [258, 201] width 158 height 13
select select "2"
click at [179, 195] on select "None Tile Flooring Hardwood Flooring Resilient Laminate Flooring VCT Flooring S…" at bounding box center [258, 201] width 158 height 13
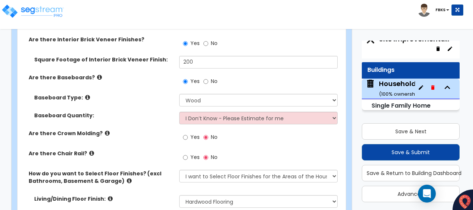
select select "5"
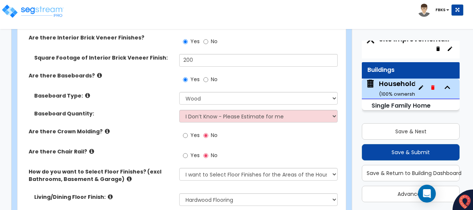
select select "2"
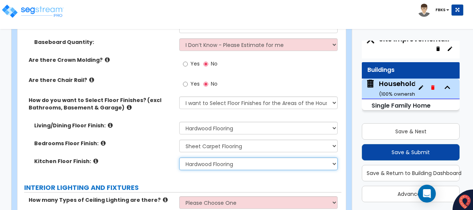
scroll to position [1661, 0]
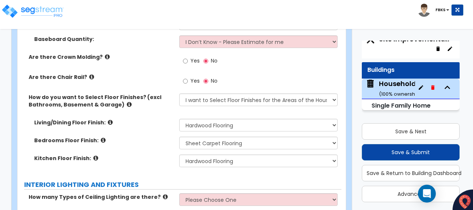
radio input "true"
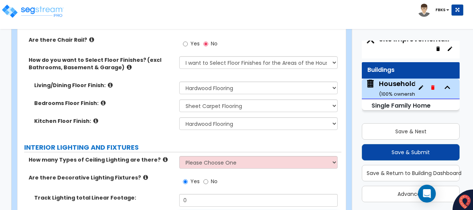
drag, startPoint x: 190, startPoint y: 187, endPoint x: 172, endPoint y: 192, distance: 18.7
drag, startPoint x: 193, startPoint y: 188, endPoint x: 163, endPoint y: 181, distance: 30.9
type input "1"
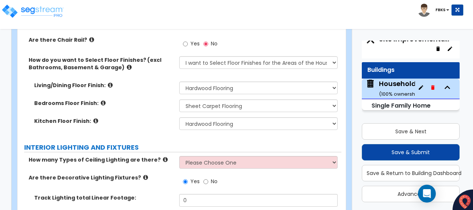
click at [303, 12] on div "Toggle navigation FBKS" at bounding box center [236, 11] width 473 height 22
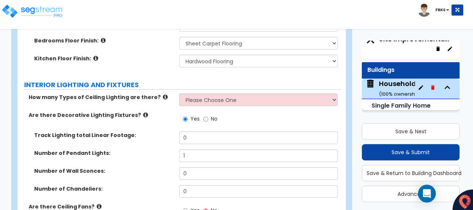
scroll to position [1772, 0]
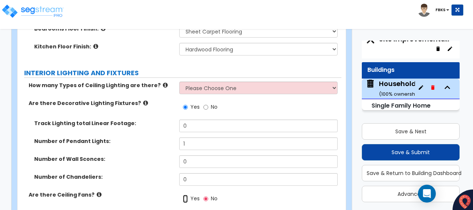
click at [185, 194] on input "Yes" at bounding box center [185, 198] width 5 height 8
radio input "true"
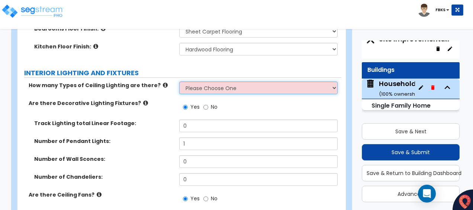
click at [200, 81] on select "Please Choose One 1 2 3" at bounding box center [258, 87] width 158 height 13
select select "2"
click at [179, 81] on select "Please Choose One 1 2 3" at bounding box center [258, 87] width 158 height 13
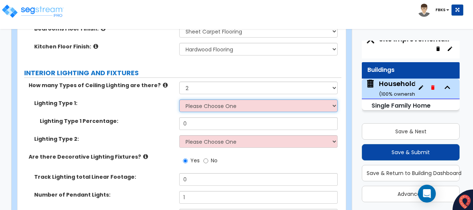
click at [203, 99] on select "Please Choose One LED Surface-Mounted LED Recessed Fluorescent Surface-Mounted …" at bounding box center [258, 105] width 158 height 13
select select "2"
click at [179, 99] on select "Please Choose One LED Surface-Mounted LED Recessed Fluorescent Surface-Mounted …" at bounding box center [258, 105] width 158 height 13
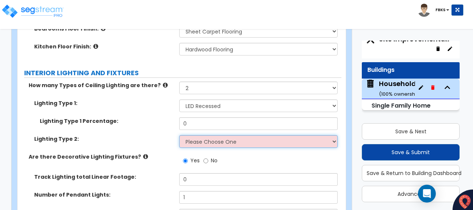
click at [201, 135] on select "Please Choose One LED Surface-Mounted LED Recessed Fluorescent Surface-Mounted …" at bounding box center [258, 141] width 158 height 13
select select "3"
click at [179, 135] on select "Please Choose One LED Surface-Mounted LED Recessed Fluorescent Surface-Mounted …" at bounding box center [258, 141] width 158 height 13
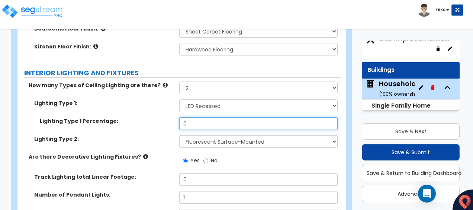
drag, startPoint x: 191, startPoint y: 91, endPoint x: 164, endPoint y: 89, distance: 26.8
click at [164, 117] on div "Lighting Type 1 Percentage: 0" at bounding box center [179, 126] width 324 height 18
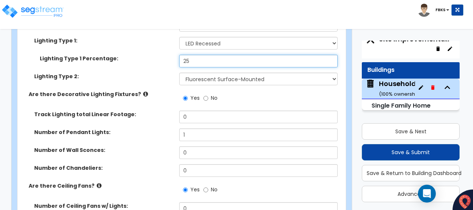
scroll to position [1847, 0]
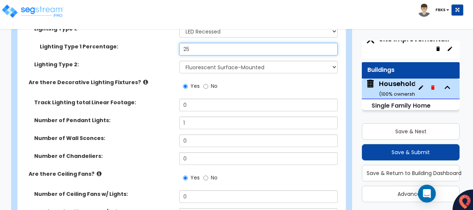
type input "25"
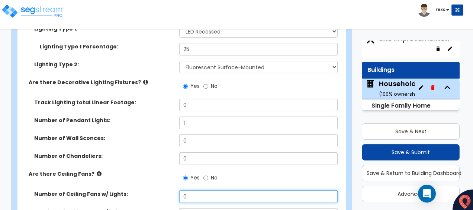
drag, startPoint x: 188, startPoint y: 166, endPoint x: 161, endPoint y: 161, distance: 27.2
click at [161, 190] on div "Number of Ceiling Fans w/ Lights: 0" at bounding box center [179, 199] width 324 height 18
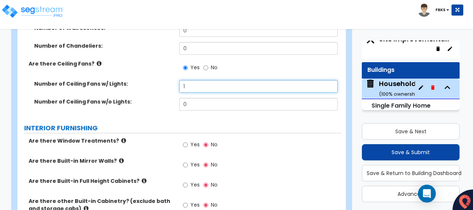
scroll to position [1958, 0]
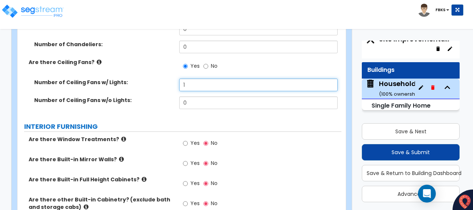
type input "1"
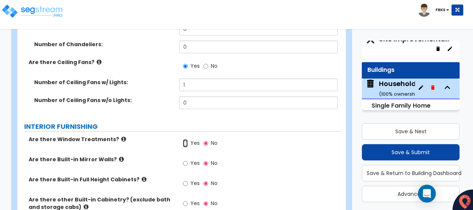
click at [185, 139] on input "Yes" at bounding box center [185, 143] width 5 height 8
radio input "true"
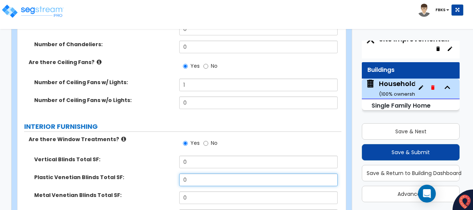
click at [191, 173] on input "0" at bounding box center [258, 179] width 158 height 13
drag, startPoint x: 191, startPoint y: 145, endPoint x: 174, endPoint y: 145, distance: 17.1
click at [174, 173] on div "Plastic Venetian Blinds Total SF: 0" at bounding box center [179, 182] width 324 height 18
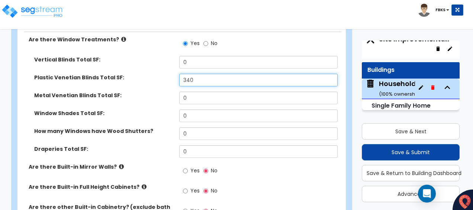
scroll to position [2070, 0]
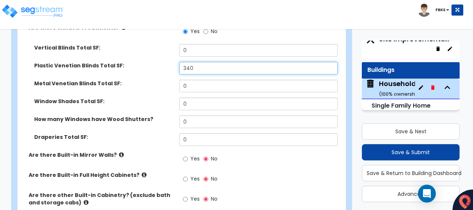
type input "340"
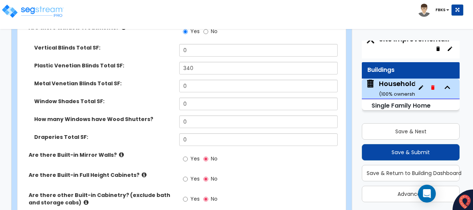
select select "4"
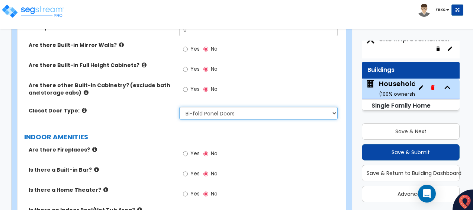
scroll to position [2182, 0]
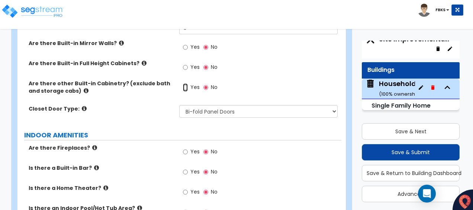
click at [186, 83] on input "Yes" at bounding box center [185, 87] width 5 height 8
radio input "true"
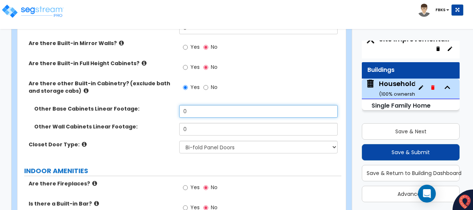
drag, startPoint x: 193, startPoint y: 82, endPoint x: 173, endPoint y: 76, distance: 20.9
click at [173, 105] on div "Other Base Cabinets Linear Footage: 0" at bounding box center [179, 114] width 324 height 18
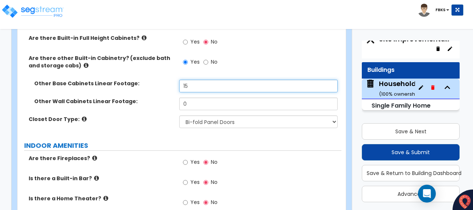
scroll to position [2219, 0]
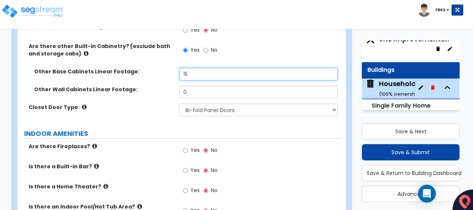
type input "15"
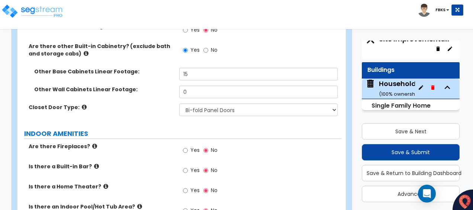
click at [188, 145] on label "Yes" at bounding box center [191, 151] width 17 height 13
click at [188, 146] on input "Yes" at bounding box center [185, 150] width 5 height 8
radio input "true"
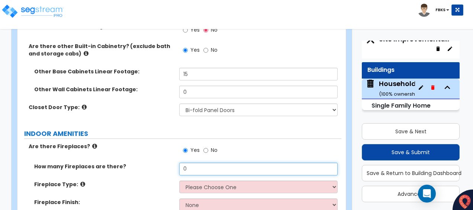
drag, startPoint x: 196, startPoint y: 135, endPoint x: 165, endPoint y: 132, distance: 31.1
click at [165, 163] on div "How many Fireplaces are there? 0" at bounding box center [179, 172] width 324 height 18
type input "1"
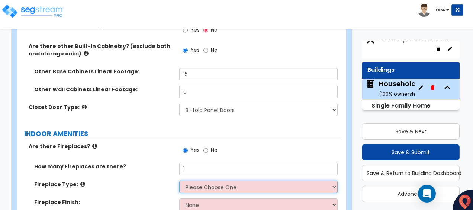
click at [216, 180] on select "Please Choose One Built-in Electric Fireplace Built-in Gas Fireplace Built-in W…" at bounding box center [258, 186] width 158 height 13
click at [179, 180] on select "Please Choose One Built-in Electric Fireplace Built-in Gas Fireplace Built-in W…" at bounding box center [258, 186] width 158 height 13
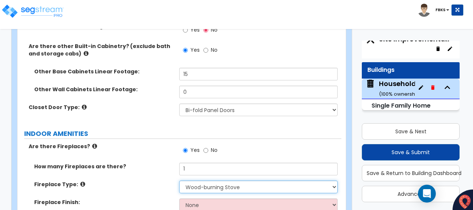
click at [213, 180] on select "Please Choose One Built-in Electric Fireplace Built-in Gas Fireplace Built-in W…" at bounding box center [258, 186] width 158 height 13
select select "3"
click at [179, 180] on select "Please Choose One Built-in Electric Fireplace Built-in Gas Fireplace Built-in W…" at bounding box center [258, 186] width 158 height 13
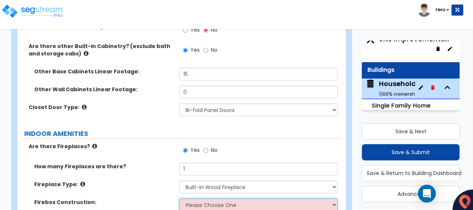
click at [210, 198] on select "Please Choose One Brick Stone I Don't Know, Please Choose for me" at bounding box center [258, 204] width 158 height 13
select select "1"
click at [179, 198] on select "Please Choose One Brick Stone I Don't Know, Please Choose for me" at bounding box center [258, 204] width 158 height 13
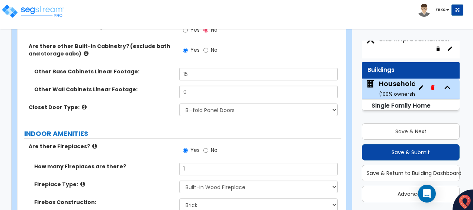
select select "1"
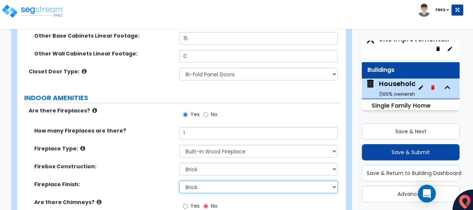
scroll to position [2256, 0]
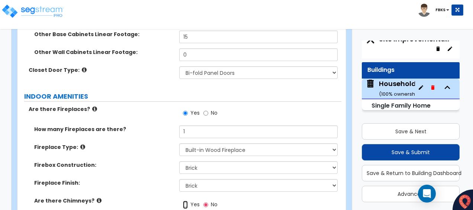
click at [187, 200] on input "Yes" at bounding box center [185, 204] width 5 height 8
radio input "true"
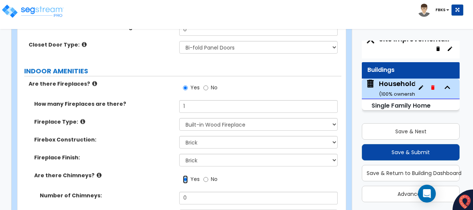
scroll to position [2330, 0]
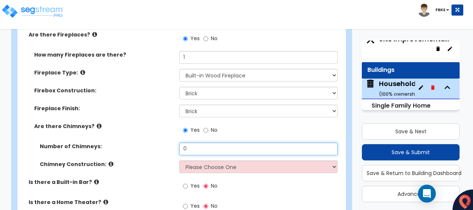
drag, startPoint x: 195, startPoint y: 116, endPoint x: 161, endPoint y: 112, distance: 33.7
click at [161, 142] on div "Number of Chimneys: 0" at bounding box center [179, 151] width 324 height 18
type input "1"
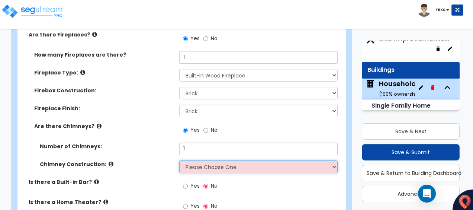
click at [215, 160] on select "Please Choose One Brick Construction Cinder Block Construction Stone Constructi…" at bounding box center [258, 166] width 158 height 13
select select "2"
click at [179, 160] on select "Please Choose One Brick Construction Cinder Block Construction Stone Constructi…" at bounding box center [258, 166] width 158 height 13
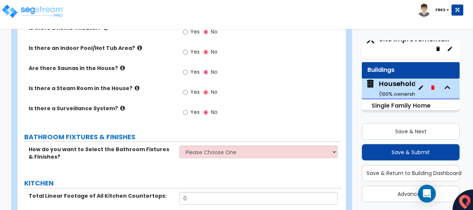
scroll to position [2516, 0]
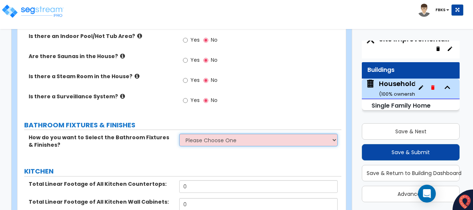
click at [205, 134] on select "Please Choose One I want to Select Fixtures and Finishes only for one Bath and …" at bounding box center [258, 140] width 158 height 13
select select "2"
click at [179, 134] on select "Please Choose One I want to Select Fixtures and Finishes only for one Bath and …" at bounding box center [258, 140] width 158 height 13
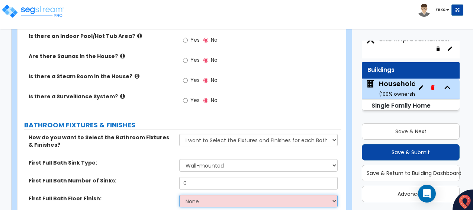
click at [196, 194] on select "None Tile Flooring Hardwood Flooring Resilient Laminate Flooring VCT Flooring S…" at bounding box center [258, 200] width 158 height 13
select select "3"
click at [179, 194] on select "None Tile Flooring Hardwood Flooring Resilient Laminate Flooring VCT Flooring S…" at bounding box center [258, 200] width 158 height 13
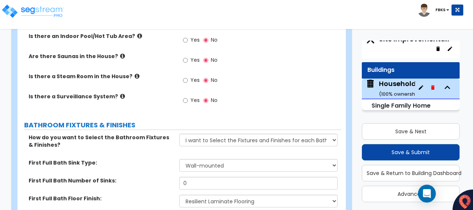
select select "1"
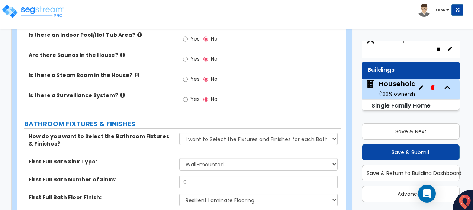
select select "2"
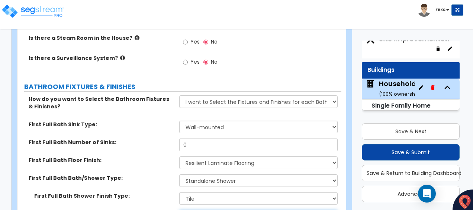
select select "1"
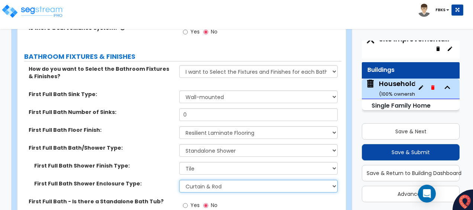
scroll to position [2592, 0]
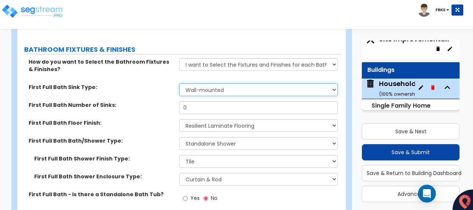
click at [235, 83] on select "Wall-mounted Pedestal-mounted Vanity-mounted" at bounding box center [258, 89] width 158 height 13
select select "3"
click at [179, 83] on select "Wall-mounted Pedestal-mounted Vanity-mounted" at bounding box center [258, 89] width 158 height 13
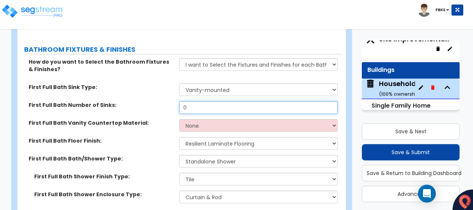
drag, startPoint x: 196, startPoint y: 73, endPoint x: 161, endPoint y: 71, distance: 34.3
click at [161, 101] on div "First Full Bath Number of Sinks: 0" at bounding box center [179, 110] width 324 height 18
type input "1"
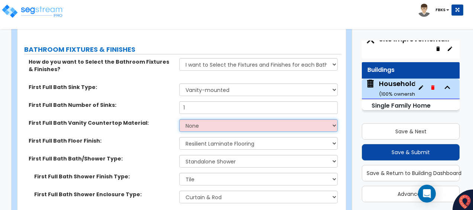
click at [226, 119] on select "None Plastic Laminate Solid Surface Stone Quartz Marble Tile Wood Stainless Ste…" at bounding box center [258, 125] width 158 height 13
select select "2"
click at [179, 119] on select "None Plastic Laminate Solid Surface Stone Quartz Marble Tile Wood Stainless Ste…" at bounding box center [258, 125] width 158 height 13
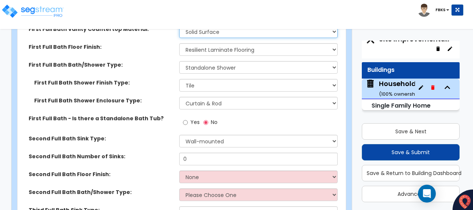
scroll to position [2703, 0]
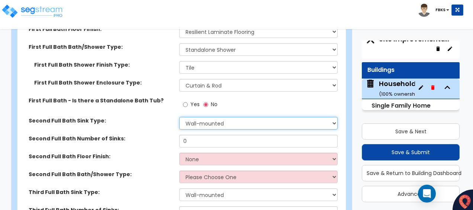
click at [204, 117] on select "Wall-mounted Pedestal-mounted Vanity-mounted" at bounding box center [258, 123] width 158 height 13
select select "3"
click at [179, 117] on select "Wall-mounted Pedestal-mounted Vanity-mounted" at bounding box center [258, 123] width 158 height 13
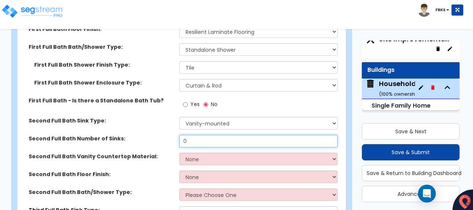
drag, startPoint x: 202, startPoint y: 108, endPoint x: 155, endPoint y: 106, distance: 46.5
click at [155, 135] on div "Second Full Bath Number of Sinks: 0" at bounding box center [179, 144] width 324 height 18
type input "1"
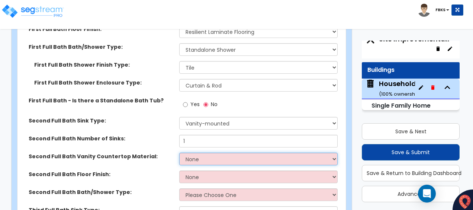
click at [217, 152] on select "None Plastic Laminate Solid Surface Stone Quartz Marble Tile Wood Stainless Ste…" at bounding box center [258, 158] width 158 height 13
select select "2"
click at [179, 152] on select "None Plastic Laminate Solid Surface Stone Quartz Marble Tile Wood Stainless Ste…" at bounding box center [258, 158] width 158 height 13
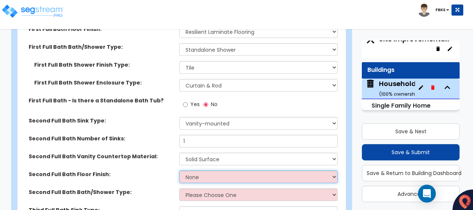
click at [195, 170] on select "None Tile Flooring Hardwood Flooring Resilient Laminate Flooring VCT Flooring S…" at bounding box center [258, 176] width 158 height 13
select select "3"
click at [179, 170] on select "None Tile Flooring Hardwood Flooring Resilient Laminate Flooring VCT Flooring S…" at bounding box center [258, 176] width 158 height 13
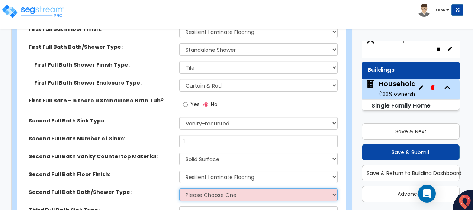
click at [202, 188] on select "Please Choose One Standalone Shower Bathtub - Shower Combo" at bounding box center [258, 194] width 158 height 13
select select "2"
click at [179, 188] on select "Please Choose One Standalone Shower Bathtub - Shower Combo" at bounding box center [258, 194] width 158 height 13
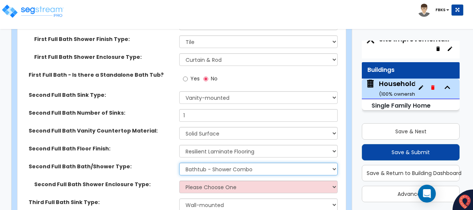
scroll to position [2740, 0]
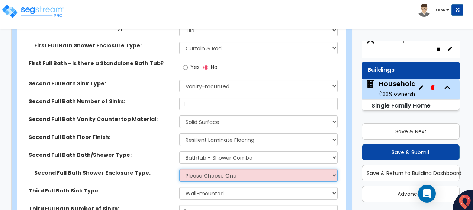
click at [224, 169] on select "Please Choose One Curtain & [PERSON_NAME] Sliding Doors Glass Hinged Doors" at bounding box center [258, 175] width 158 height 13
select select "1"
click at [179, 169] on select "Please Choose One Curtain & [PERSON_NAME] Sliding Doors Glass Hinged Doors" at bounding box center [258, 175] width 158 height 13
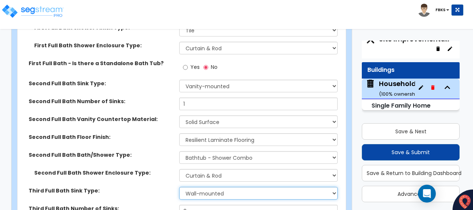
click at [225, 187] on select "Wall-mounted Pedestal-mounted Vanity-mounted" at bounding box center [258, 193] width 158 height 13
select select "3"
click at [179, 187] on select "Wall-mounted Pedestal-mounted Vanity-mounted" at bounding box center [258, 193] width 158 height 13
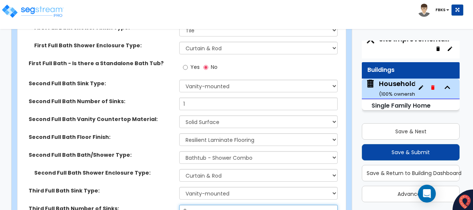
click at [212, 205] on input "0" at bounding box center [258, 211] width 158 height 13
drag, startPoint x: 212, startPoint y: 181, endPoint x: 166, endPoint y: 172, distance: 46.2
click at [166, 172] on div "How do you want to Select the Bathroom Fixtures & Finishes? Please Choose One I…" at bounding box center [179, 92] width 313 height 367
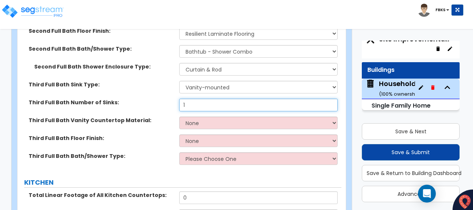
scroll to position [2852, 0]
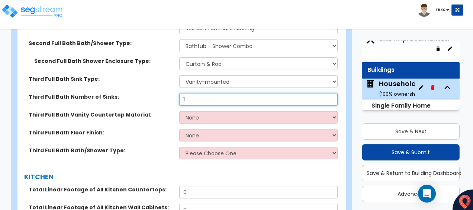
type input "1"
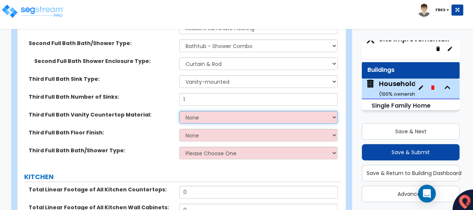
click at [218, 111] on select "None Plastic Laminate Solid Surface Stone Quartz Marble Tile Wood Stainless Ste…" at bounding box center [258, 117] width 158 height 13
select select "2"
click at [179, 111] on select "None Plastic Laminate Solid Surface Stone Quartz Marble Tile Wood Stainless Ste…" at bounding box center [258, 117] width 158 height 13
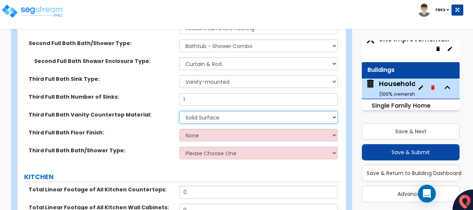
click at [216, 111] on select "None Plastic Laminate Solid Surface Stone Quartz Marble Tile Wood Stainless Ste…" at bounding box center [258, 117] width 158 height 13
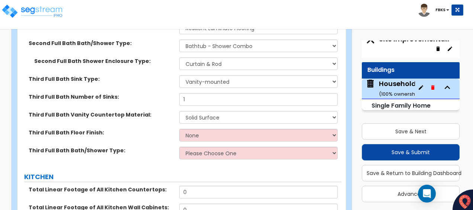
click at [143, 129] on label "Third Full Bath Floor Finish:" at bounding box center [101, 132] width 145 height 7
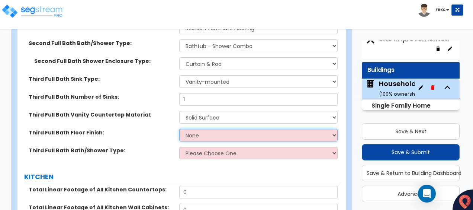
click at [200, 129] on select "None Tile Flooring Hardwood Flooring Resilient Laminate Flooring VCT Flooring S…" at bounding box center [258, 135] width 158 height 13
select select "3"
click at [179, 129] on select "None Tile Flooring Hardwood Flooring Resilient Laminate Flooring VCT Flooring S…" at bounding box center [258, 135] width 158 height 13
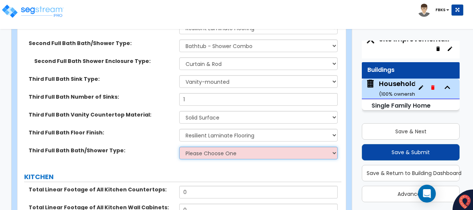
click at [200, 147] on select "Please Choose One Standalone Shower Bathtub - Shower Combo" at bounding box center [258, 153] width 158 height 13
select select "2"
click at [179, 147] on select "Please Choose One Standalone Shower Bathtub - Shower Combo" at bounding box center [258, 153] width 158 height 13
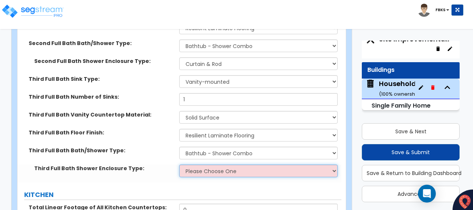
click at [199, 164] on select "Please Choose One Curtain & [PERSON_NAME] Sliding Doors Glass Hinged Doors" at bounding box center [258, 170] width 158 height 13
select select "1"
click at [179, 164] on select "Please Choose One Curtain & [PERSON_NAME] Sliding Doors Glass Hinged Doors" at bounding box center [258, 170] width 158 height 13
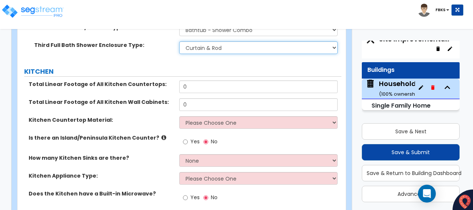
scroll to position [2964, 0]
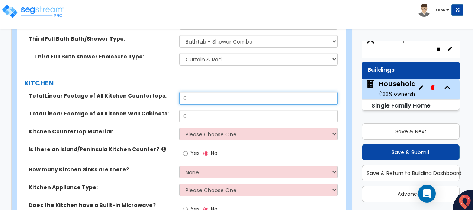
drag, startPoint x: 189, startPoint y: 64, endPoint x: 174, endPoint y: 64, distance: 14.9
click at [174, 92] on div "Total Linear Footage of All Kitchen Countertops: 0" at bounding box center [179, 101] width 324 height 18
type input "36"
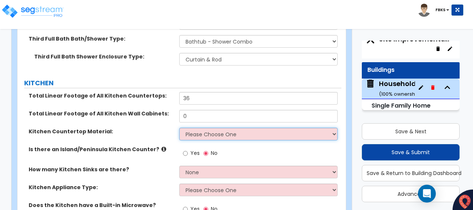
click at [214, 128] on select "Please Choose One Plastic Laminate Solid Surface Stone Quartz Marble Tile Wood …" at bounding box center [258, 134] width 158 height 13
select select "5"
click at [179, 128] on select "Please Choose One Plastic Laminate Solid Surface Stone Quartz Marble Tile Wood …" at bounding box center [258, 134] width 158 height 13
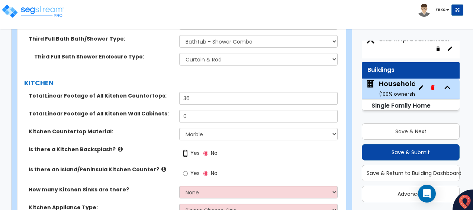
click at [184, 149] on input "Yes" at bounding box center [185, 153] width 5 height 8
radio input "true"
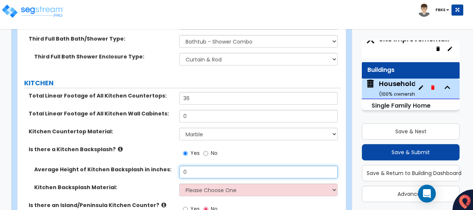
click at [190, 165] on input "0" at bounding box center [258, 171] width 158 height 13
drag, startPoint x: 190, startPoint y: 139, endPoint x: 165, endPoint y: 138, distance: 25.0
click at [165, 165] on div "Average Height of Kitchen Backsplash in inches: 0" at bounding box center [179, 174] width 324 height 18
type input "36"
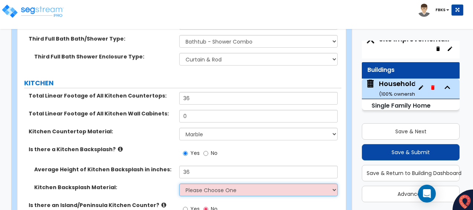
click at [211, 183] on select "Please Choose One Plastic Laminate Solid Surface Stone Quartz Tile Stainless St…" at bounding box center [258, 189] width 158 height 13
select select "6"
click at [179, 183] on select "Please Choose One Plastic Laminate Solid Surface Stone Quartz Tile Stainless St…" at bounding box center [258, 189] width 158 height 13
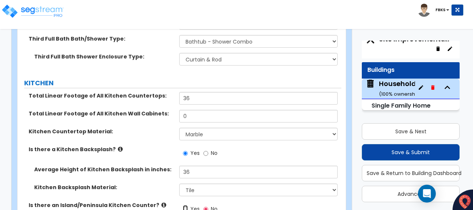
click at [185, 205] on input "Yes" at bounding box center [185, 209] width 5 height 8
radio input "true"
select select "5"
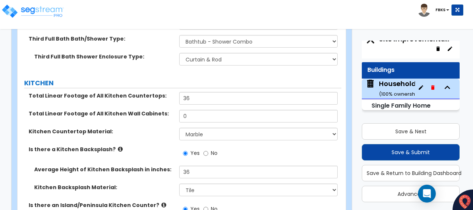
scroll to position [3001, 0]
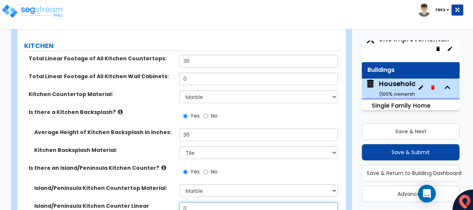
drag, startPoint x: 196, startPoint y: 177, endPoint x: 171, endPoint y: 176, distance: 24.6
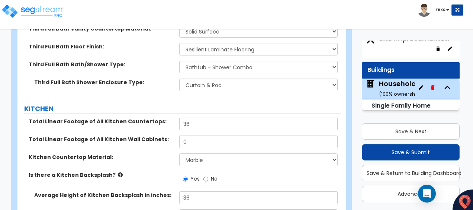
scroll to position [2926, 0]
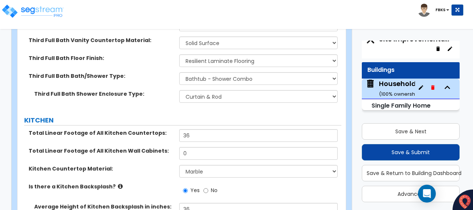
type input "12"
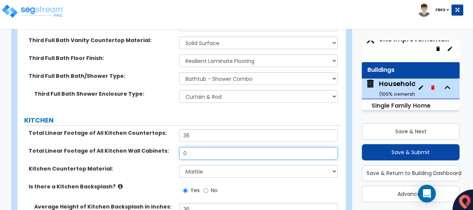
drag, startPoint x: 189, startPoint y: 120, endPoint x: 174, endPoint y: 120, distance: 14.9
click at [174, 147] on div "Total Linear Footage of All Kitchen Wall Cabinets: 0" at bounding box center [179, 156] width 324 height 18
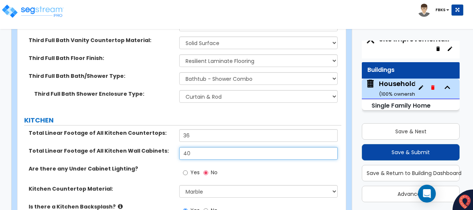
type input "40"
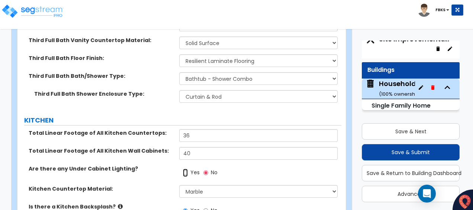
click at [183, 168] on input "Yes" at bounding box center [185, 172] width 5 height 8
radio input "true"
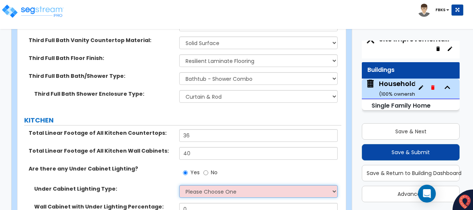
click at [185, 185] on select "Please Choose One Fluorescent Incandescent LED" at bounding box center [258, 191] width 158 height 13
click at [179, 185] on select "Please Choose One Fluorescent Incandescent LED" at bounding box center [258, 191] width 158 height 13
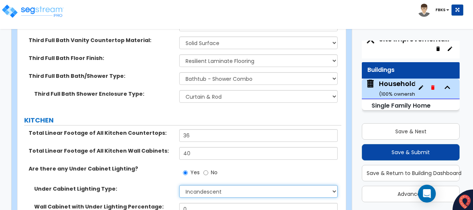
click at [194, 185] on select "Please Choose One Fluorescent Incandescent LED" at bounding box center [258, 191] width 158 height 13
select select "3"
click at [179, 185] on select "Please Choose One Fluorescent Incandescent LED" at bounding box center [258, 191] width 158 height 13
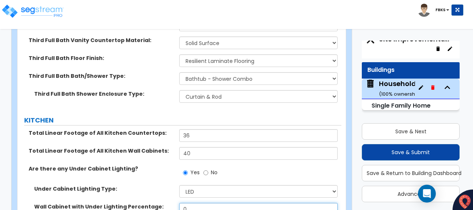
drag, startPoint x: 198, startPoint y: 180, endPoint x: 170, endPoint y: 175, distance: 29.1
click at [170, 203] on div "Wall Cabinet with Under Lighting Percentage: 0" at bounding box center [179, 212] width 324 height 18
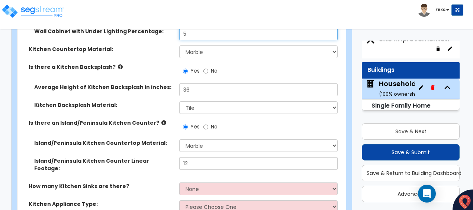
scroll to position [3112, 0]
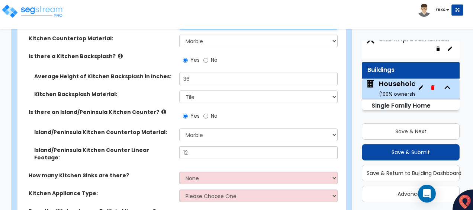
type input "5"
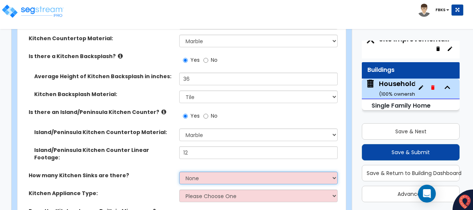
click at [203, 171] on select "None 1 2 3" at bounding box center [258, 177] width 158 height 13
select select "1"
click at [179, 171] on select "None 1 2 3" at bounding box center [258, 177] width 158 height 13
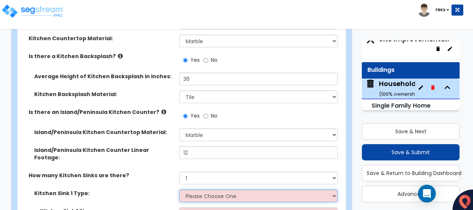
click at [203, 189] on select "Please Choose One Stainless Steel Porcelain Enamel Cast Iron Granite Composite" at bounding box center [258, 195] width 158 height 13
select select "1"
click at [179, 189] on select "Please Choose One Stainless Steel Porcelain Enamel Cast Iron Granite Composite" at bounding box center [258, 195] width 158 height 13
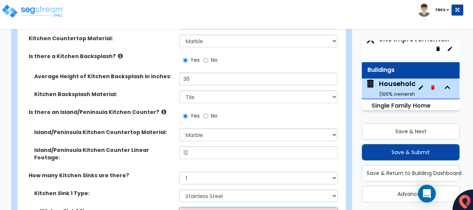
click at [197, 207] on select "Please Choose One Single Sink Double Sink" at bounding box center [258, 213] width 158 height 13
select select "1"
click at [179, 207] on select "Please Choose One Single Sink Double Sink" at bounding box center [258, 213] width 158 height 13
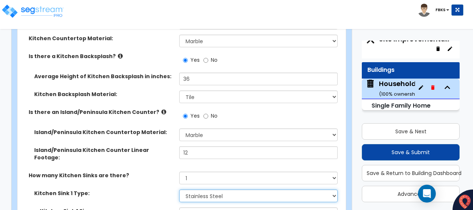
click at [199, 189] on select "Please Choose One Stainless Steel Porcelain Enamel Cast Iron Granite Composite" at bounding box center [258, 195] width 158 height 13
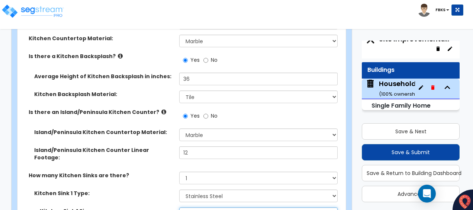
click at [199, 207] on select "Please Choose One Single Sink Double Sink" at bounding box center [258, 213] width 158 height 13
select select "1"
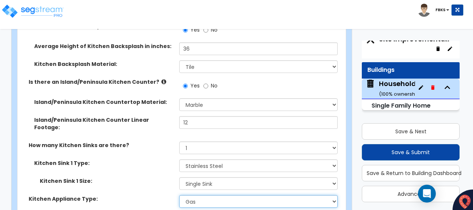
scroll to position [3150, 0]
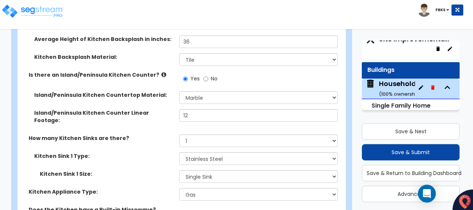
click at [185, 209] on input "Yes" at bounding box center [185, 213] width 5 height 8
radio input "true"
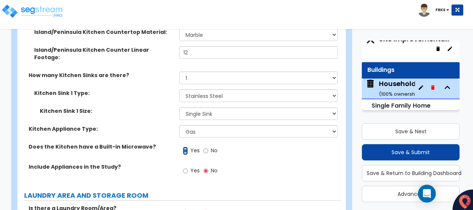
scroll to position [3224, 0]
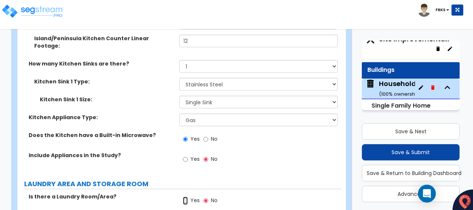
click at [183, 196] on input "Yes" at bounding box center [185, 200] width 5 height 8
radio input "true"
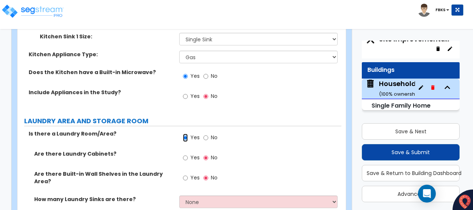
scroll to position [3298, 0]
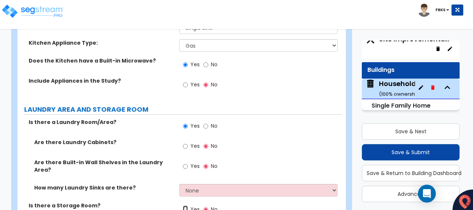
click at [186, 205] on input "Yes" at bounding box center [185, 209] width 5 height 8
radio input "true"
select select "1"
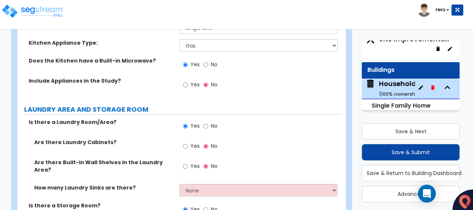
drag, startPoint x: 198, startPoint y: 202, endPoint x: 160, endPoint y: 203, distance: 37.9
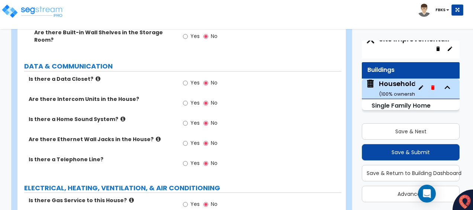
scroll to position [3559, 0]
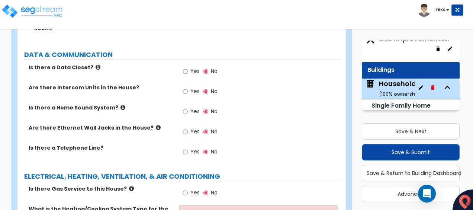
type input "48"
click at [184, 189] on input "Yes" at bounding box center [185, 193] width 5 height 8
radio input "true"
click at [206, 205] on select "Please Choose One Natural Gas Service Propane Tank On-site" at bounding box center [258, 211] width 158 height 13
select select "1"
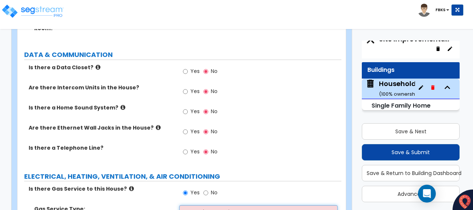
click at [179, 205] on select "Please Choose One Natural Gas Service Propane Tank On-site" at bounding box center [258, 211] width 158 height 13
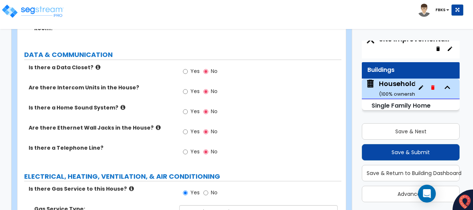
select select "2"
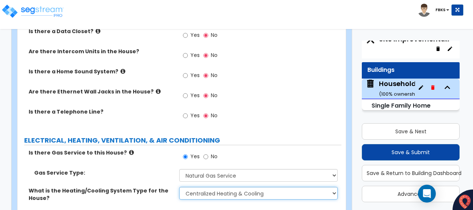
scroll to position [3596, 0]
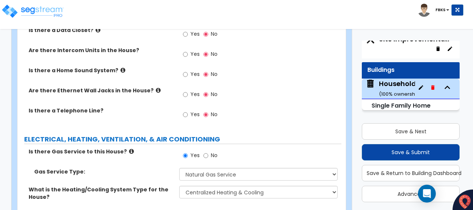
select select "2"
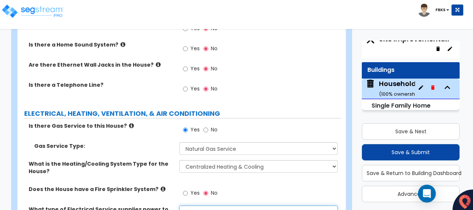
scroll to position [3579, 0]
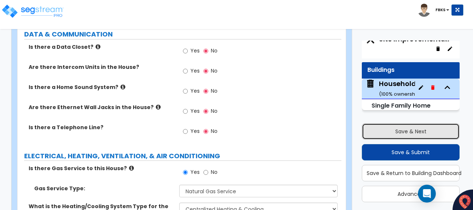
click at [408, 126] on button "Save & Next" at bounding box center [411, 131] width 98 height 16
select select "2"
select select "1"
select select "2"
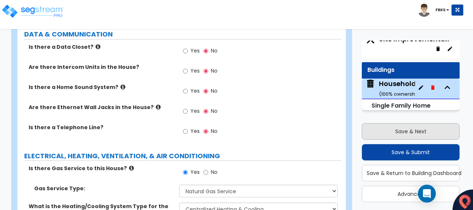
select select "1"
select select "9"
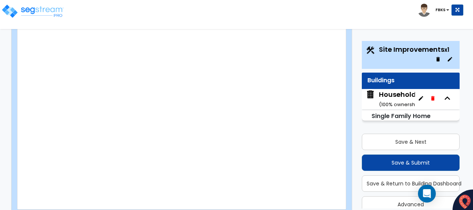
scroll to position [1635, 0]
